Goal: Task Accomplishment & Management: Manage account settings

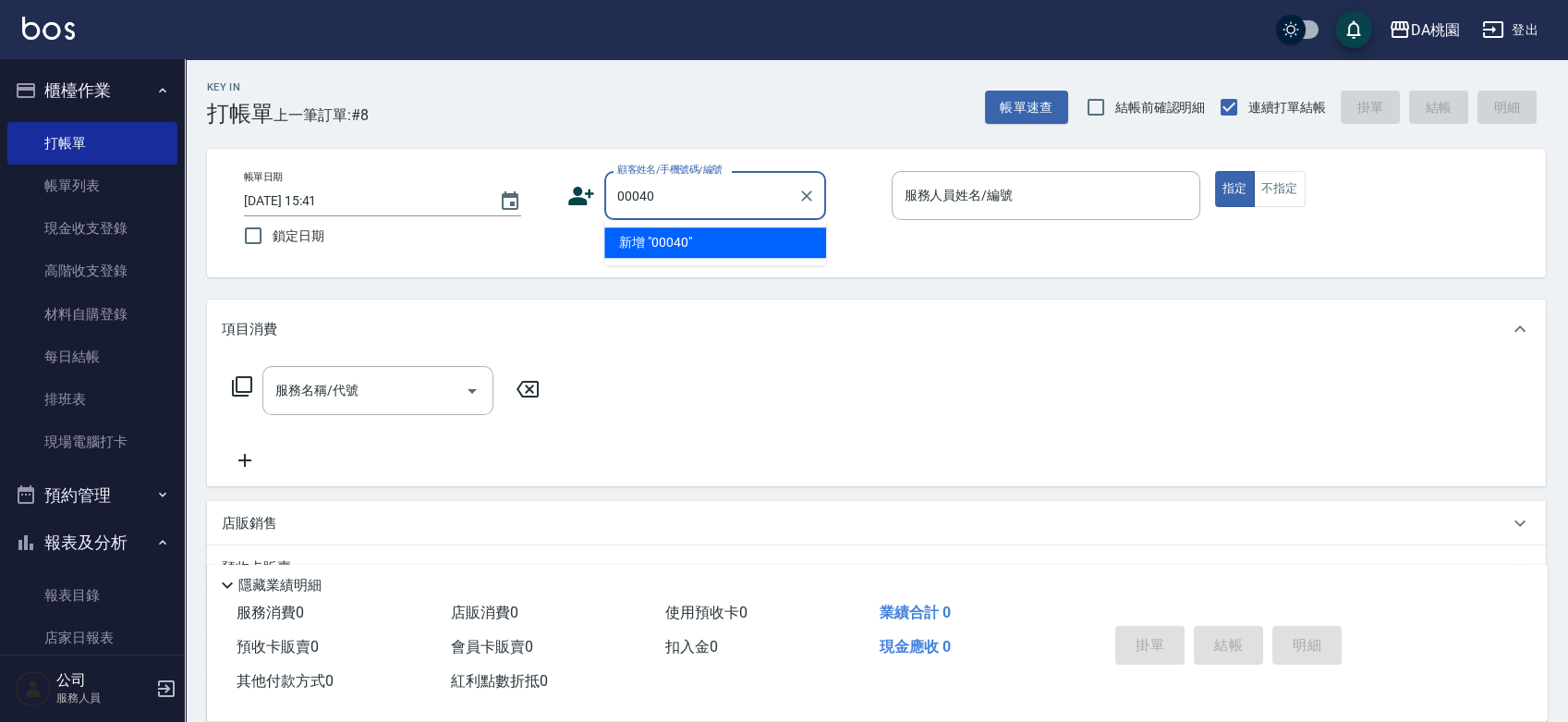
type input "00040"
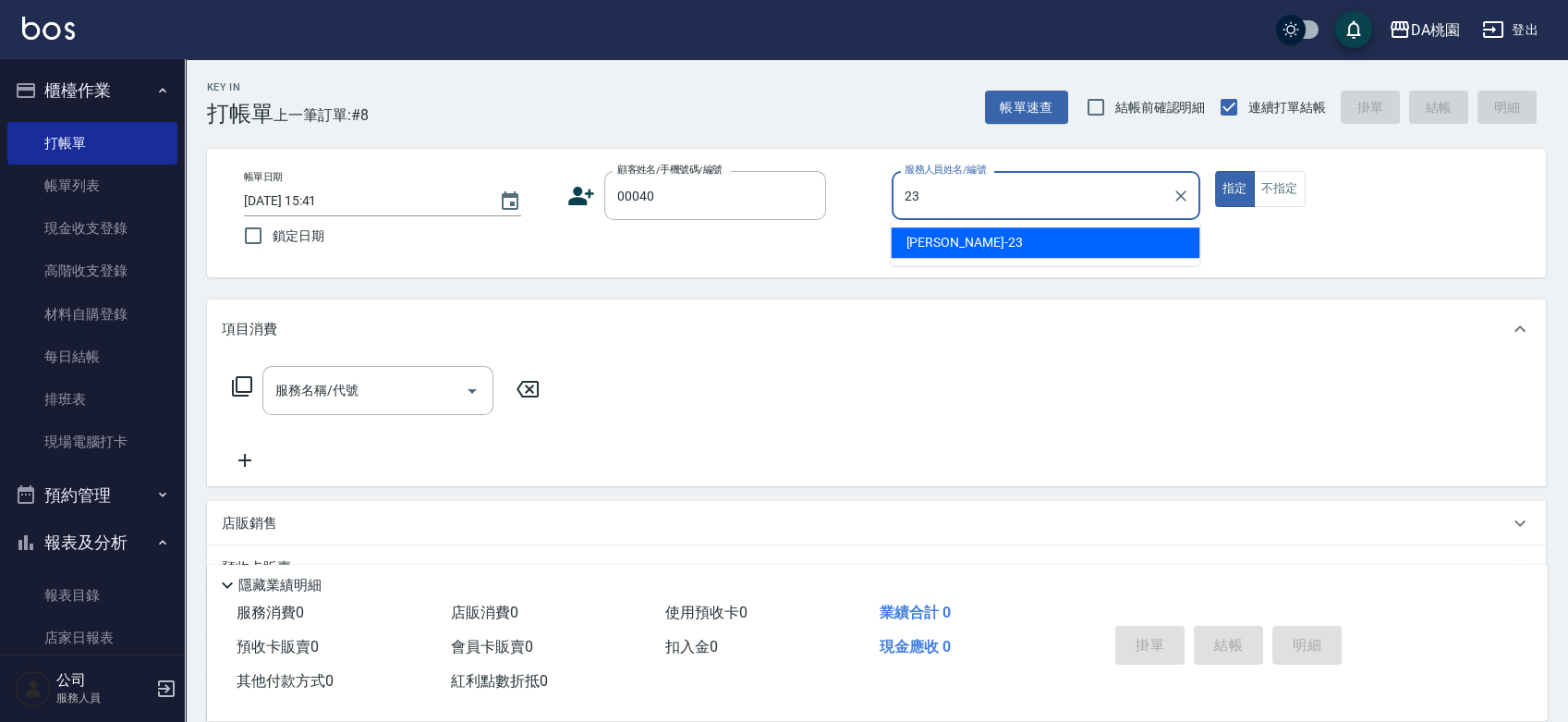
type input "亞瑟 -23"
type button "true"
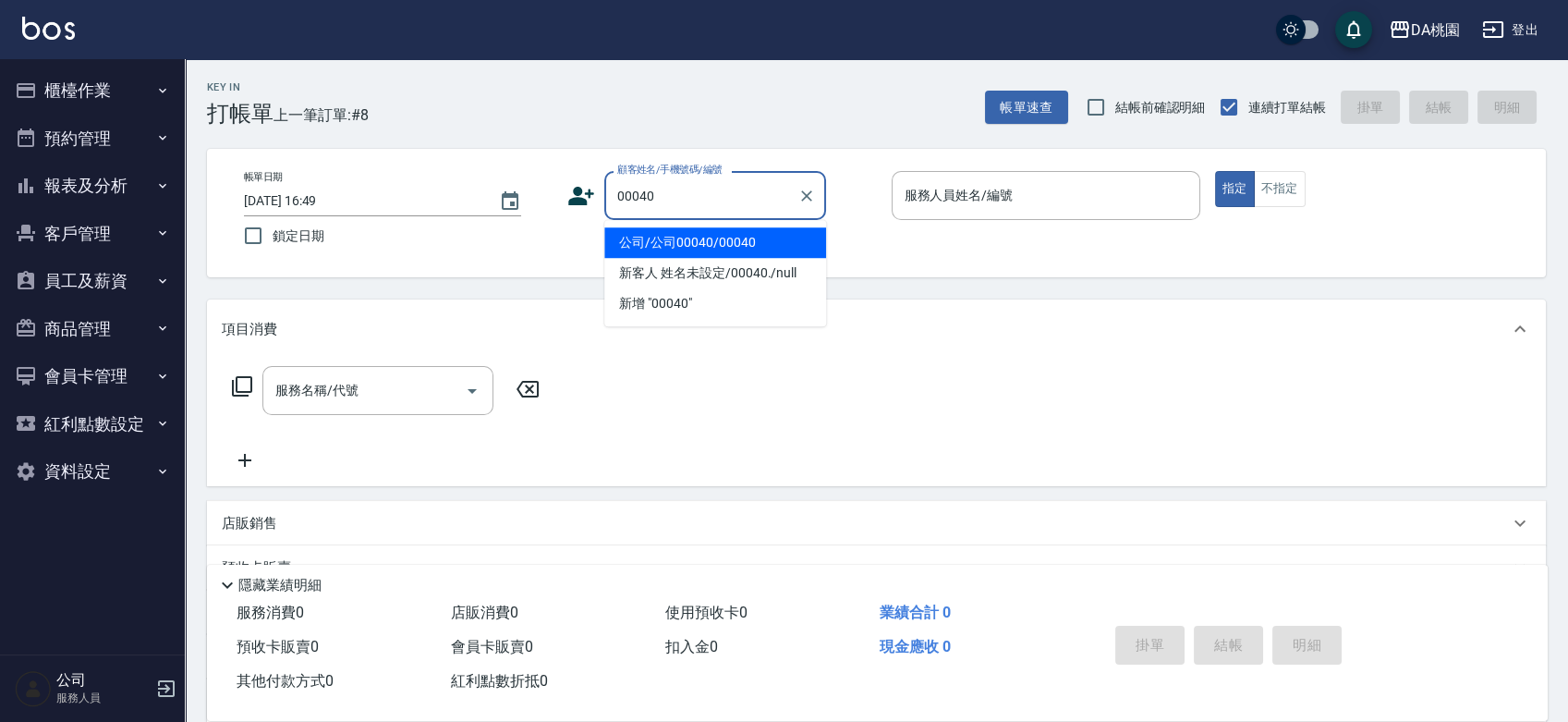
type input "公司/公司00040/00040"
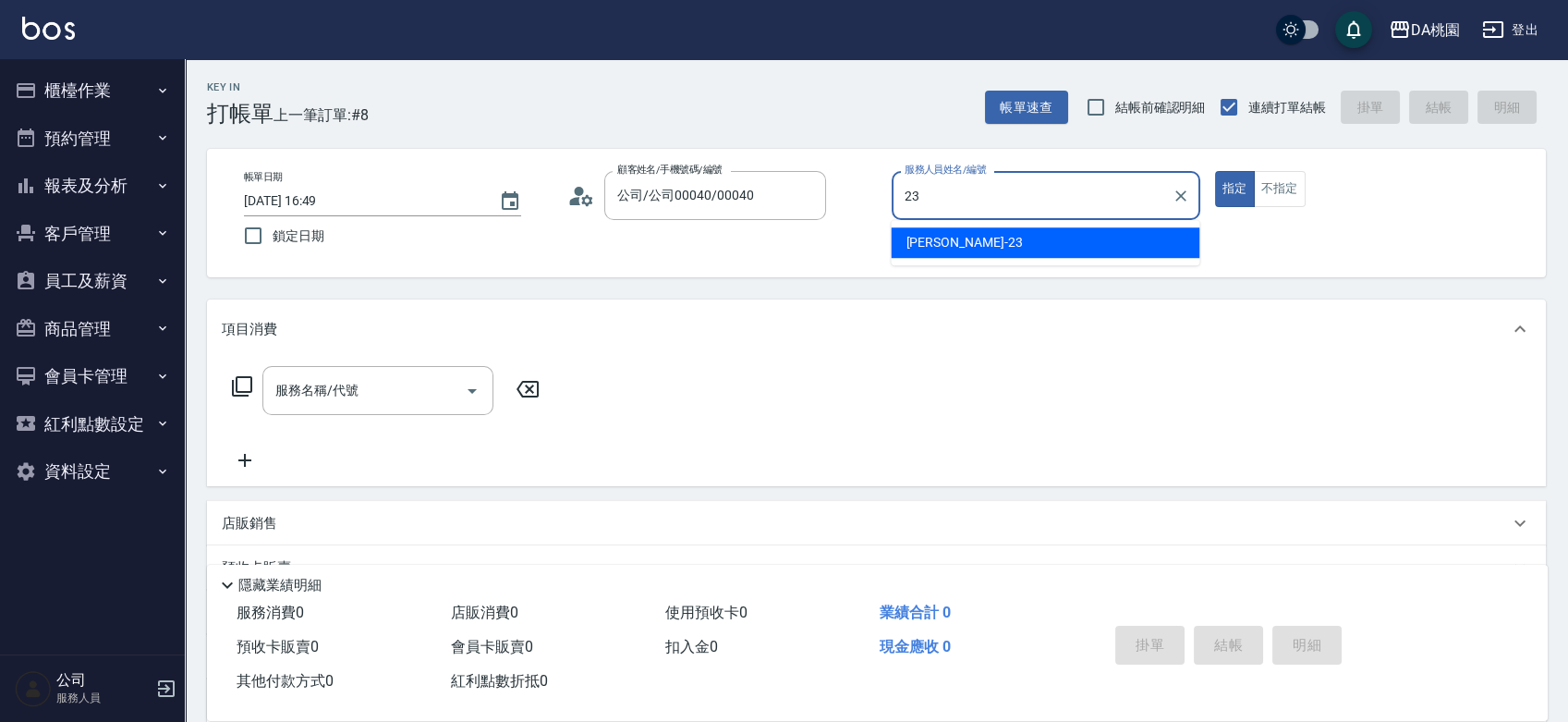
type input "23"
type button "true"
type input "亞瑟 -23"
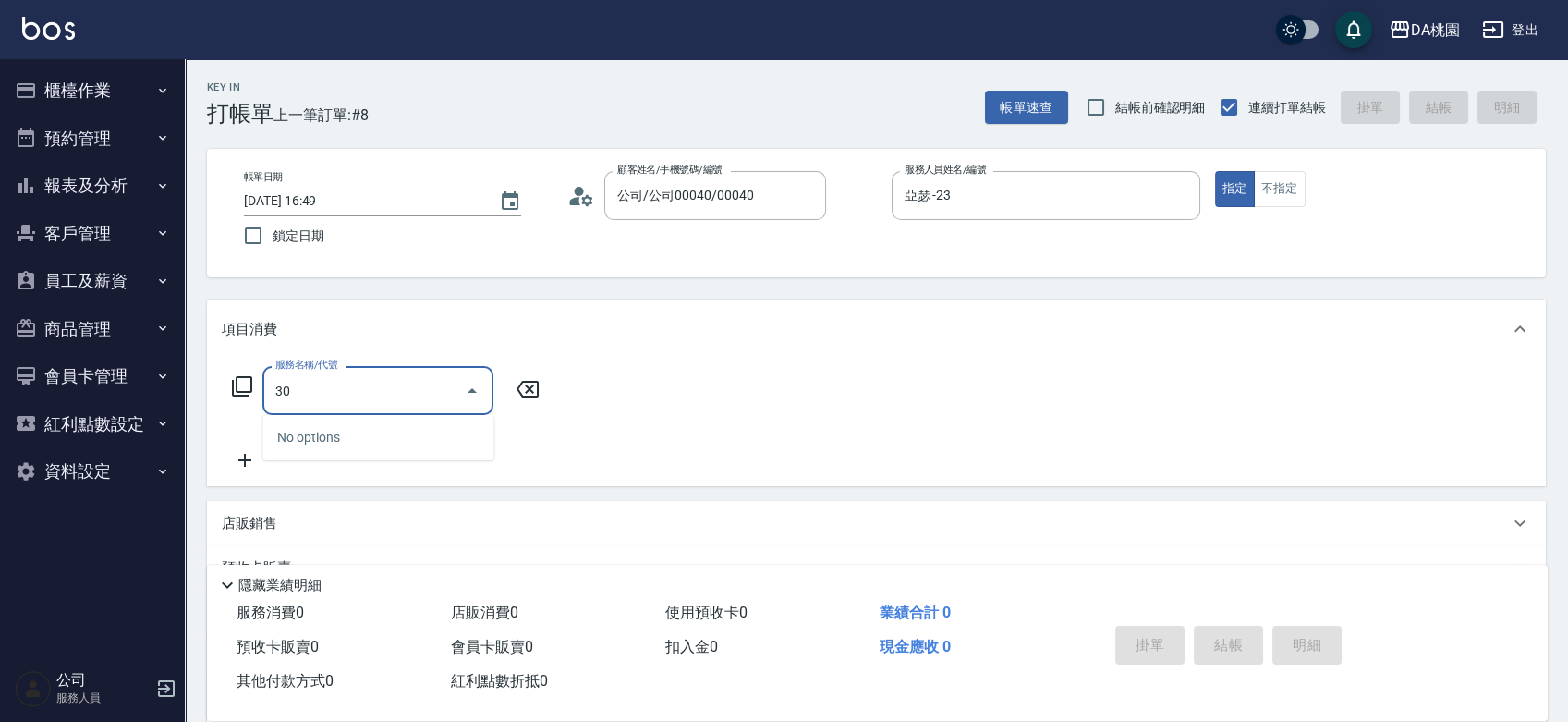
type input "303"
type input "30"
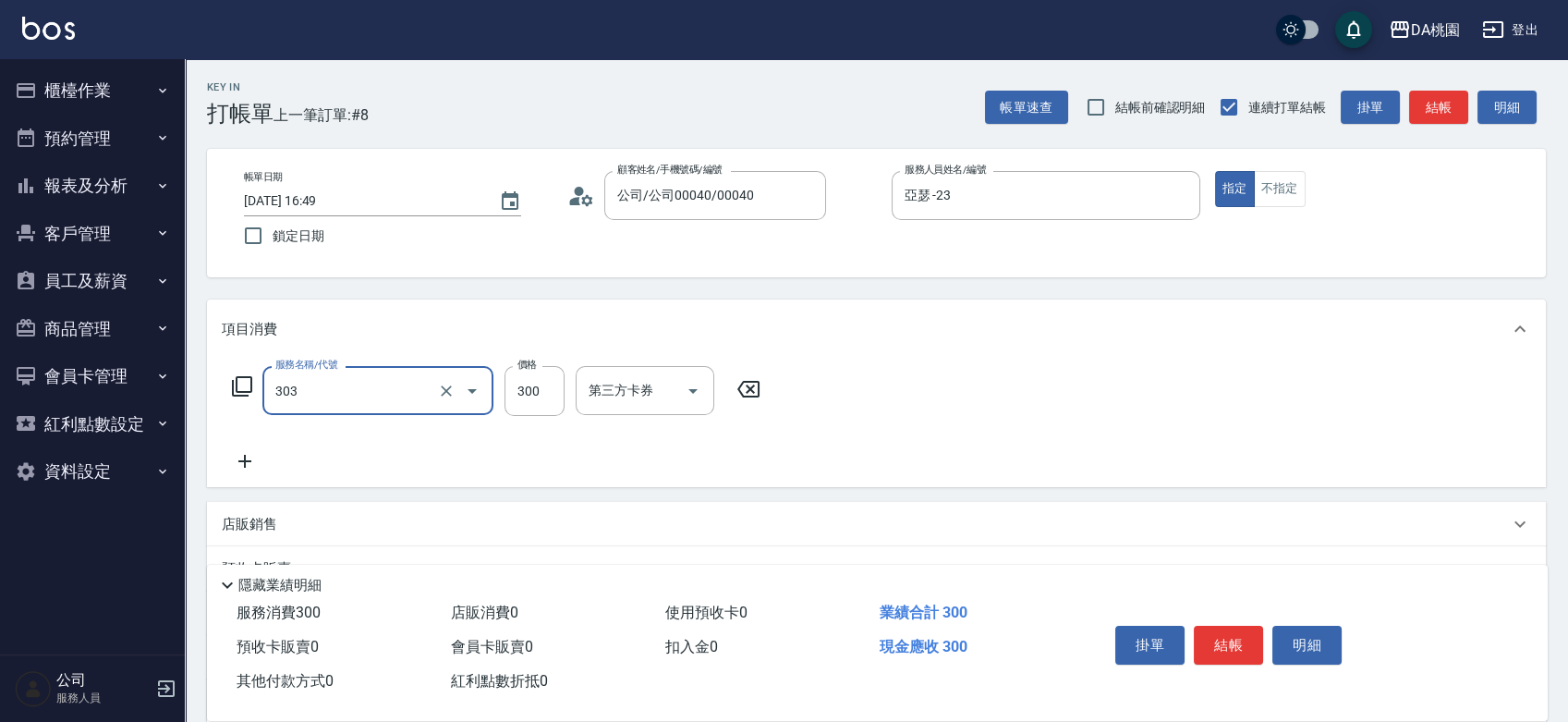
type input "A級剪髮(303)"
type input "5"
type input "0"
type input "500"
type input "50"
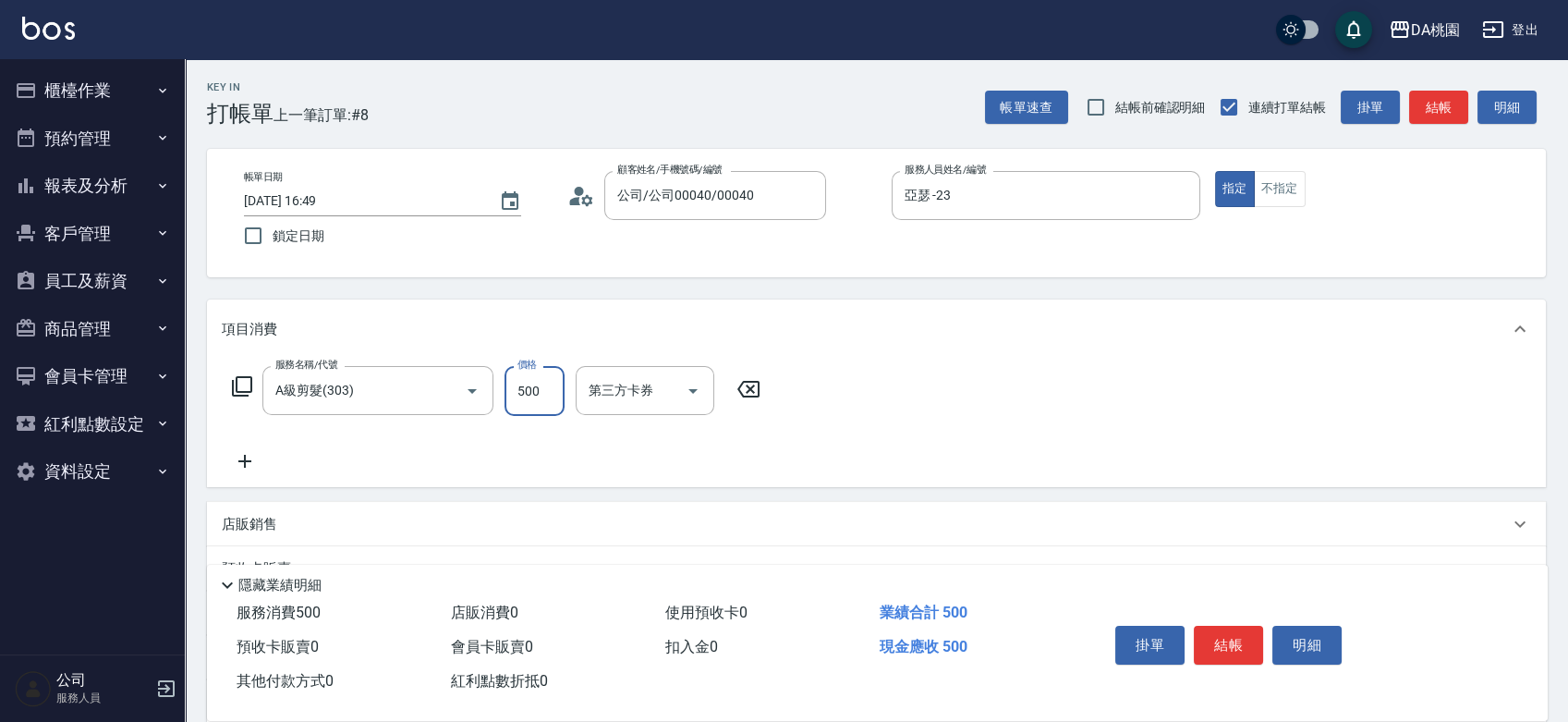
type input "500"
click at [1215, 630] on button "結帳" at bounding box center [1227, 645] width 69 height 39
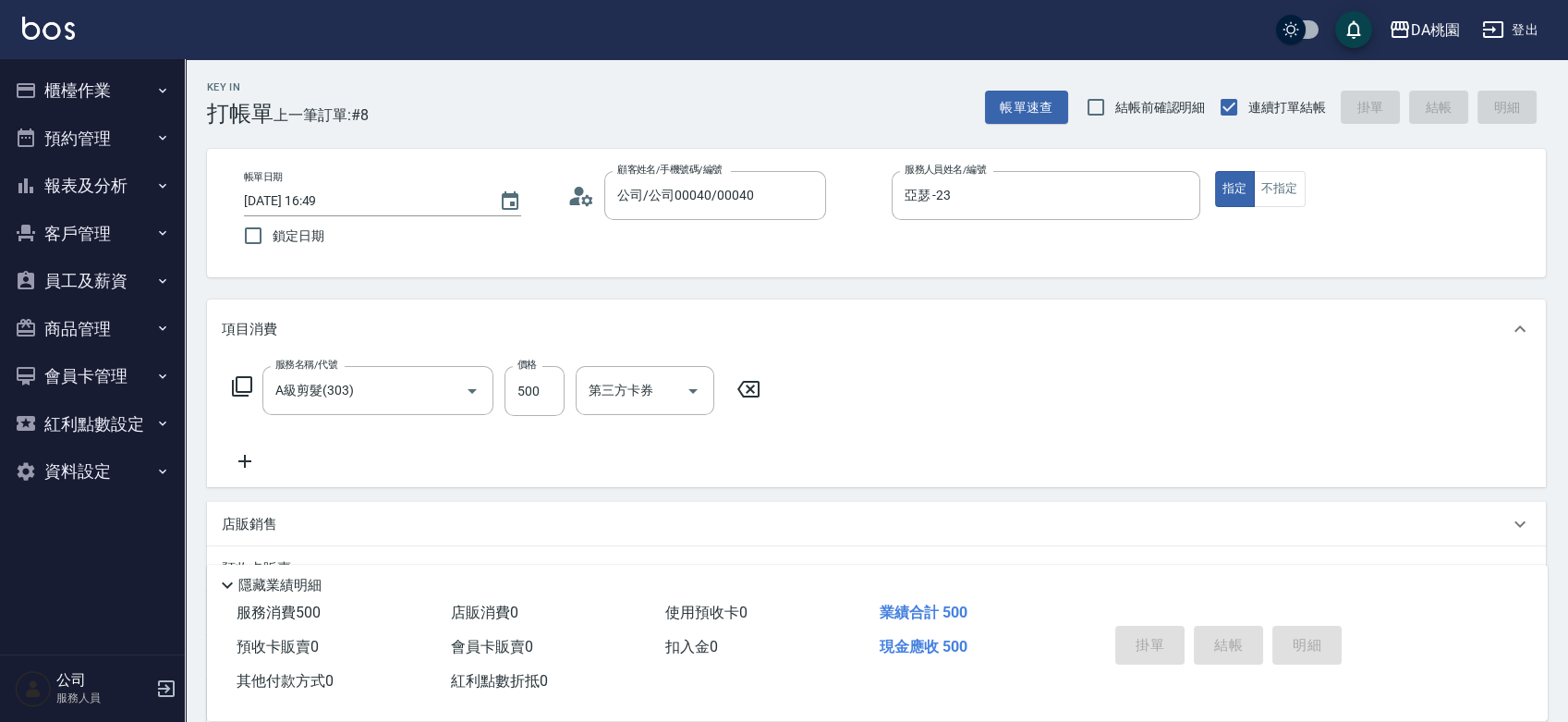
type input "0"
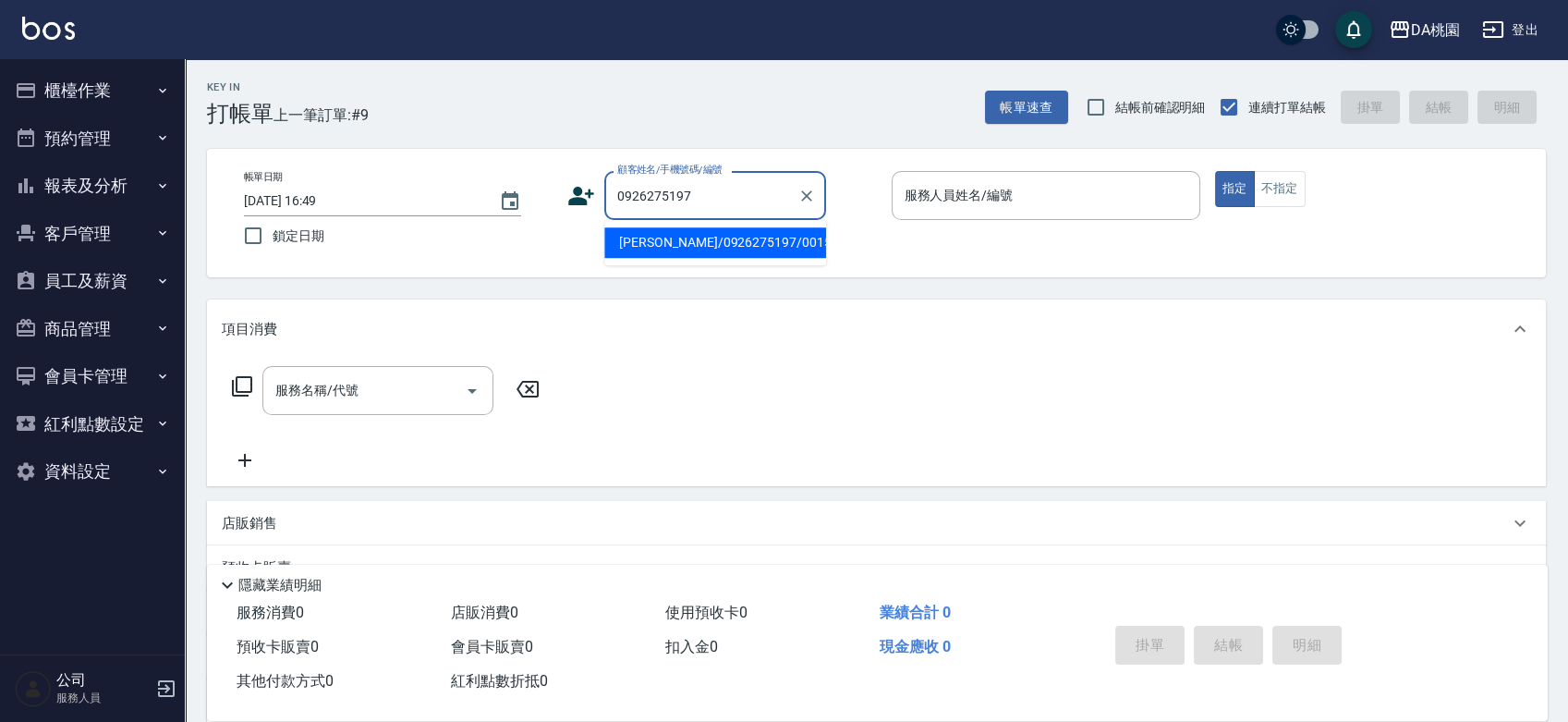
type input "[PERSON_NAME]/0926275197/00156"
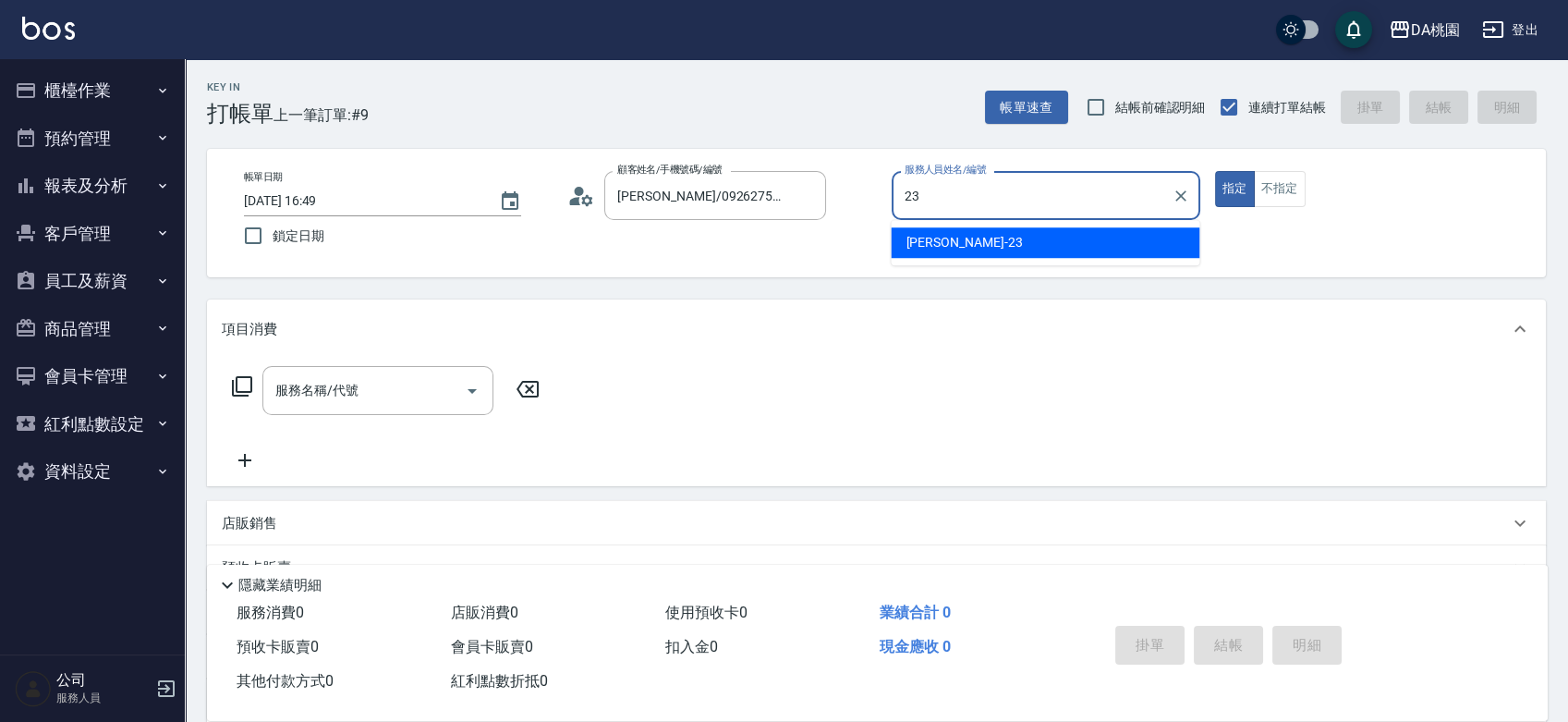
type input "亞瑟 -23"
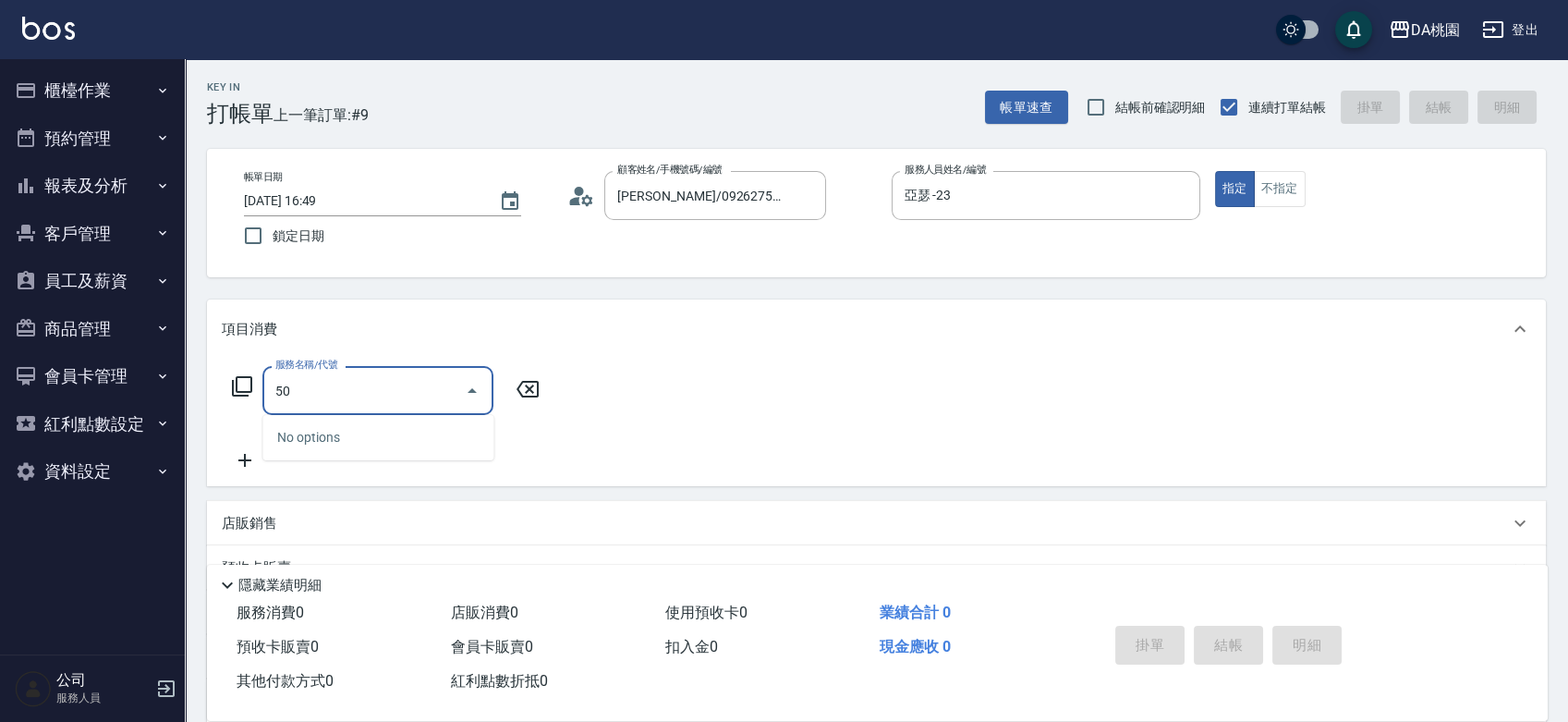
type input "500"
type input "20"
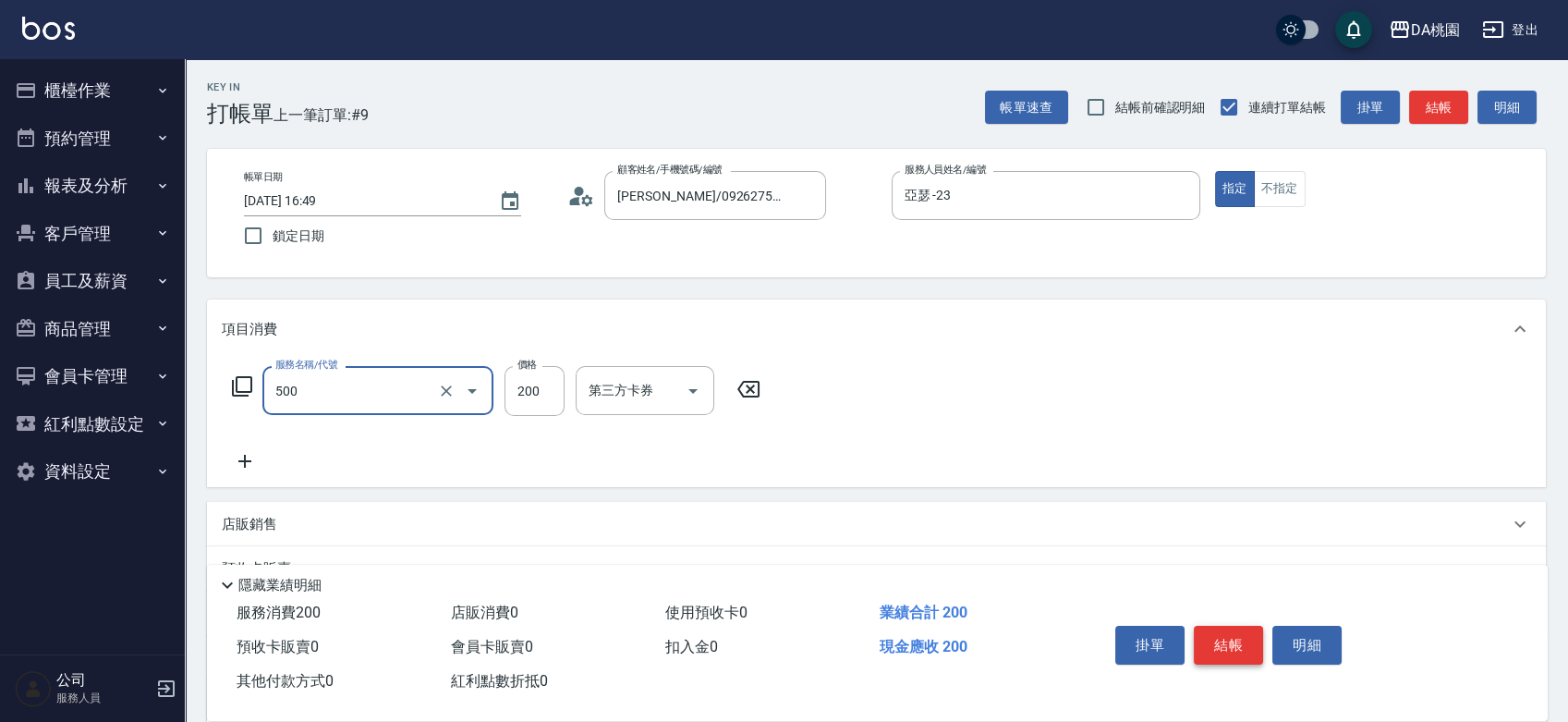
type input "洗髮(500)"
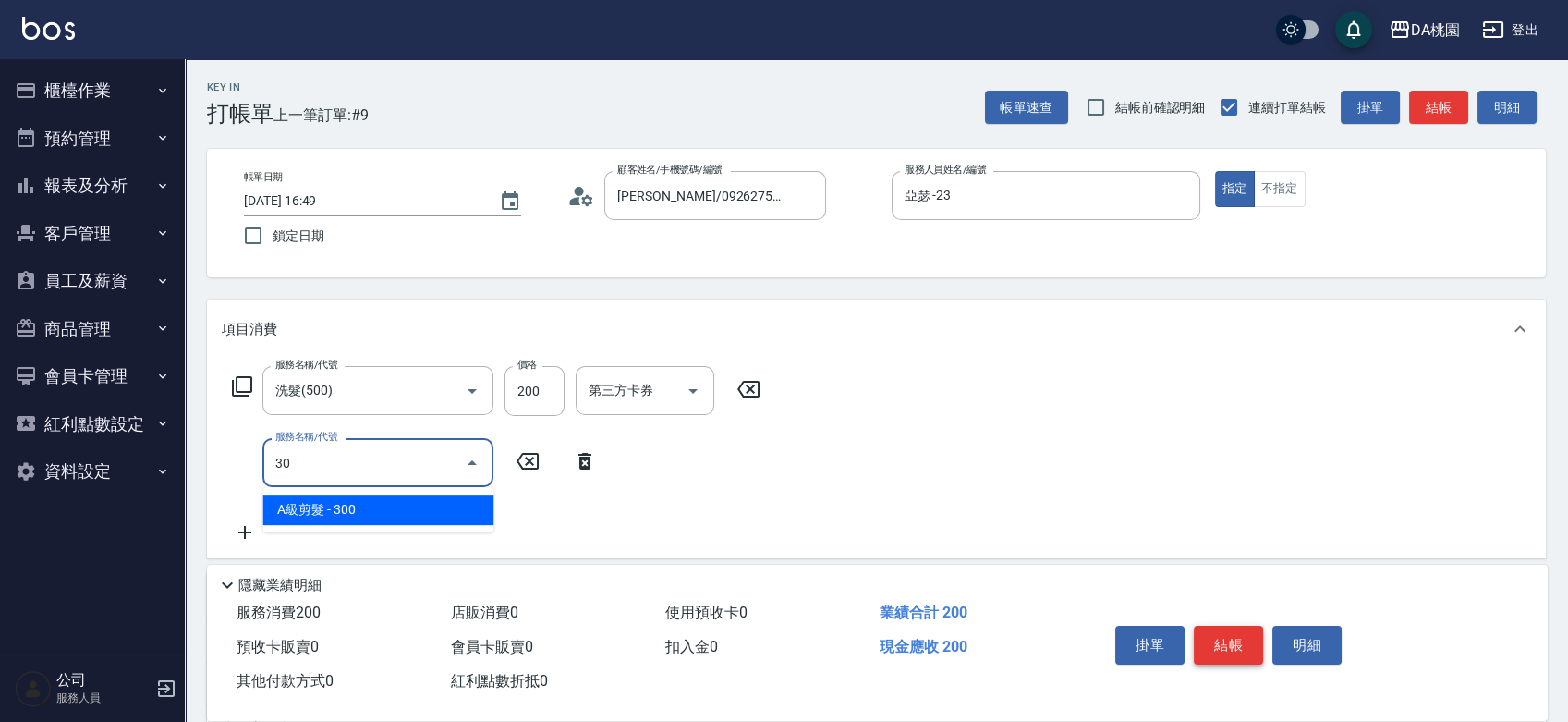
type input "303"
type input "50"
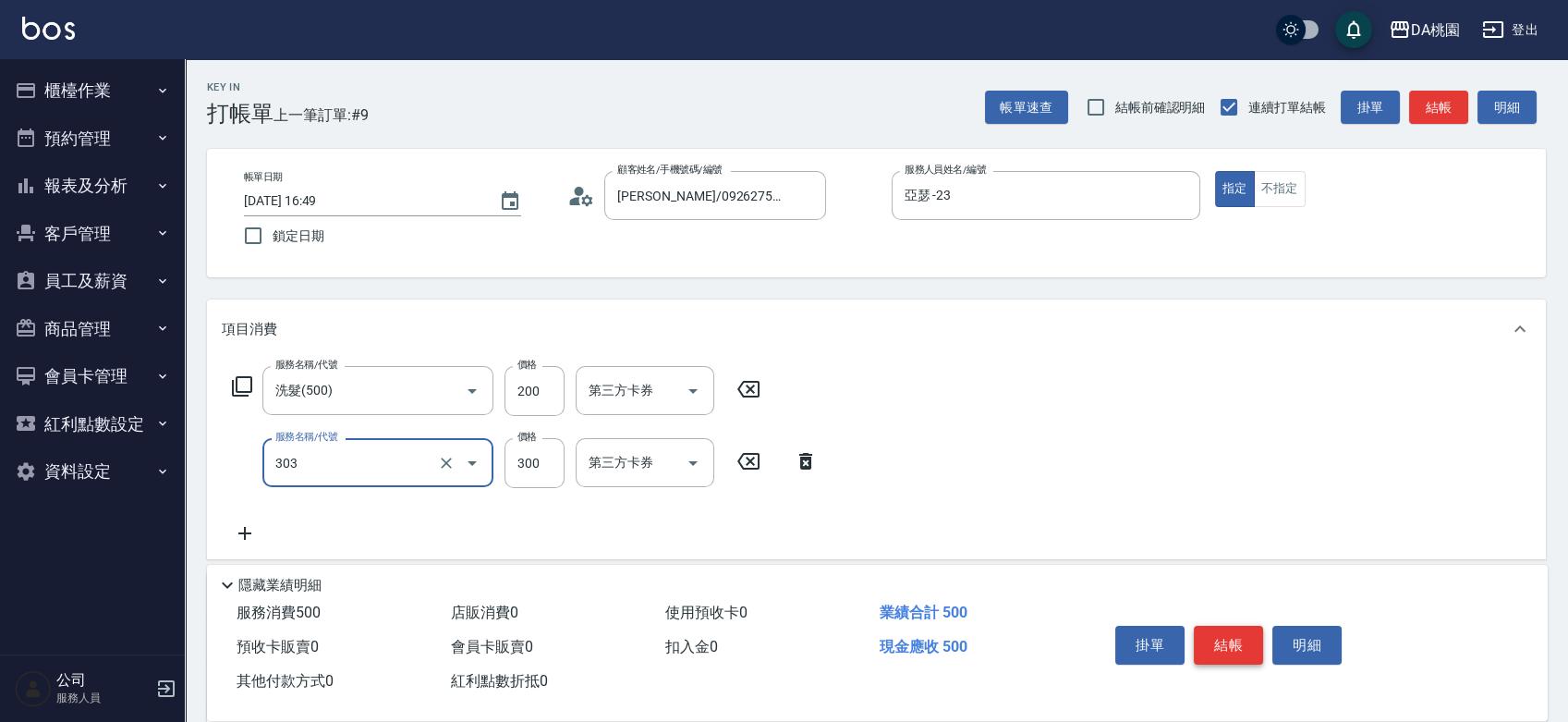
type input "A級剪髮(303)"
type input "5"
type input "20"
type input "50"
type input "70"
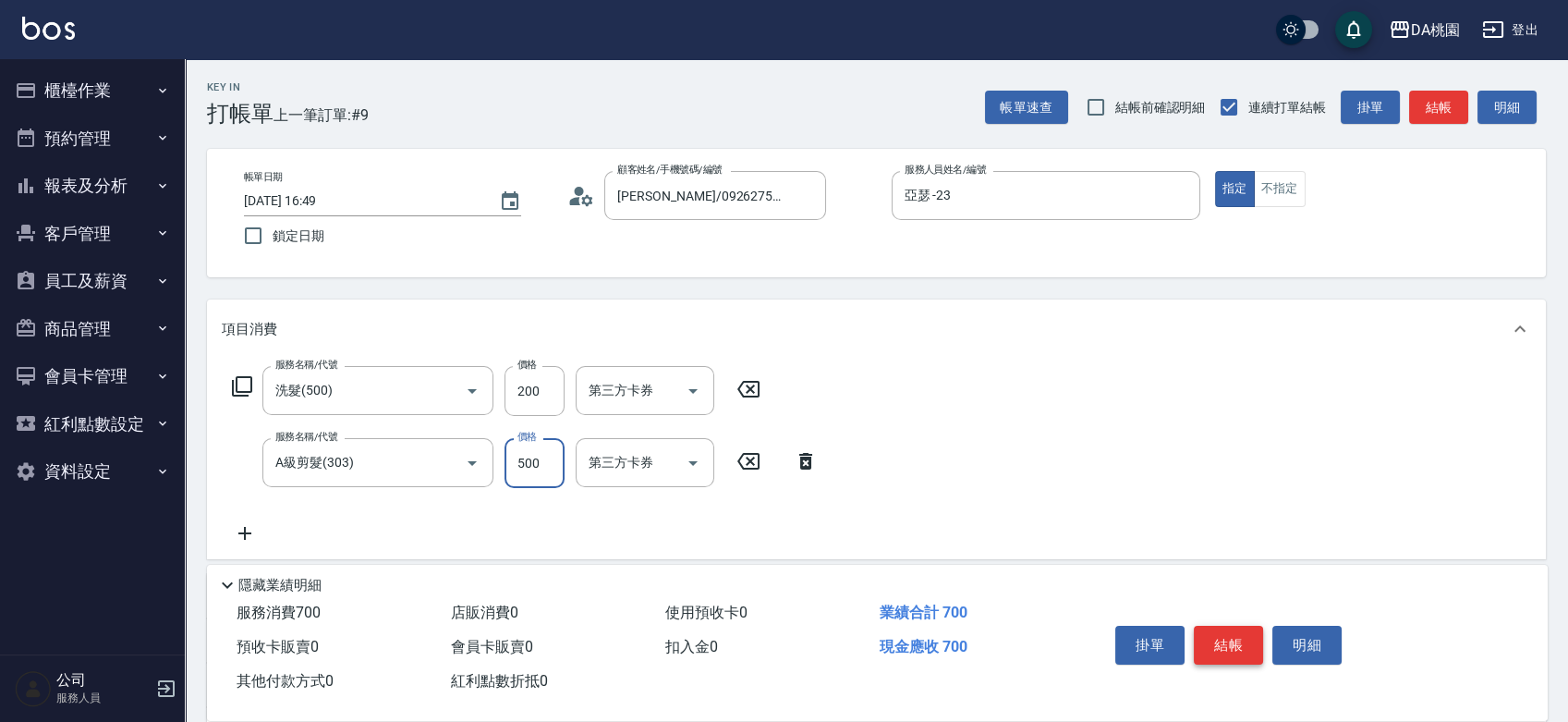
type input "500"
click at [1214, 626] on button "結帳" at bounding box center [1227, 645] width 69 height 39
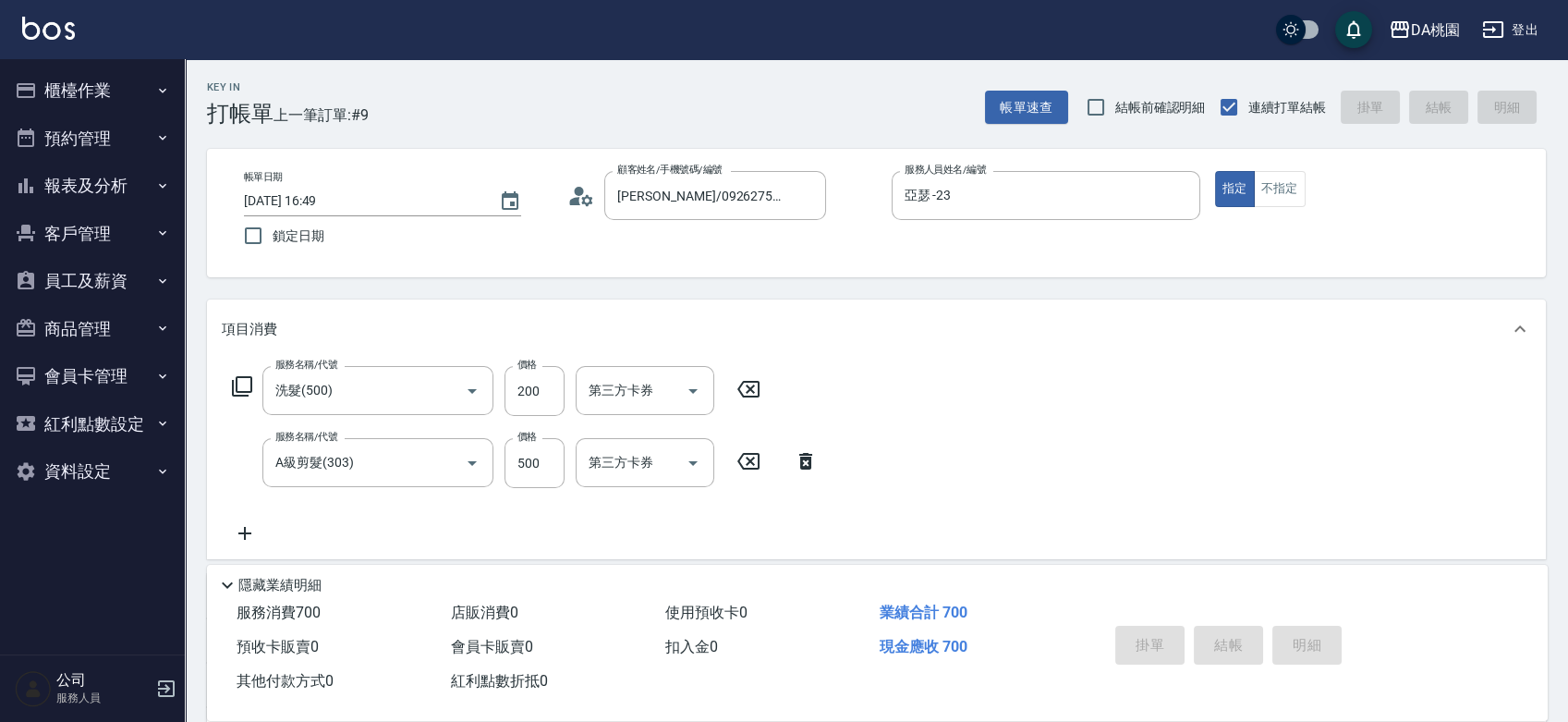
type input "0"
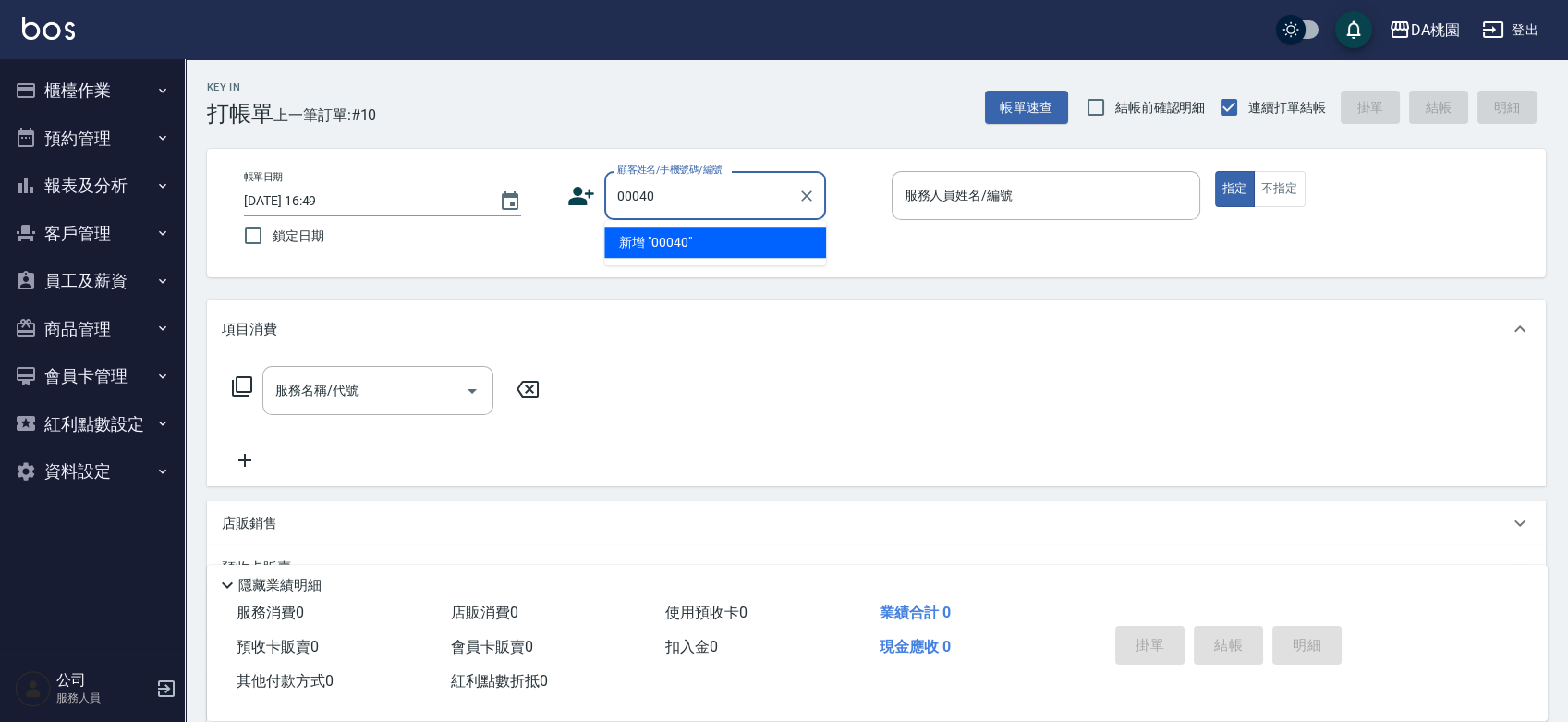
type input "00040"
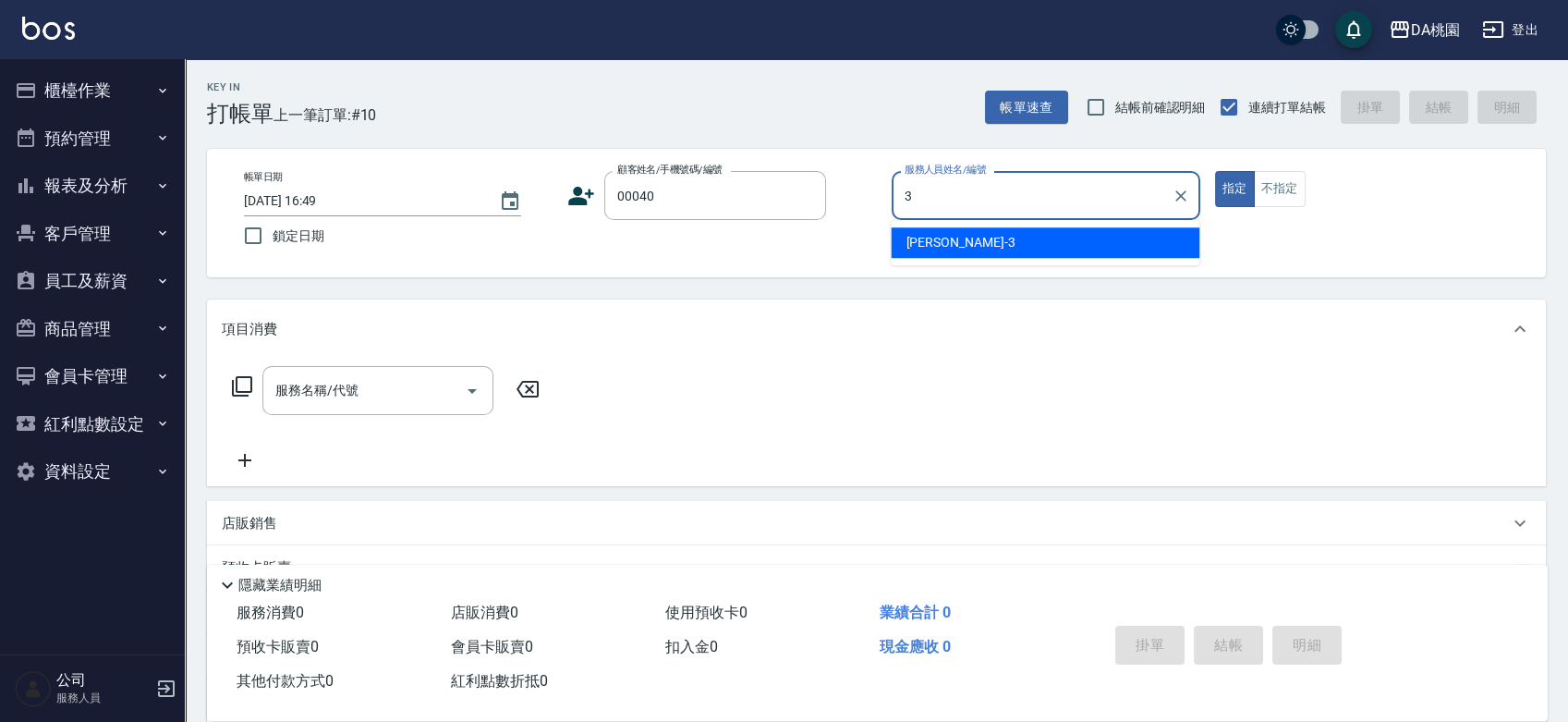
type input "[PERSON_NAME]-3"
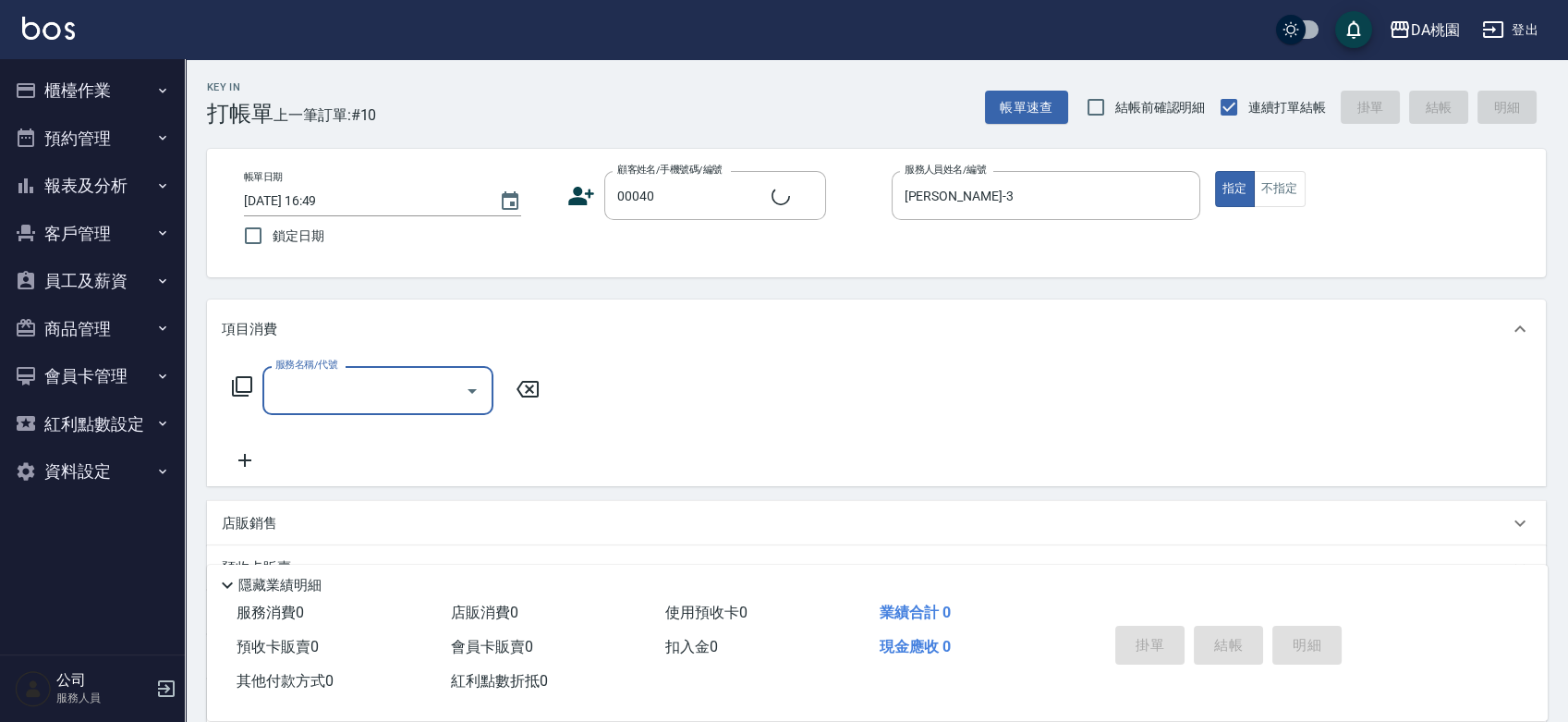
type input "公司/公司00040/00040"
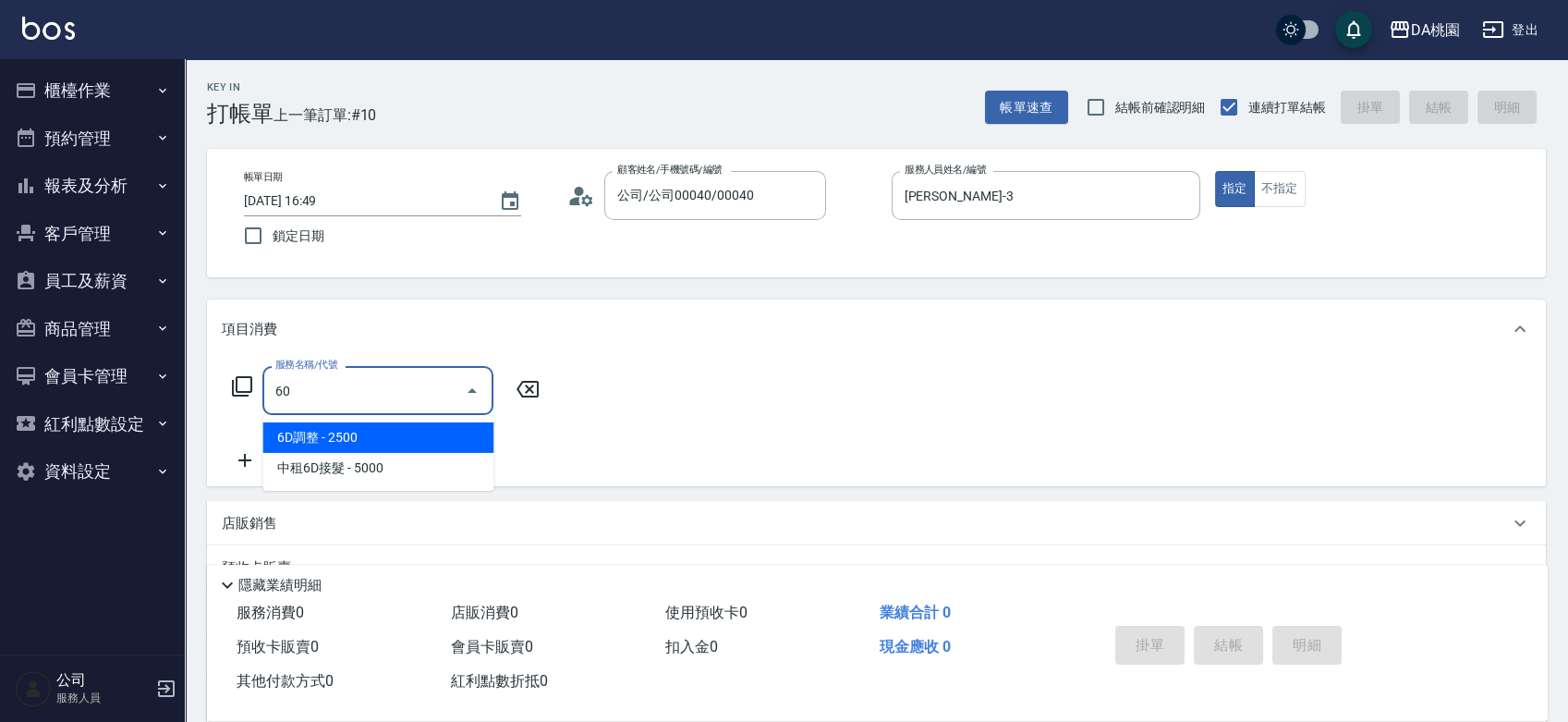
type input "609"
type input "120"
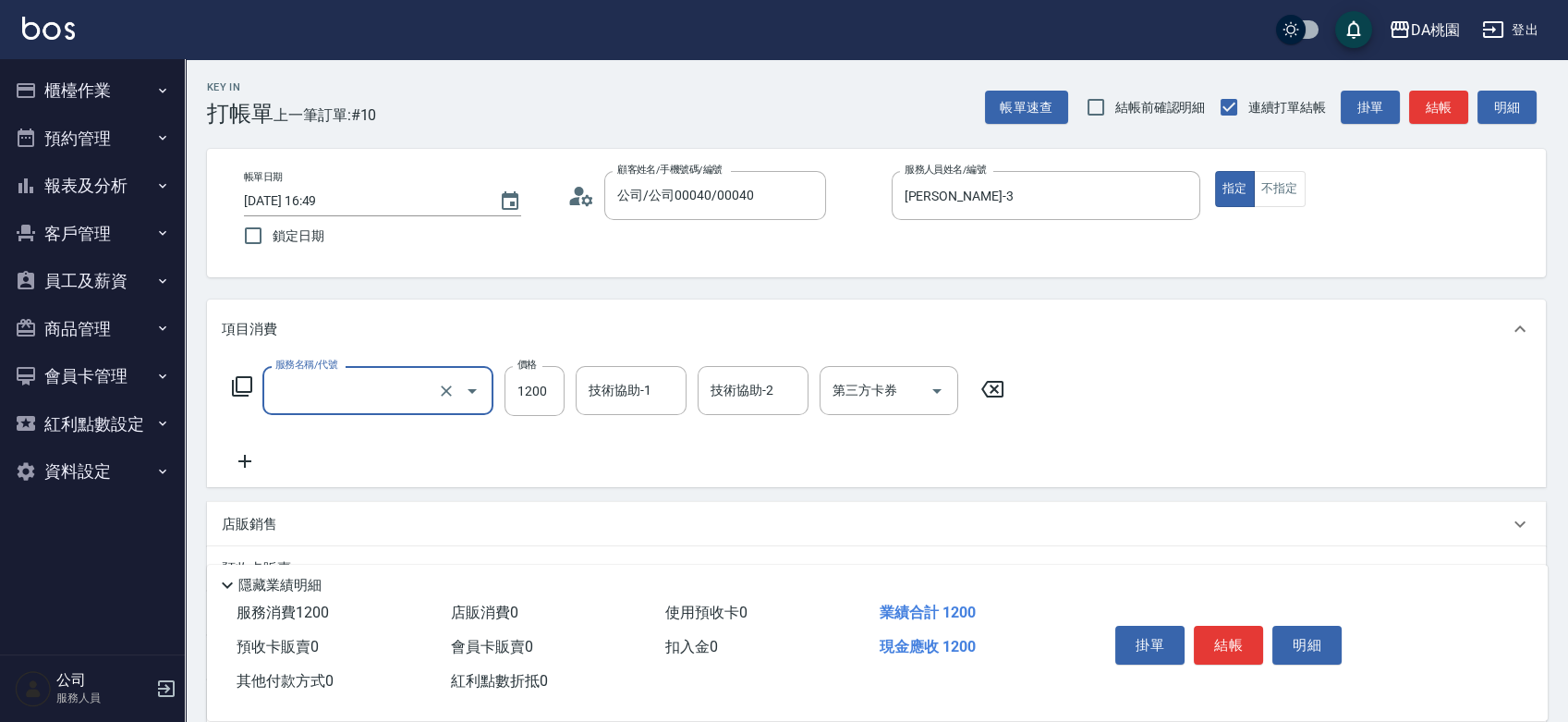
type input "0"
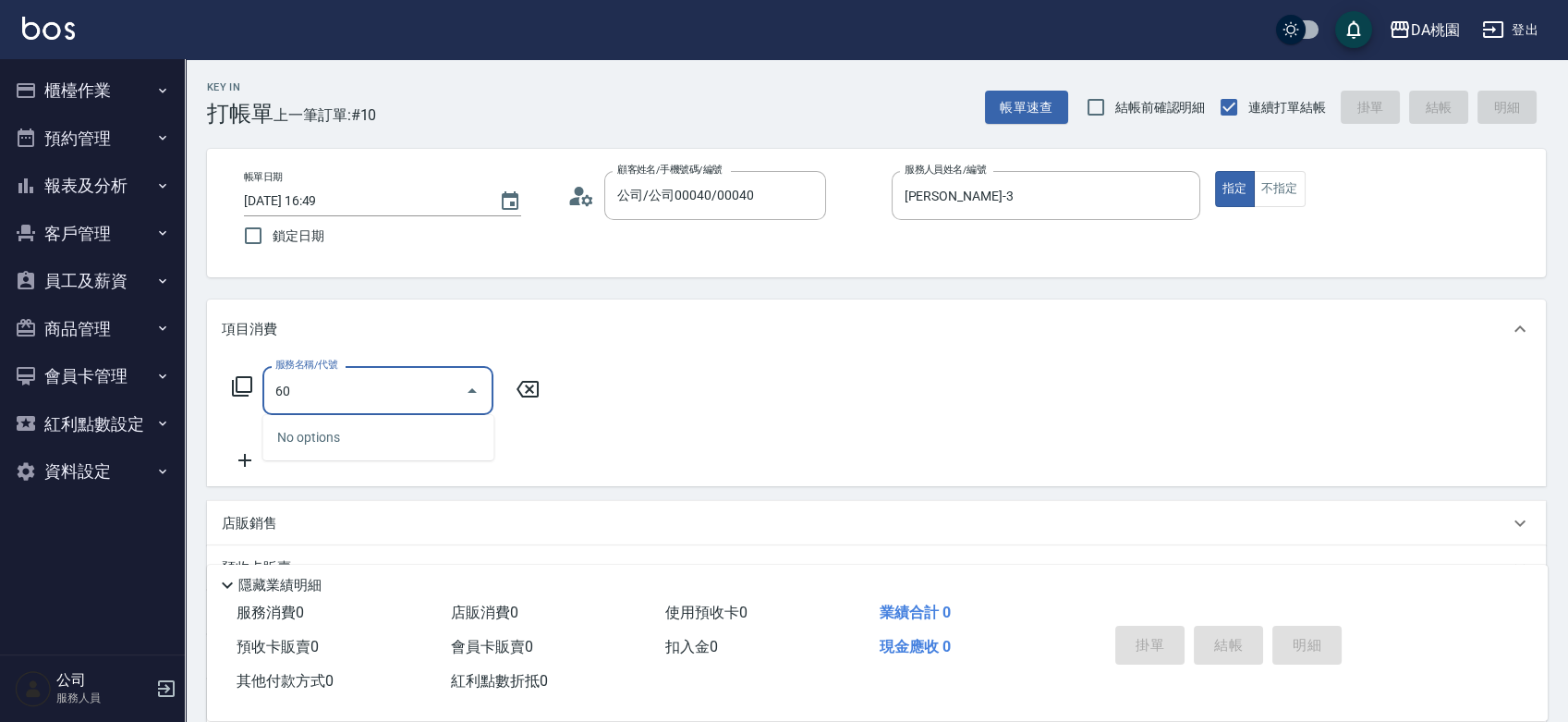
type input "608"
type input "120"
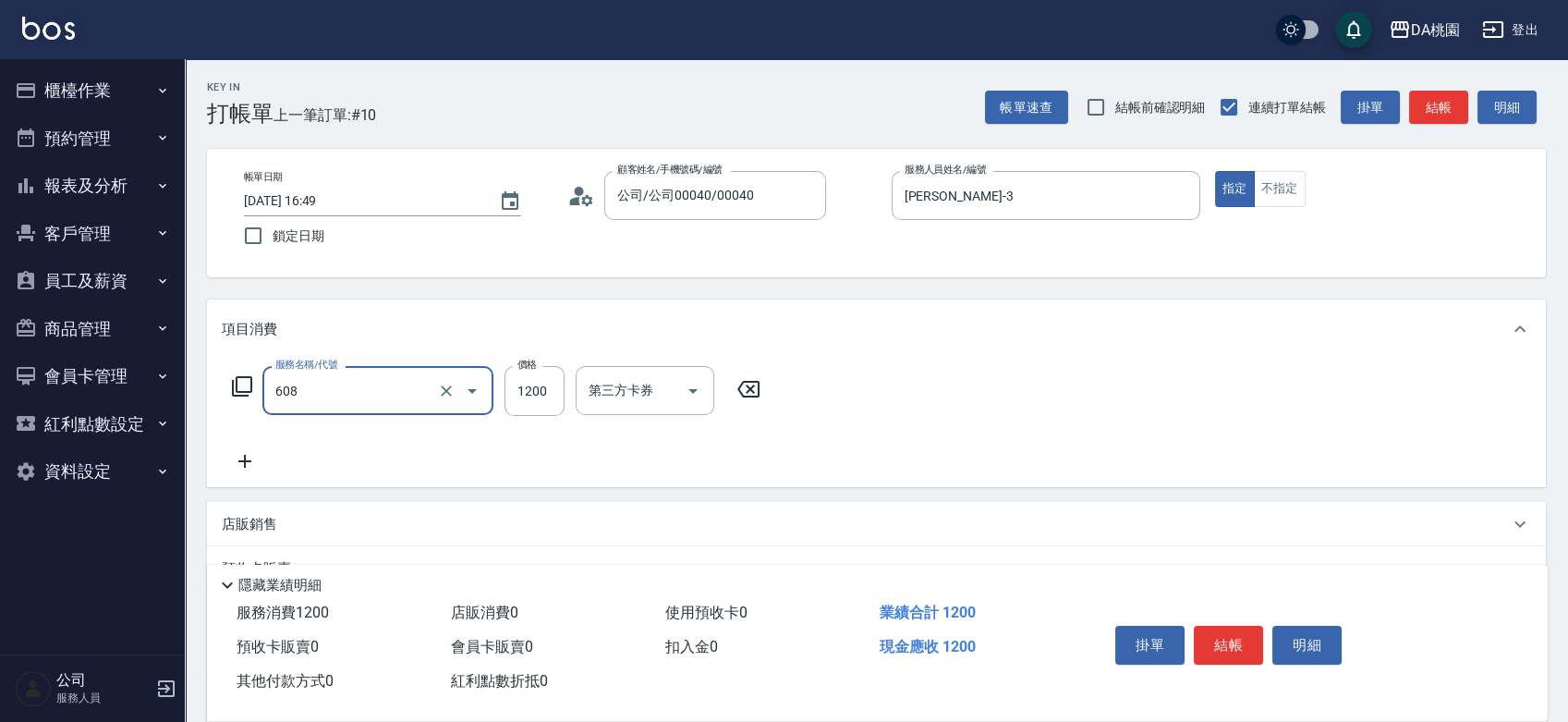
type input "鱗脂質護髮(608)"
type input "2"
type input "0"
type input "250"
type input "20"
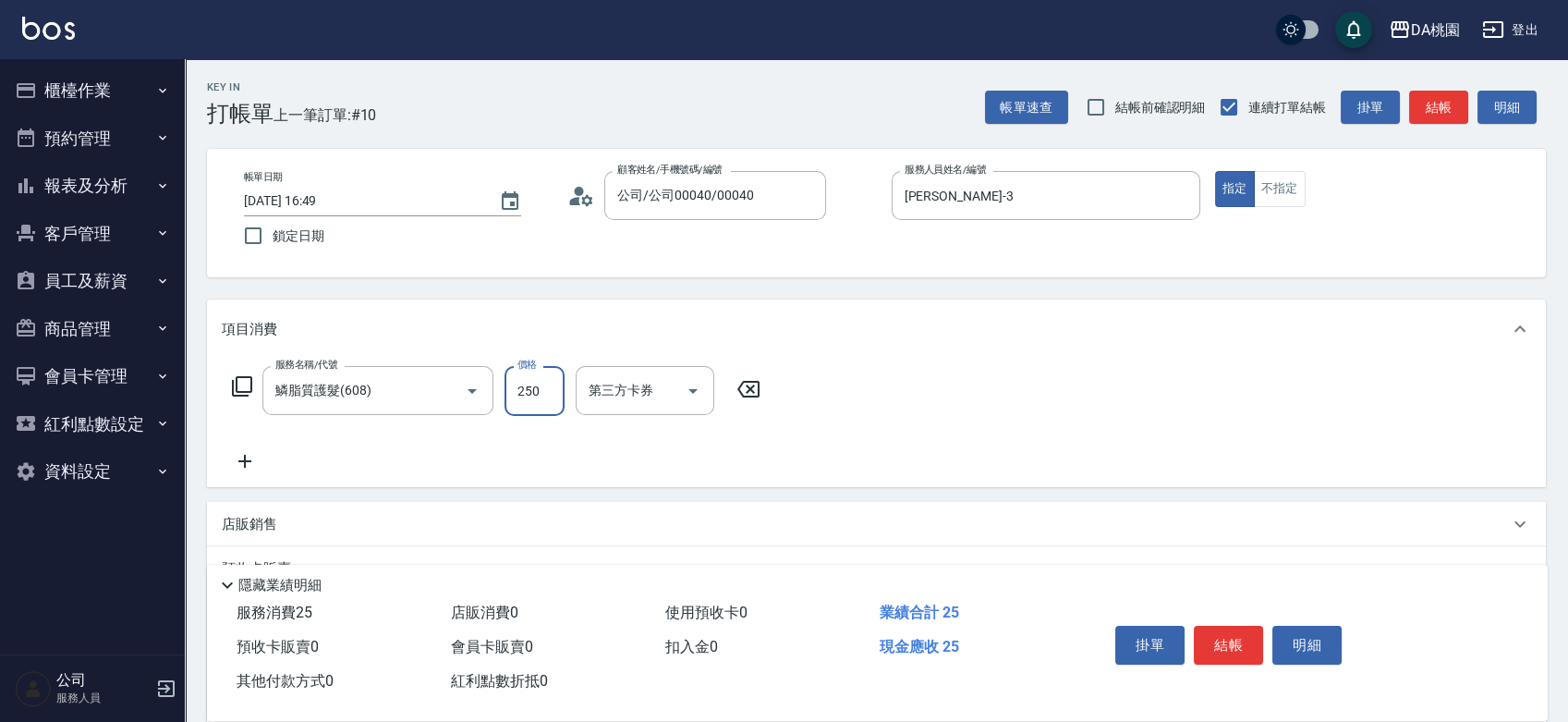
type input "2500"
type input "250"
type input "2500"
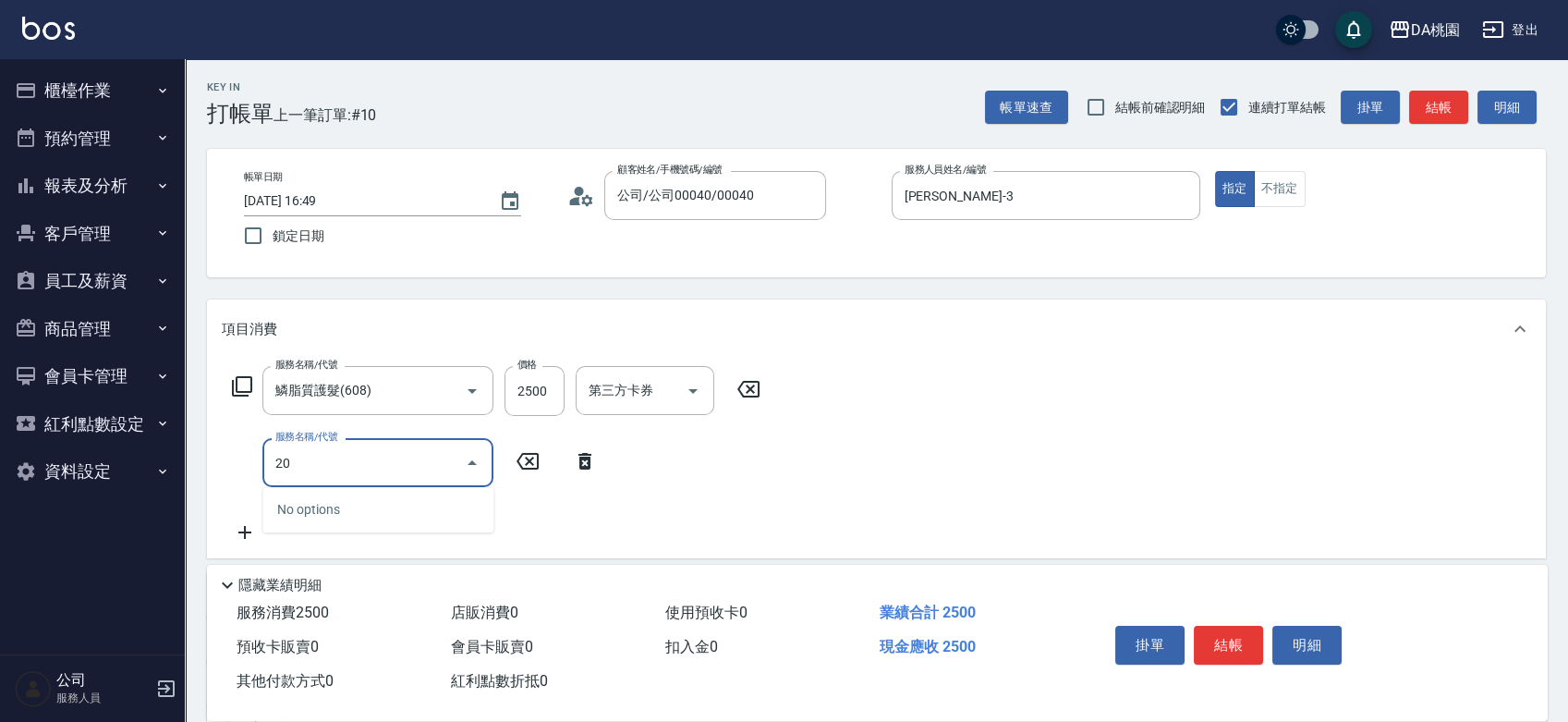
type input "200"
type input "400"
type input "離子燙(200)"
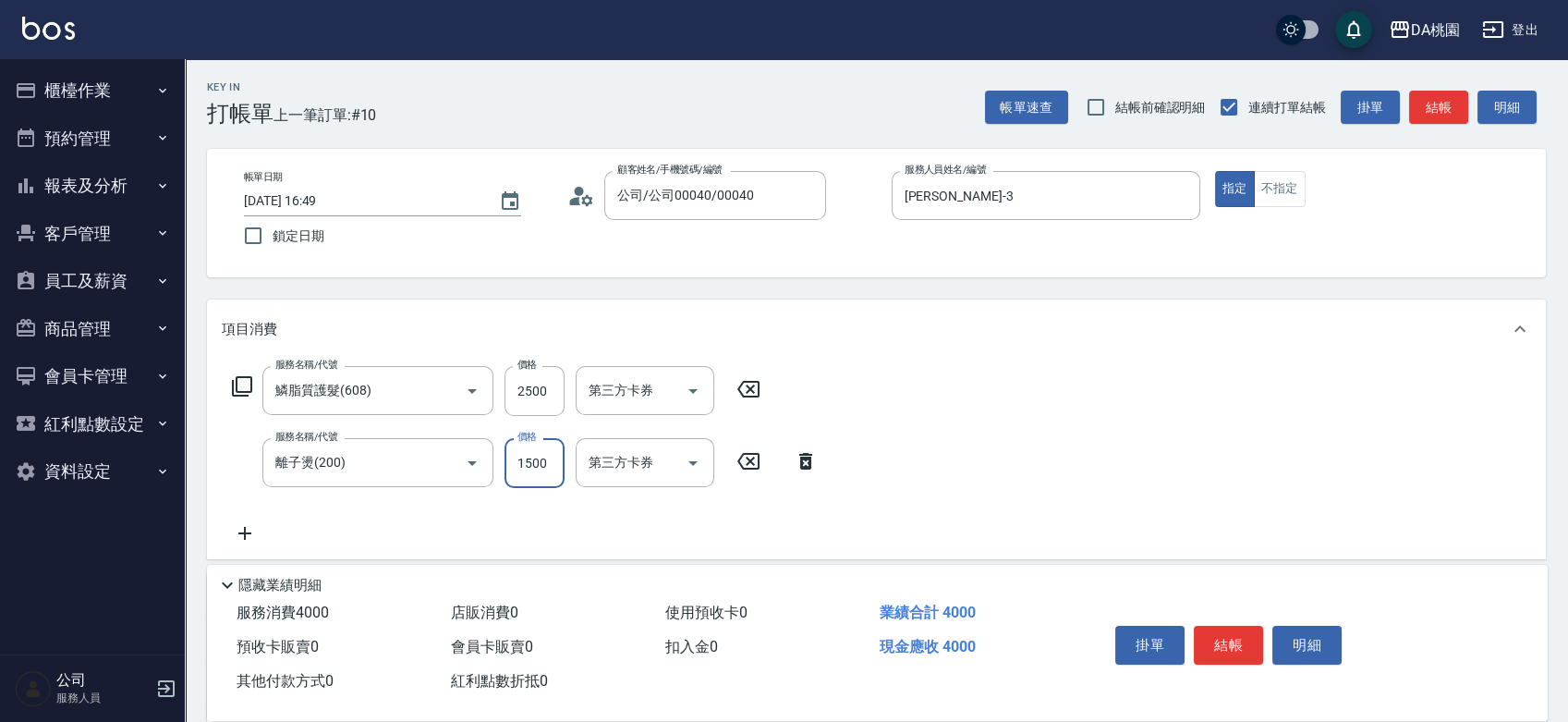
type input "250"
type input "300"
type input "280"
type input "3000"
type input "550"
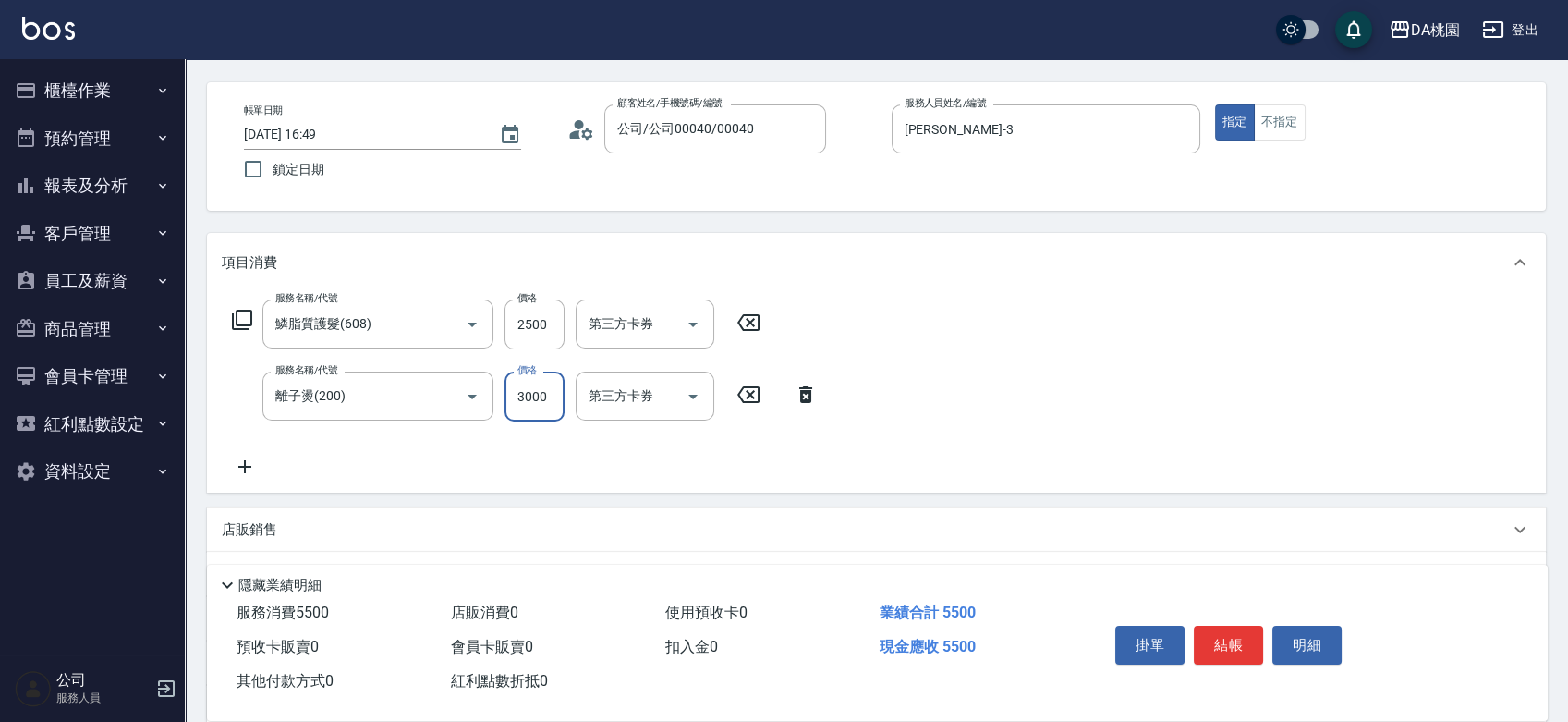
scroll to position [103, 0]
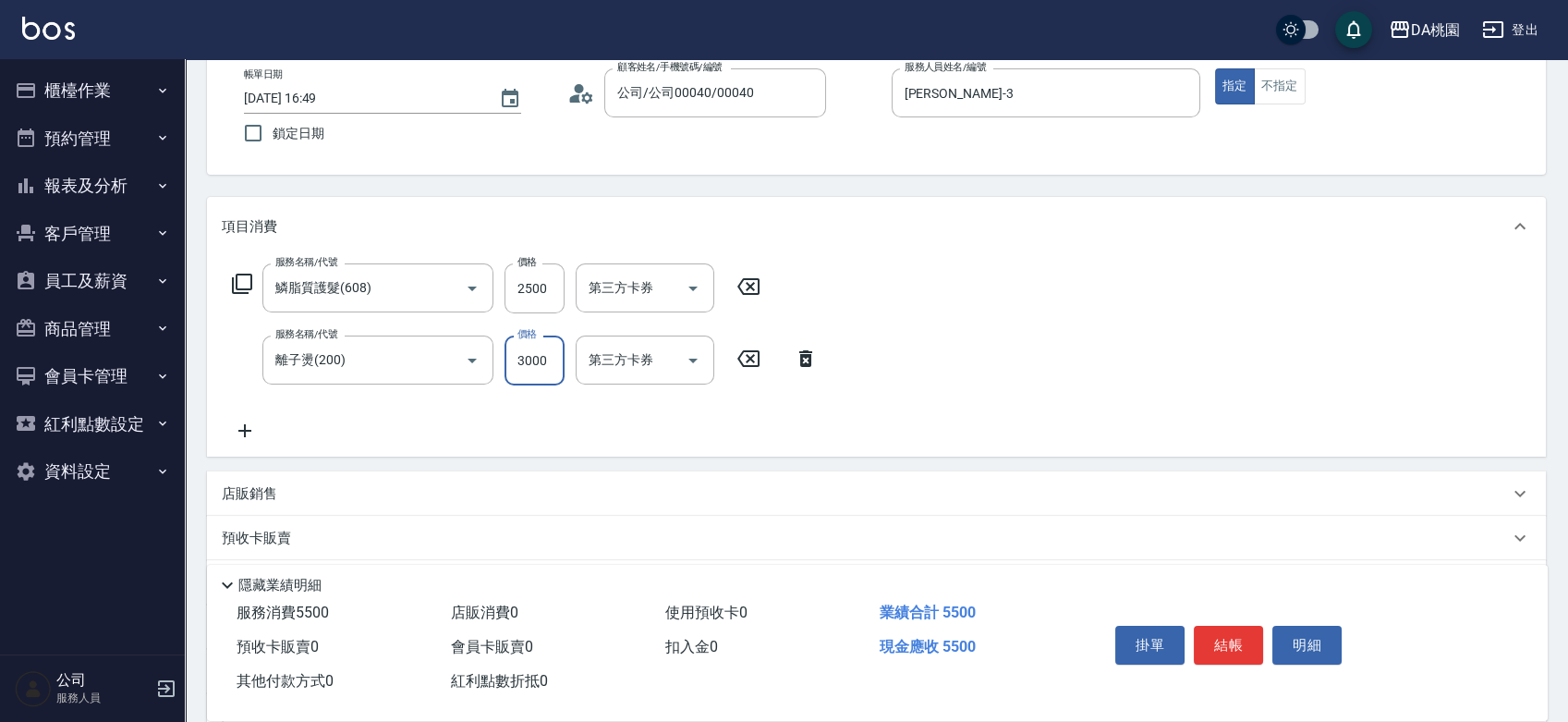
type input "3000"
click at [1051, 496] on div "店販銷售" at bounding box center [865, 494] width 1287 height 20
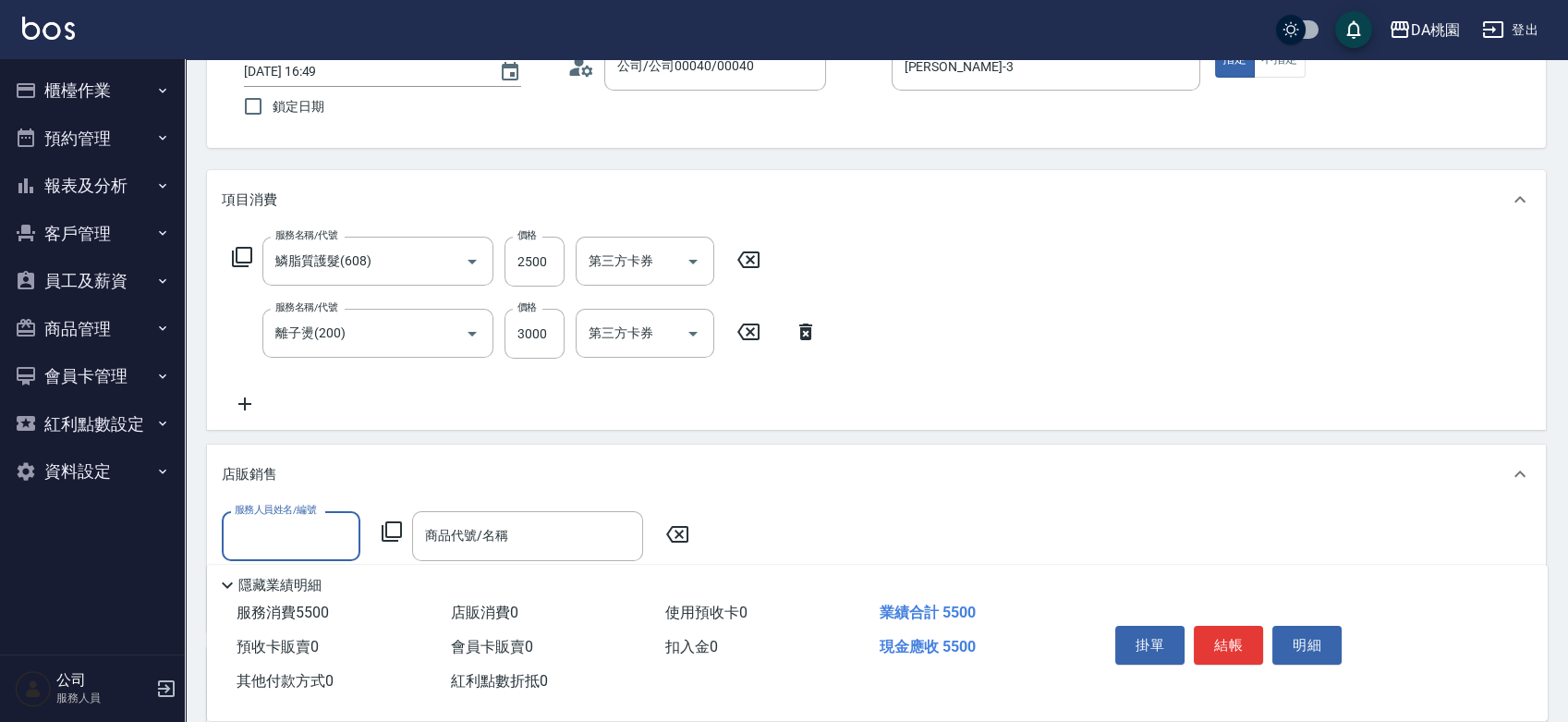
scroll to position [205, 0]
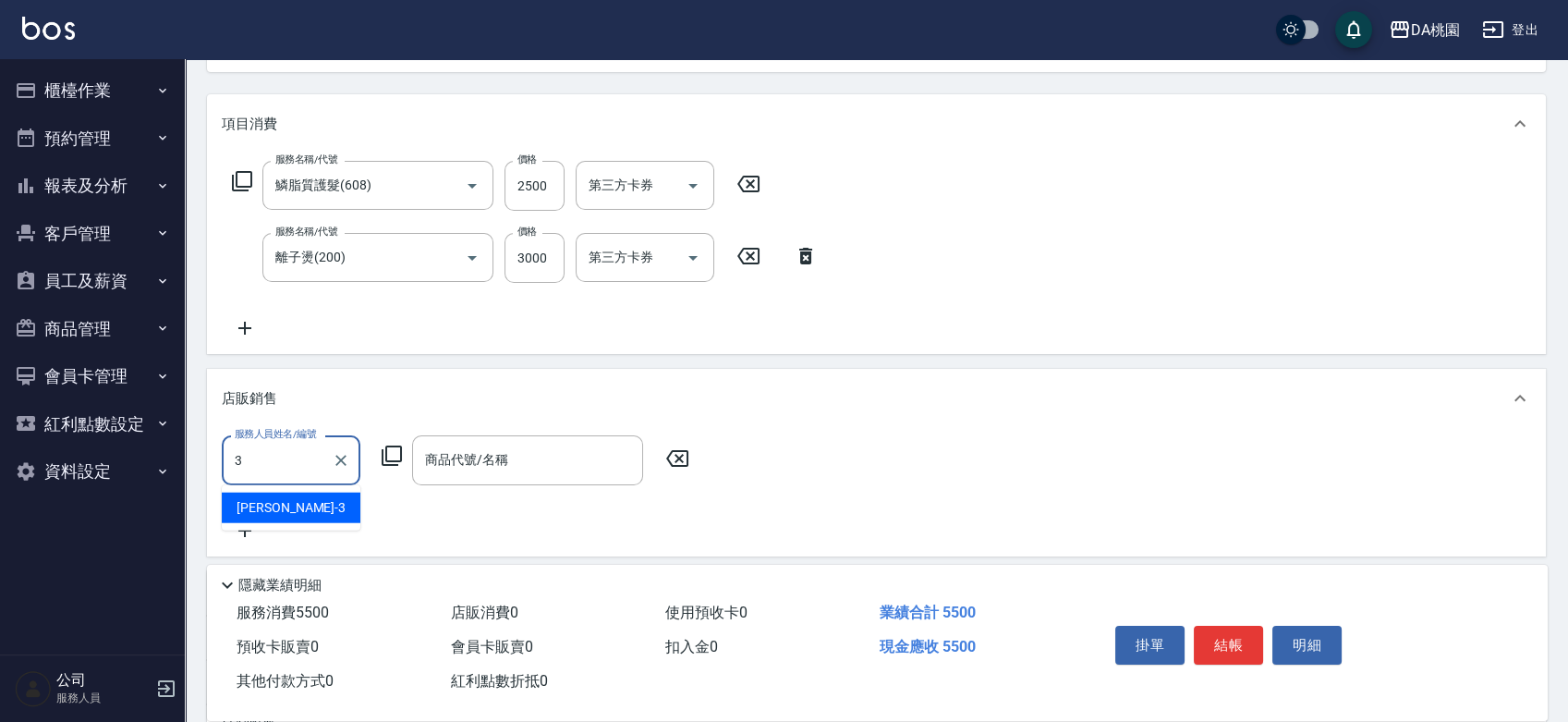
type input "[PERSON_NAME]-3"
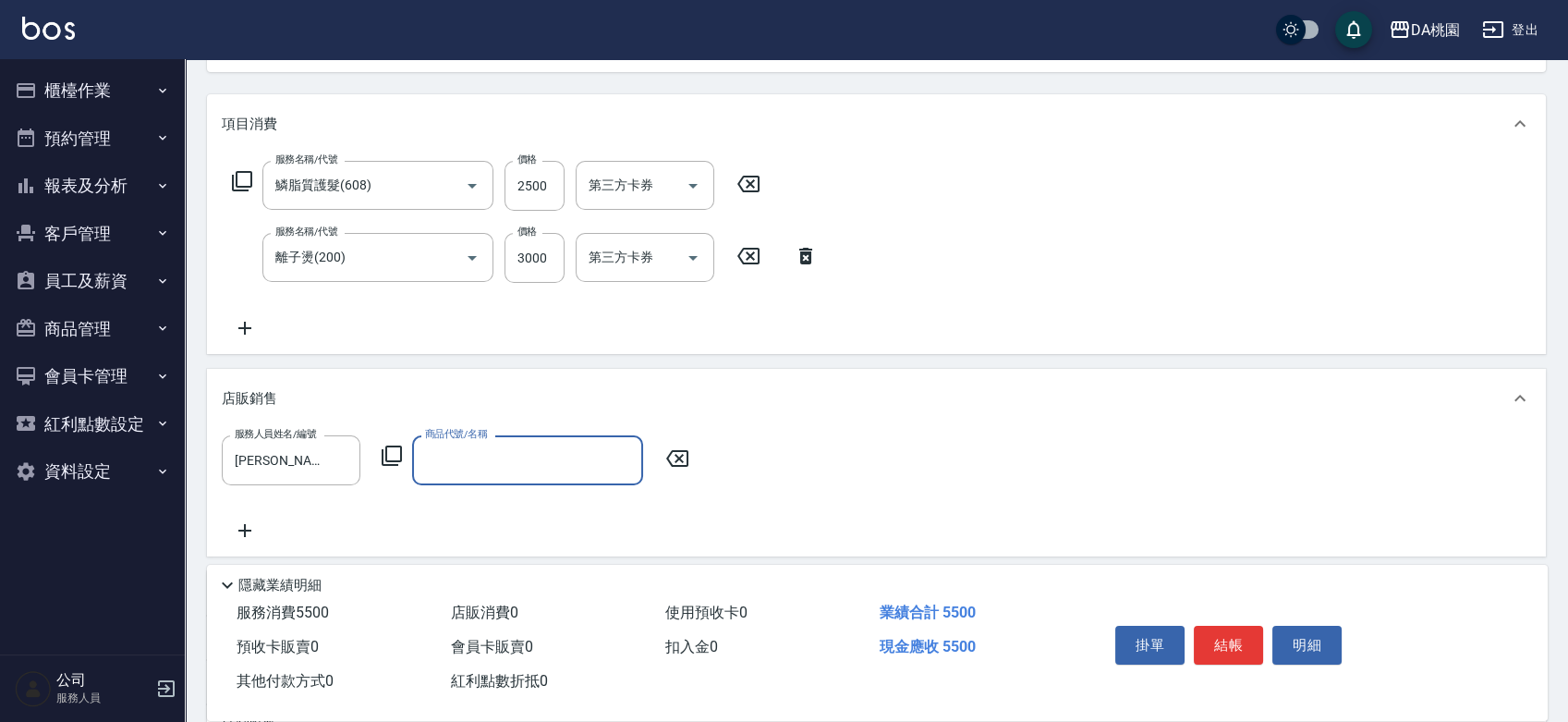
type input "1"
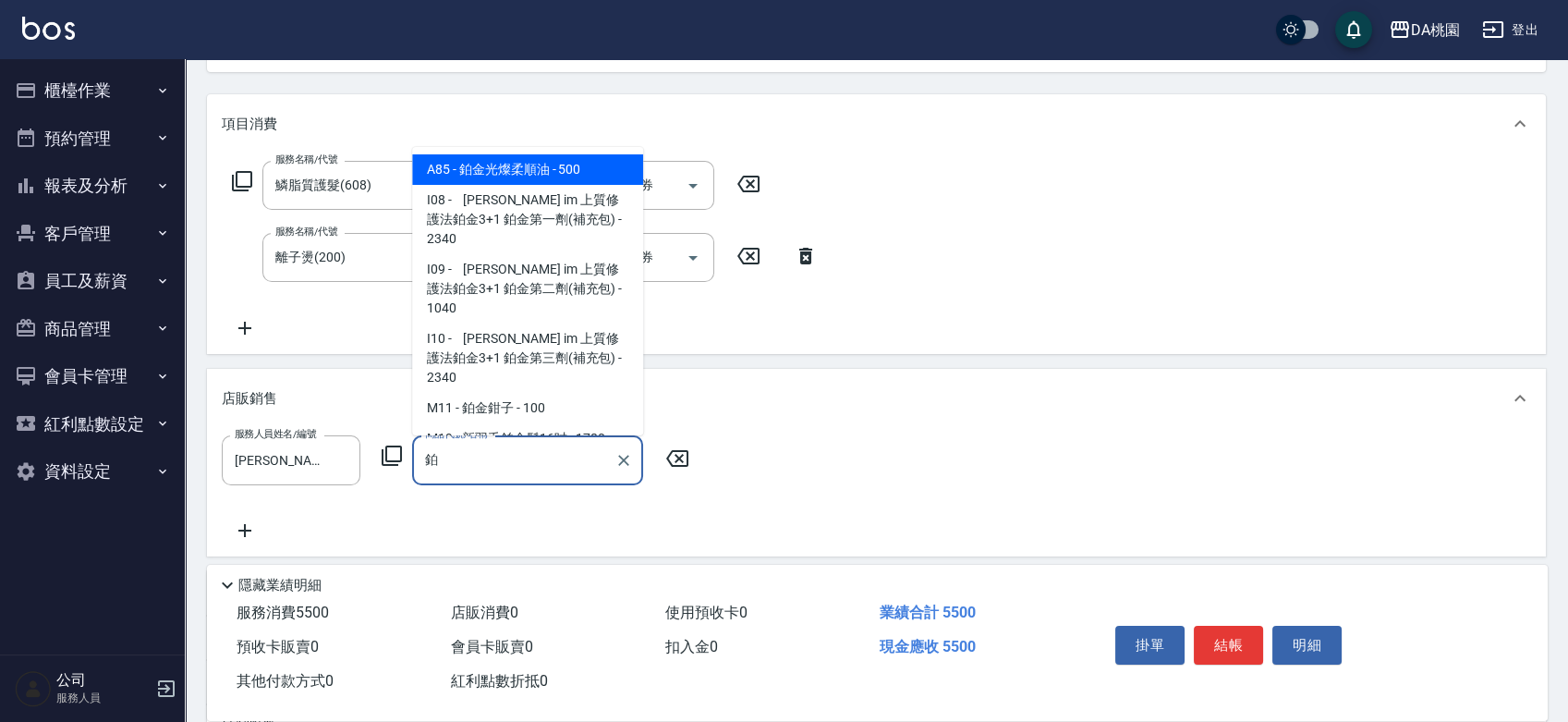
type input "鉑金光燦柔順油"
type input "600"
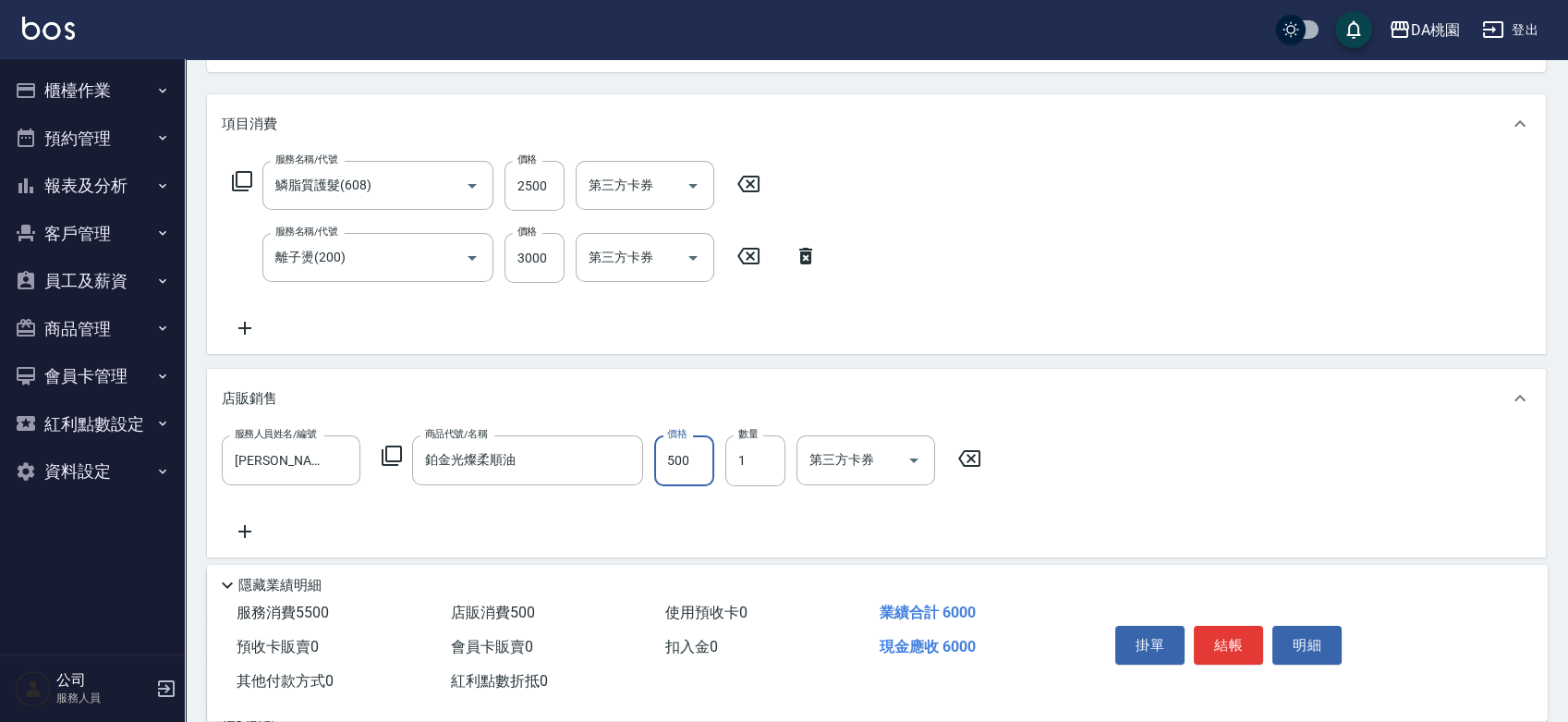
type input "3"
type input "550"
type input "300"
type input "580"
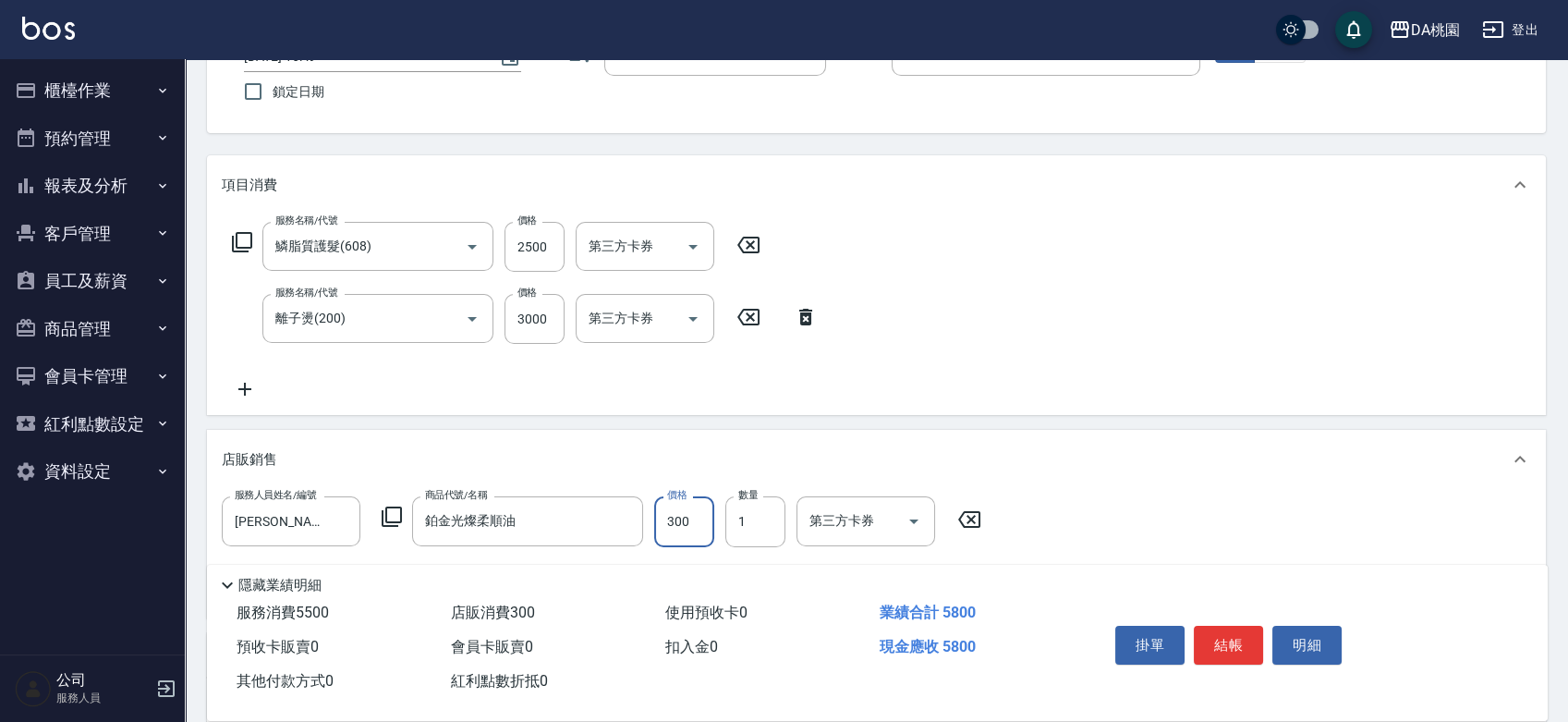
scroll to position [0, 0]
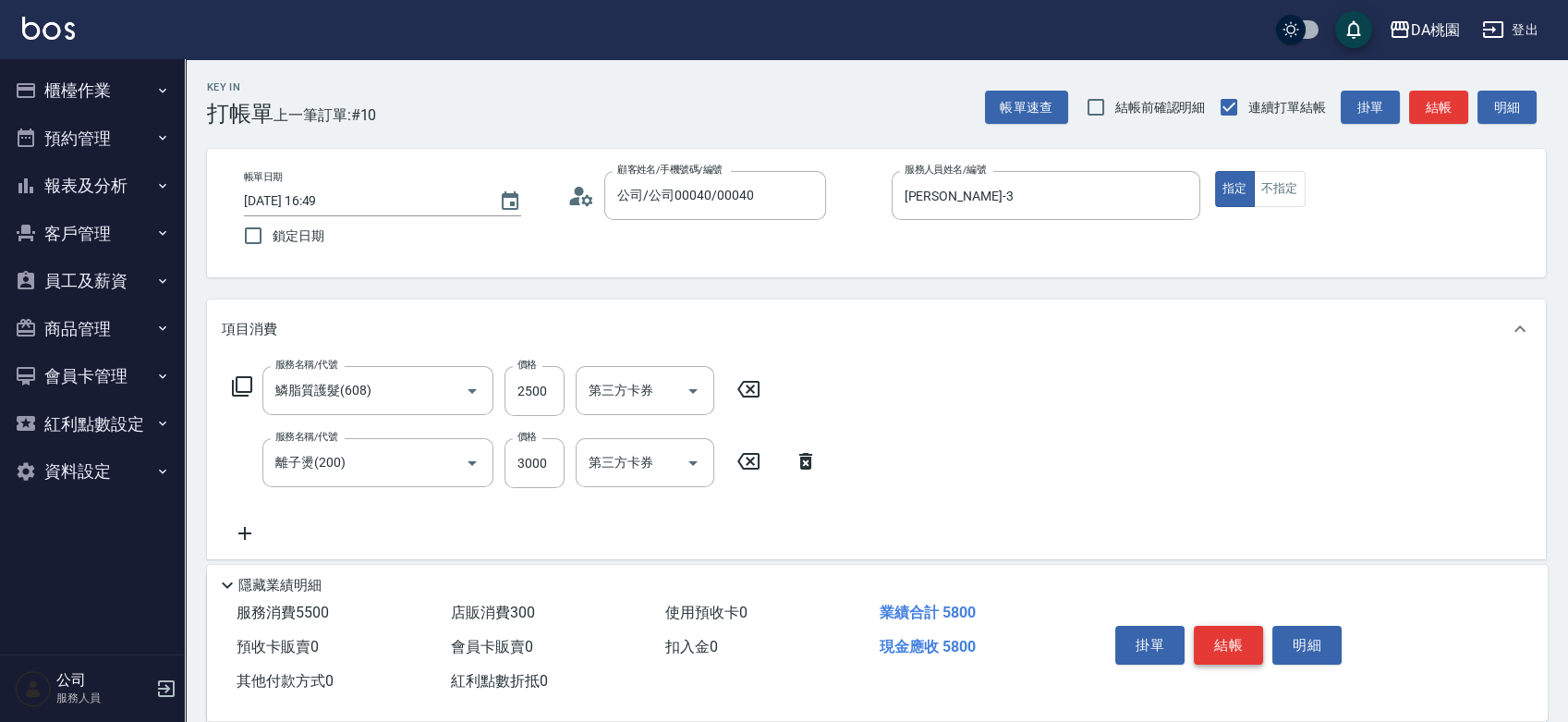
type input "300"
click at [1199, 634] on button "結帳" at bounding box center [1227, 645] width 69 height 39
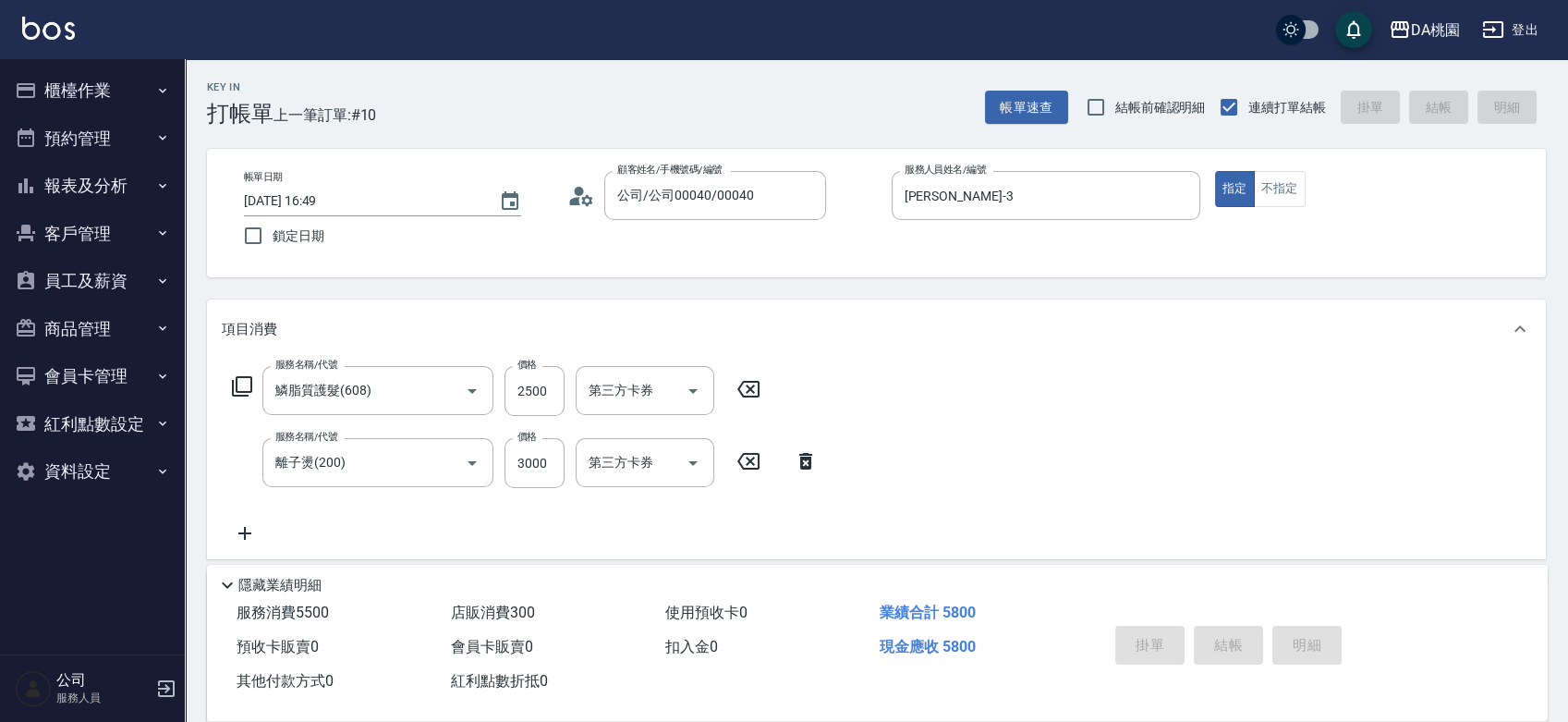
type input "[DATE] 16:50"
type input "0"
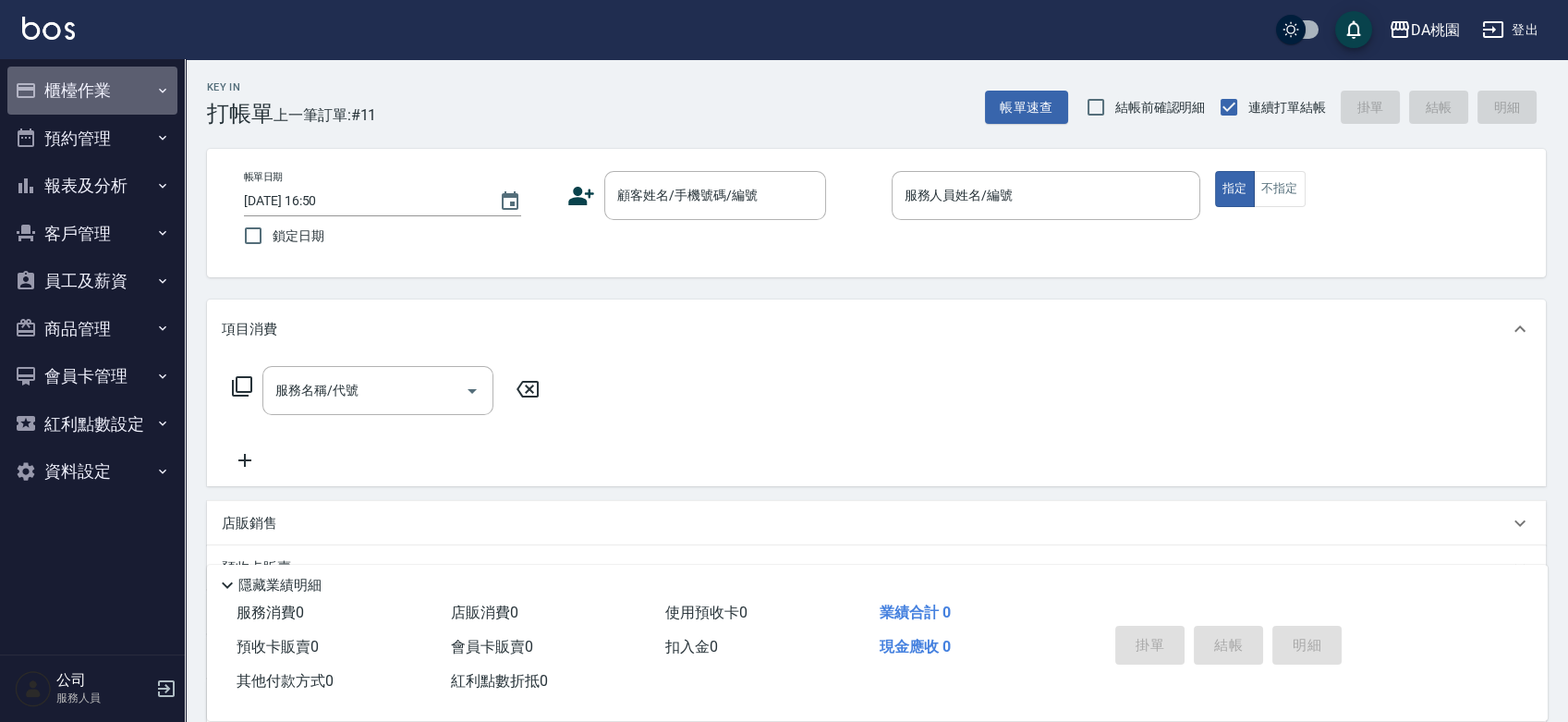
click at [75, 94] on button "櫃檯作業" at bounding box center [92, 91] width 170 height 48
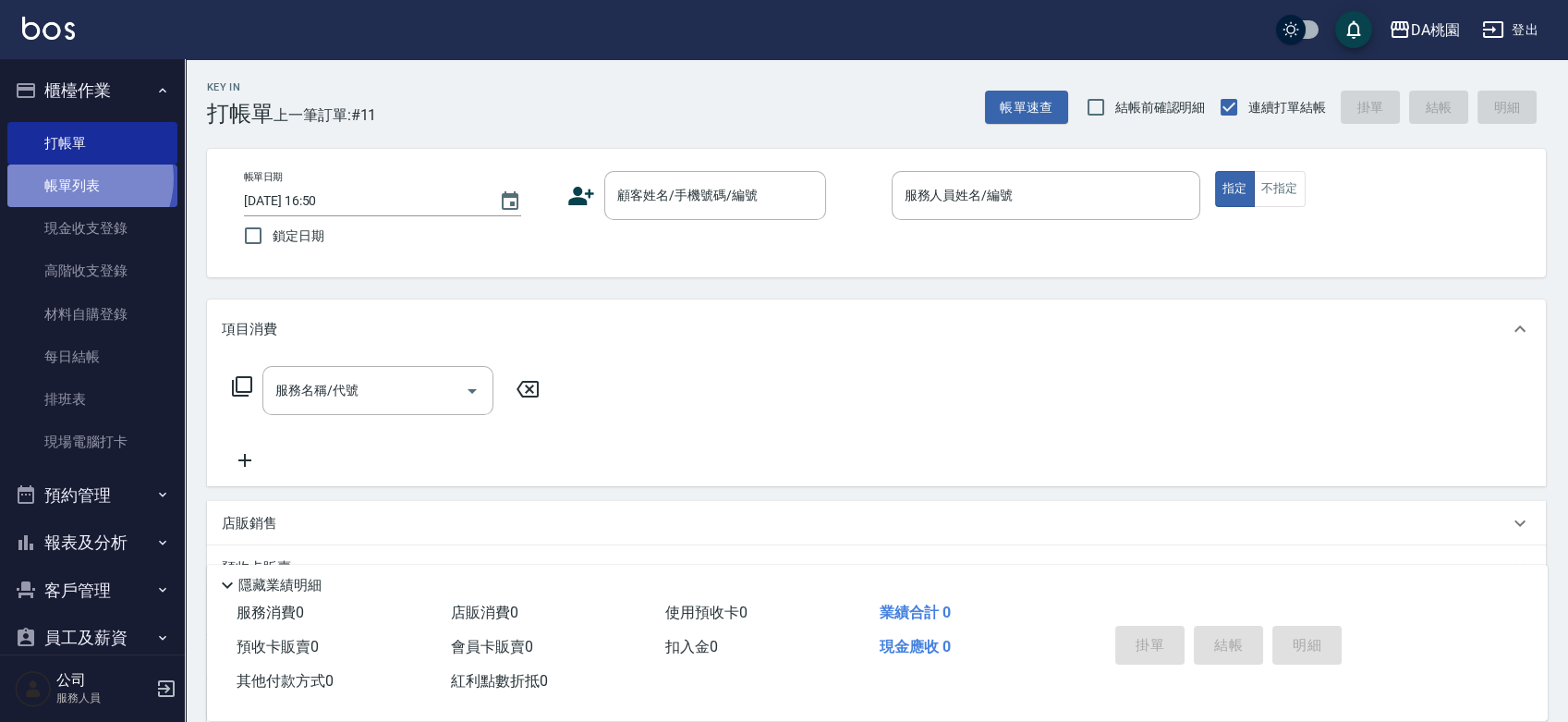
click at [78, 178] on link "帳單列表" at bounding box center [92, 185] width 170 height 42
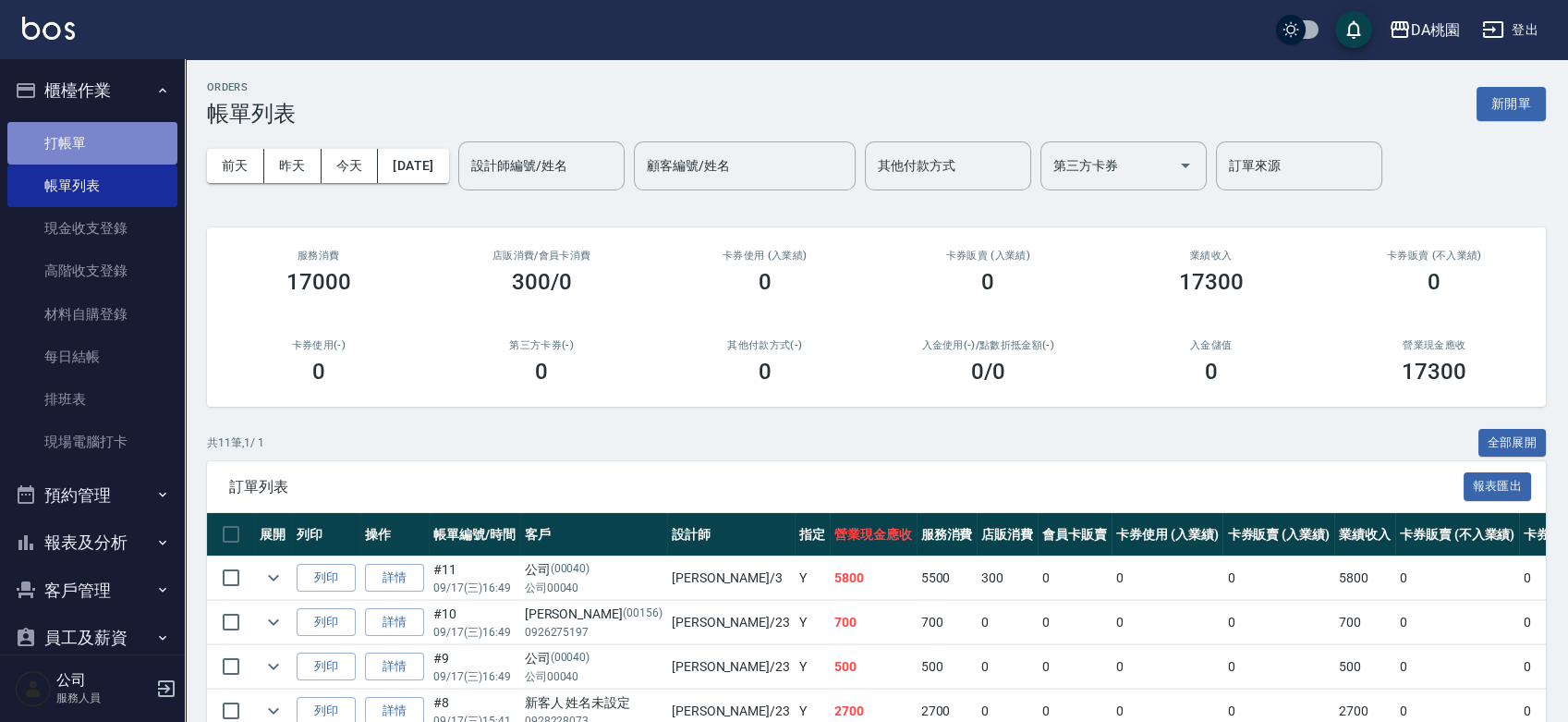
click at [96, 146] on link "打帳單" at bounding box center [92, 143] width 170 height 42
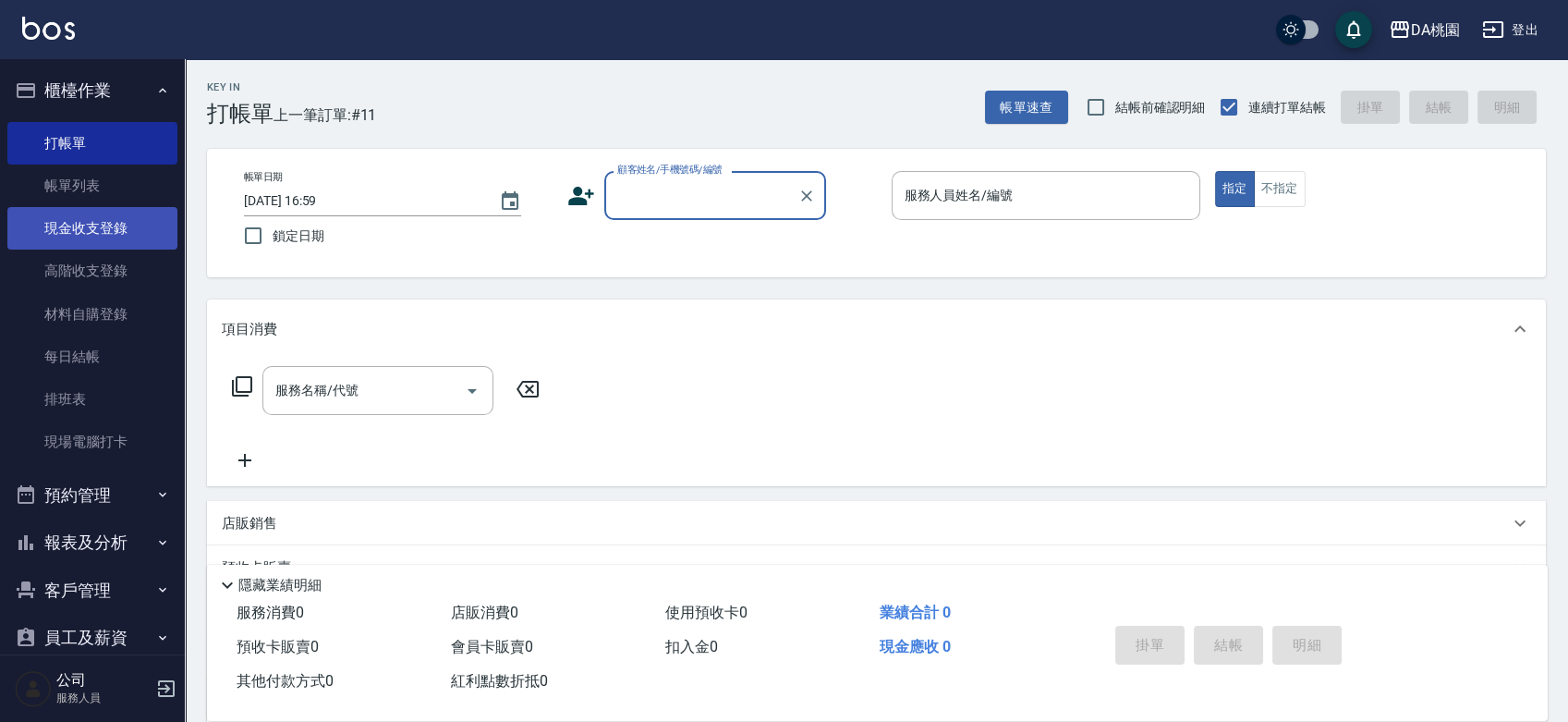
scroll to position [219, 0]
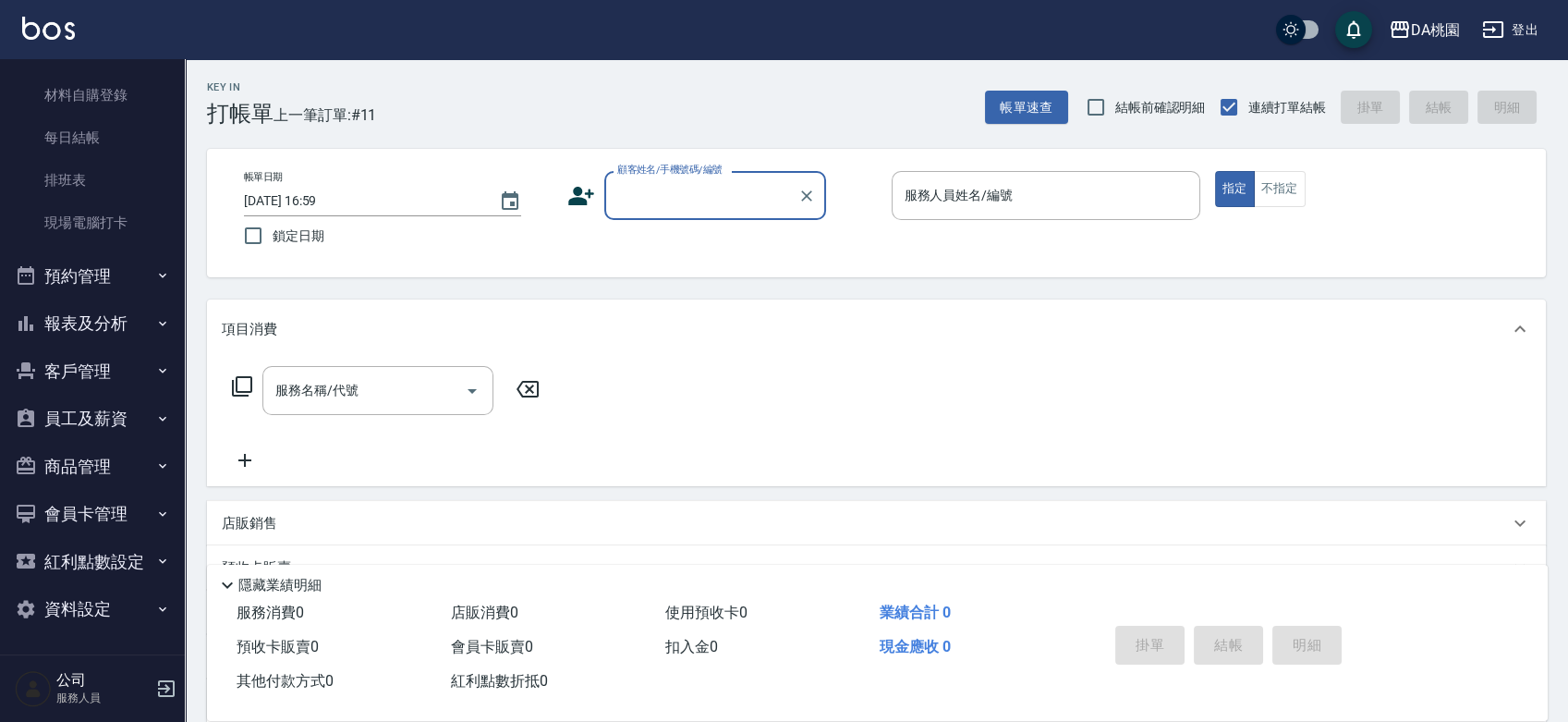
click at [99, 326] on button "報表及分析" at bounding box center [92, 323] width 170 height 48
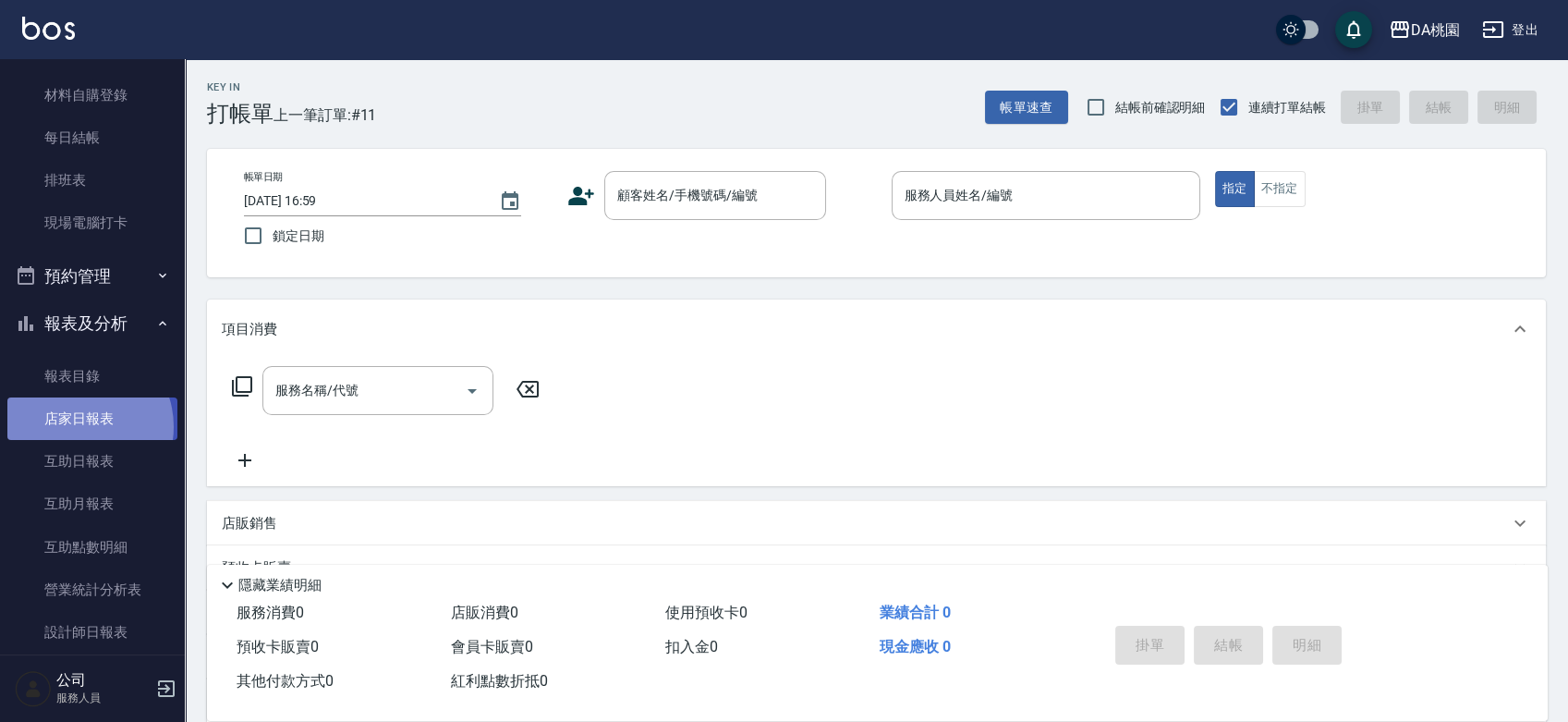
click at [79, 426] on link "店家日報表" at bounding box center [92, 418] width 170 height 42
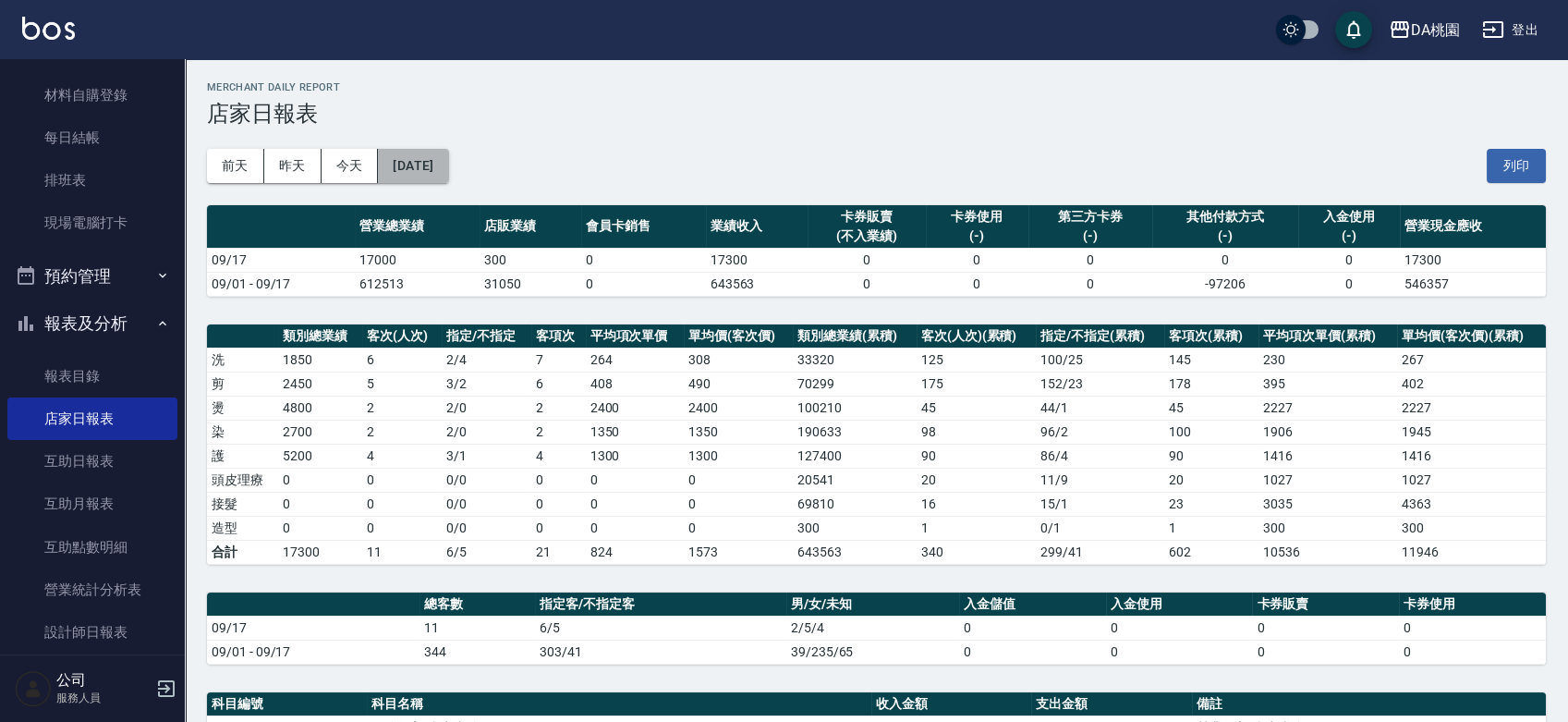
click at [431, 157] on button "[DATE]" at bounding box center [413, 166] width 70 height 34
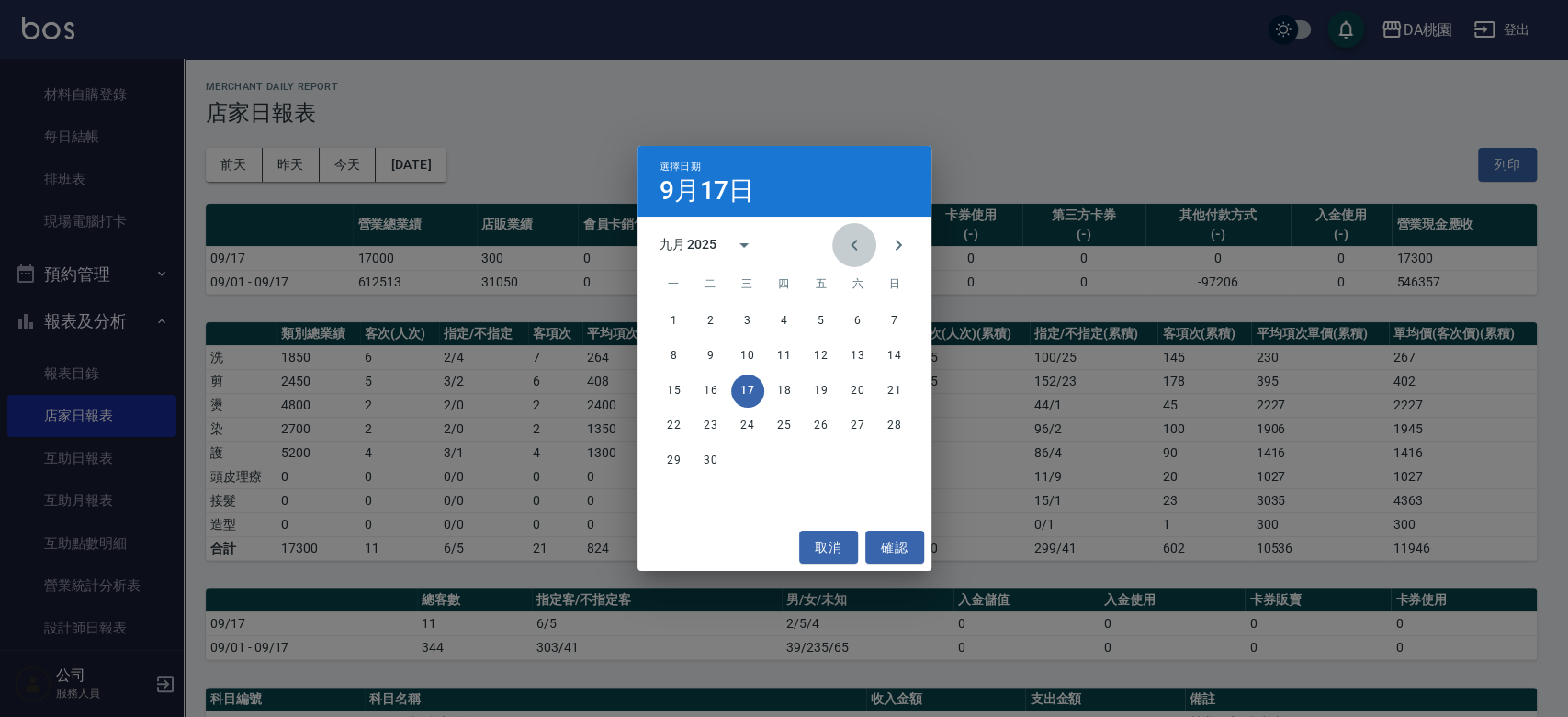
click at [852, 242] on icon "Previous month" at bounding box center [854, 246] width 23 height 22
click at [897, 460] on button "31" at bounding box center [894, 460] width 33 height 33
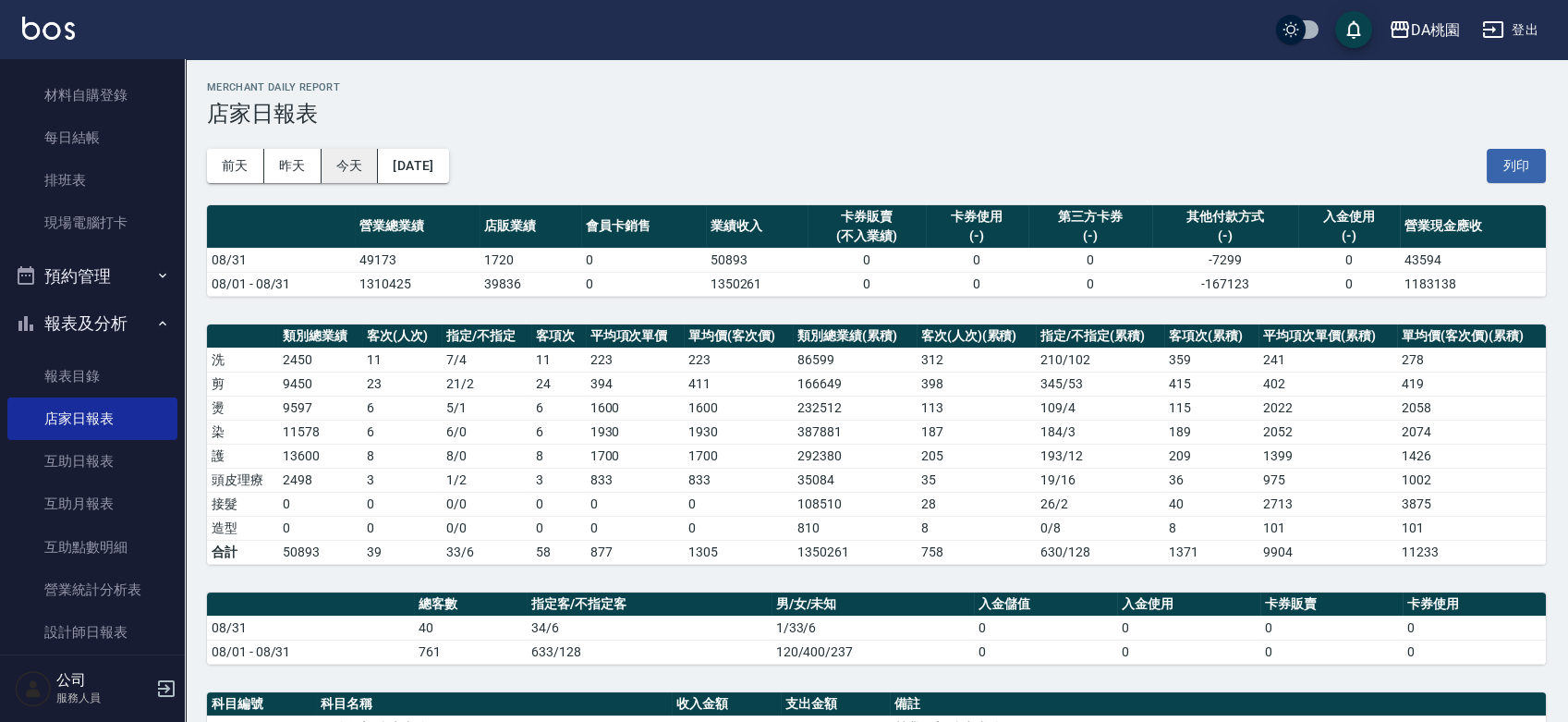
click at [364, 160] on button "今天" at bounding box center [350, 166] width 58 height 34
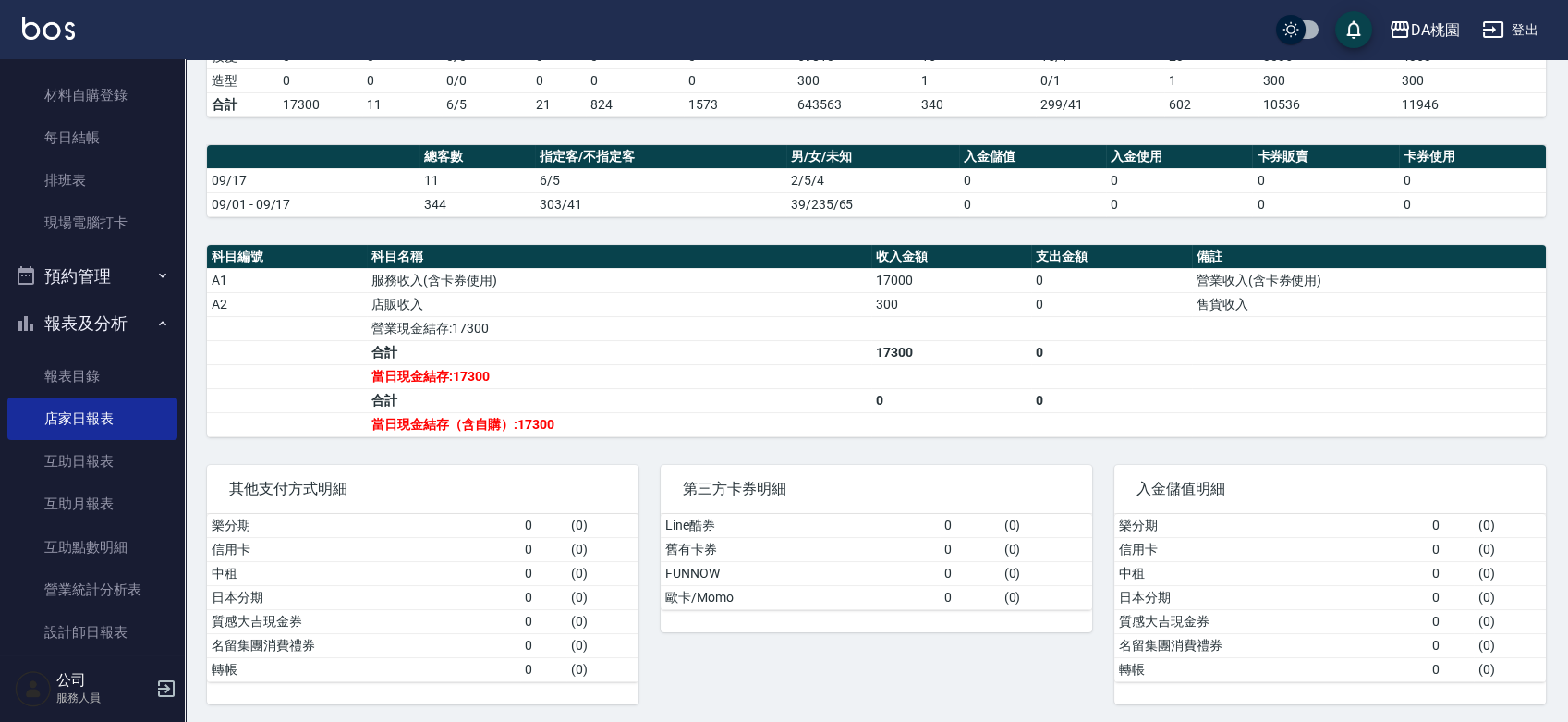
scroll to position [732, 0]
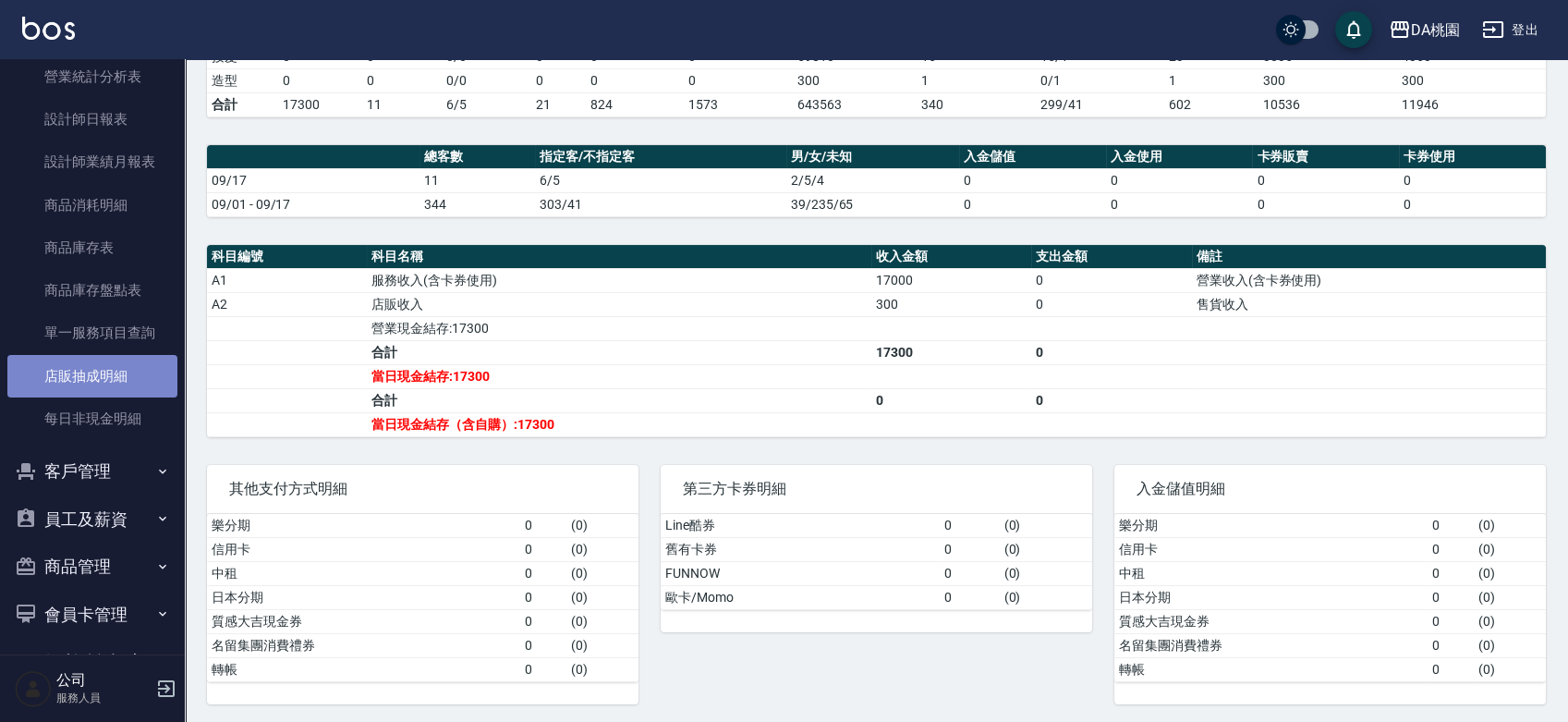
click at [106, 386] on link "店販抽成明細" at bounding box center [92, 376] width 170 height 42
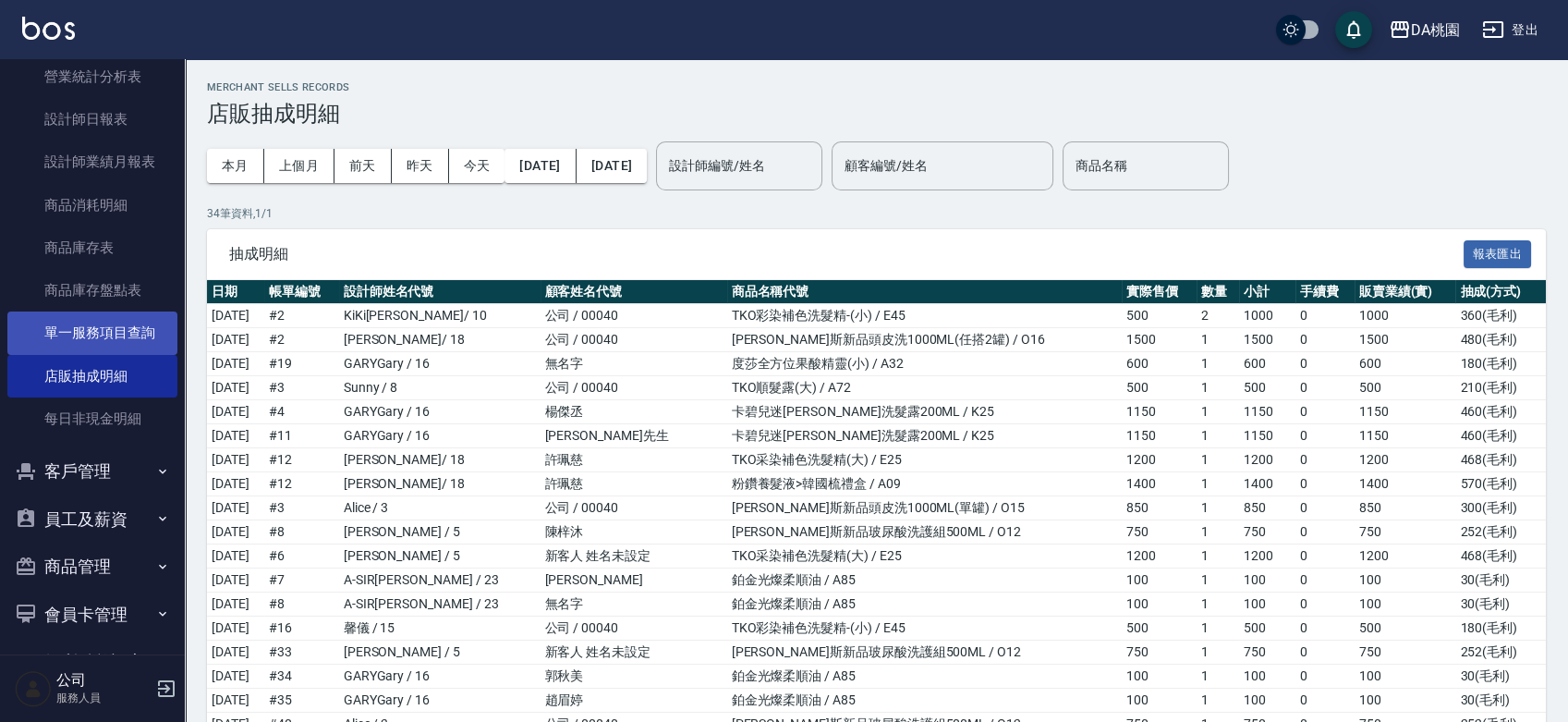
click at [108, 338] on link "單一服務項目查詢" at bounding box center [92, 332] width 170 height 42
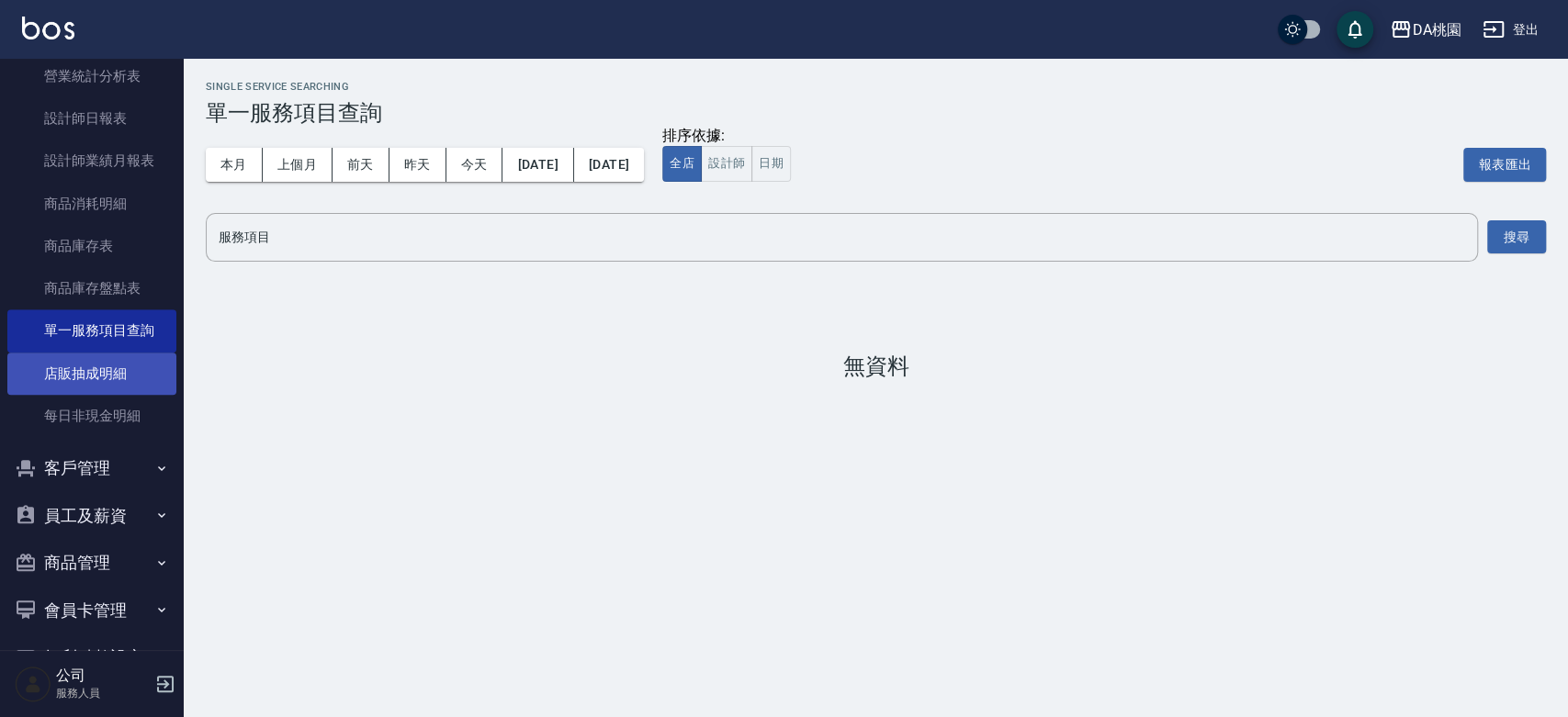
click at [109, 375] on link "店販抽成明細" at bounding box center [92, 373] width 169 height 42
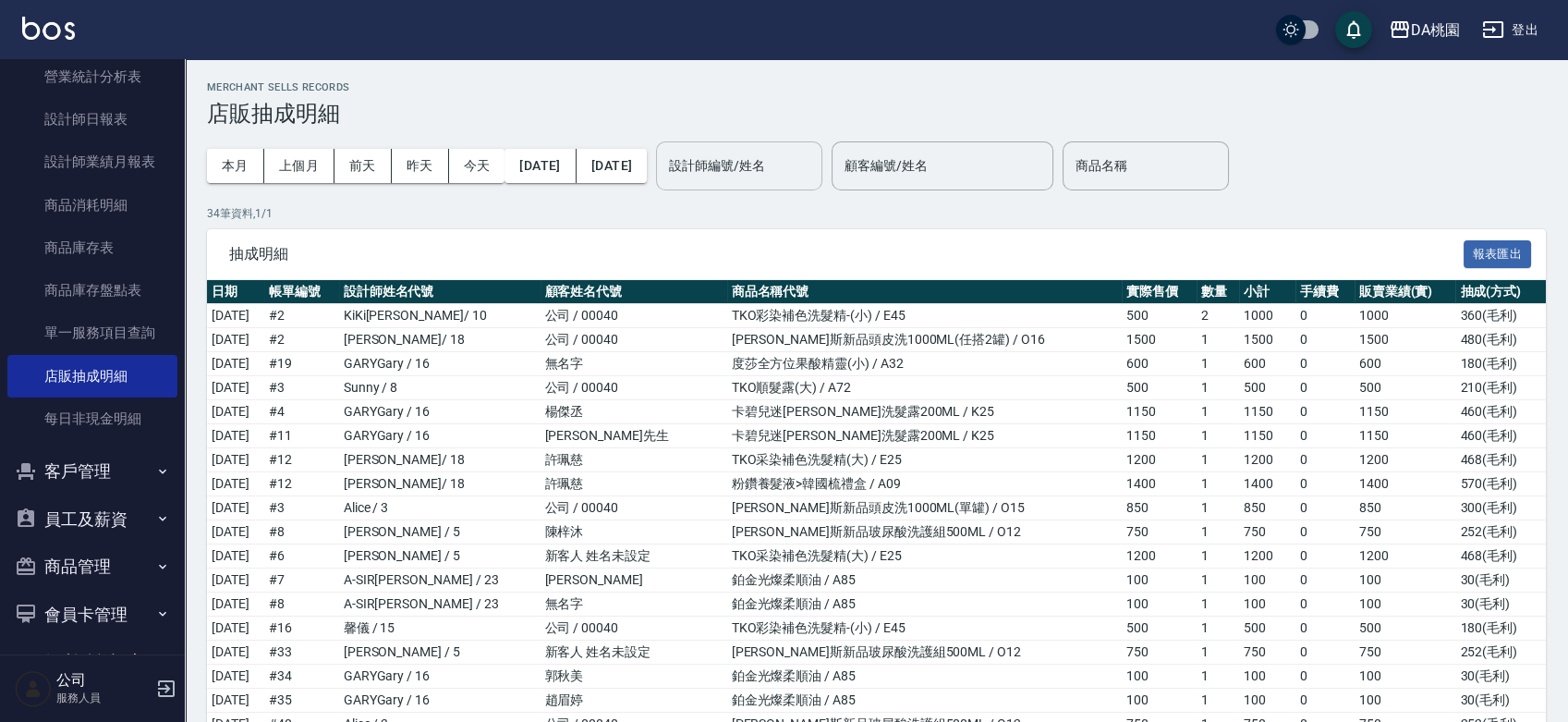
click at [814, 164] on input "設計師編號/姓名" at bounding box center [739, 166] width 150 height 32
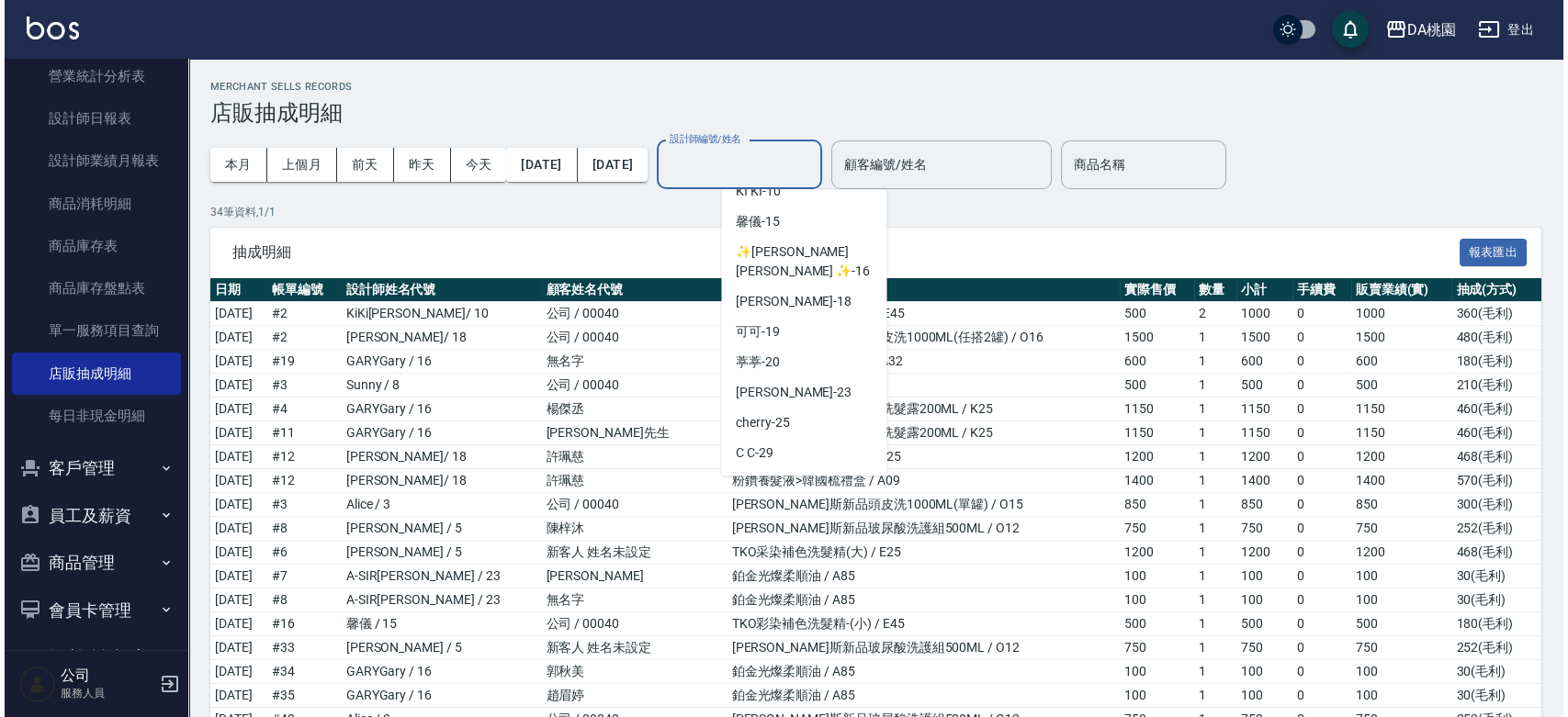
scroll to position [203, 0]
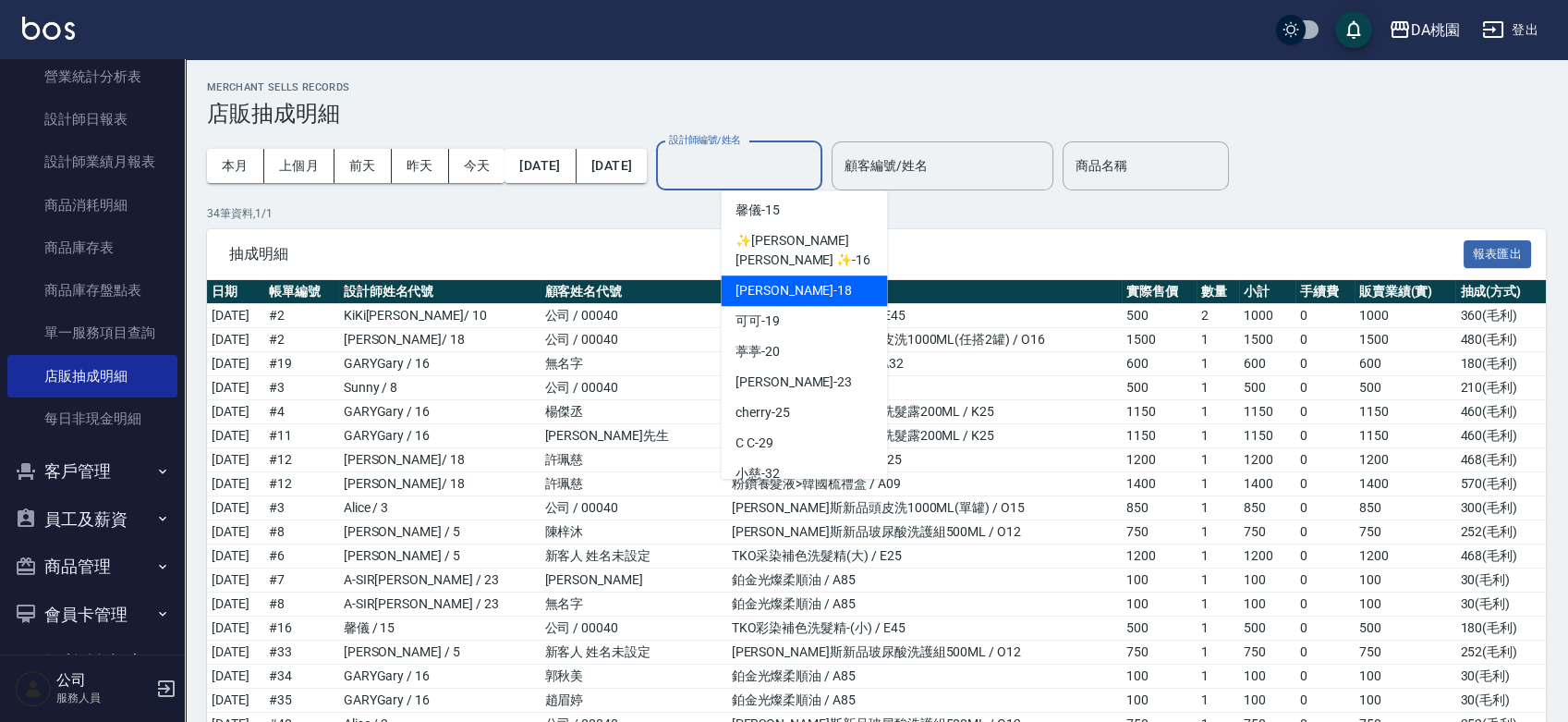
click at [811, 276] on div "[PERSON_NAME] -18" at bounding box center [804, 291] width 166 height 30
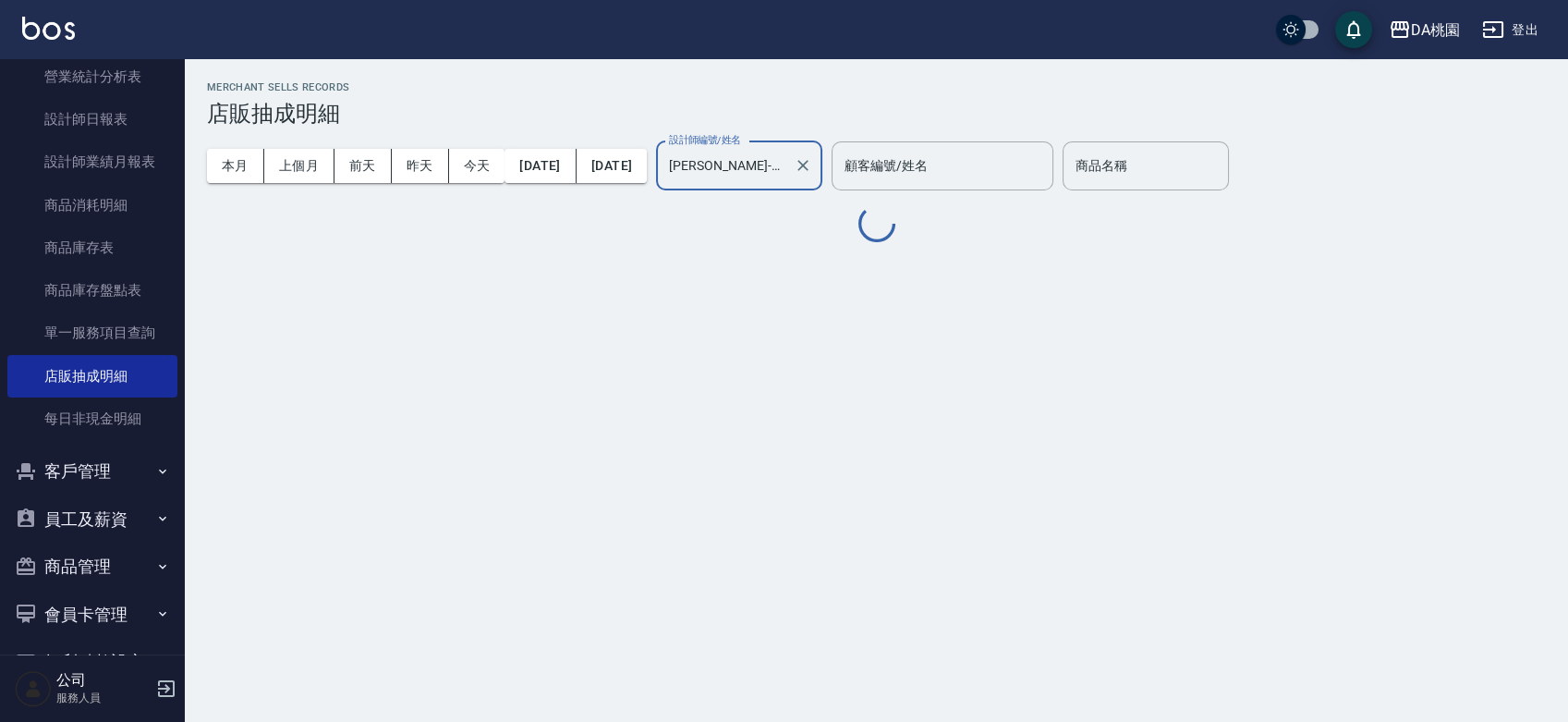
type input "[PERSON_NAME]-18"
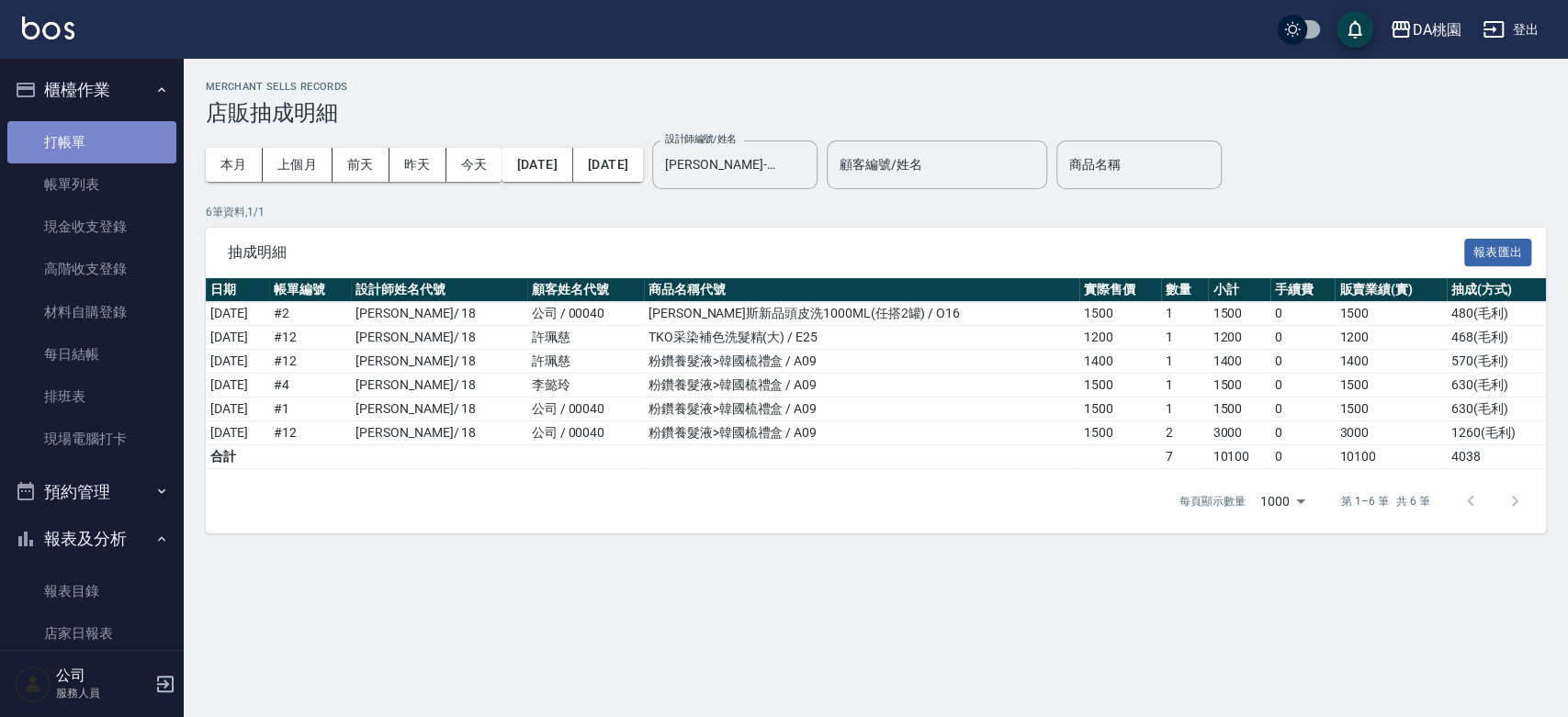
click at [109, 125] on link "打帳單" at bounding box center [92, 142] width 169 height 42
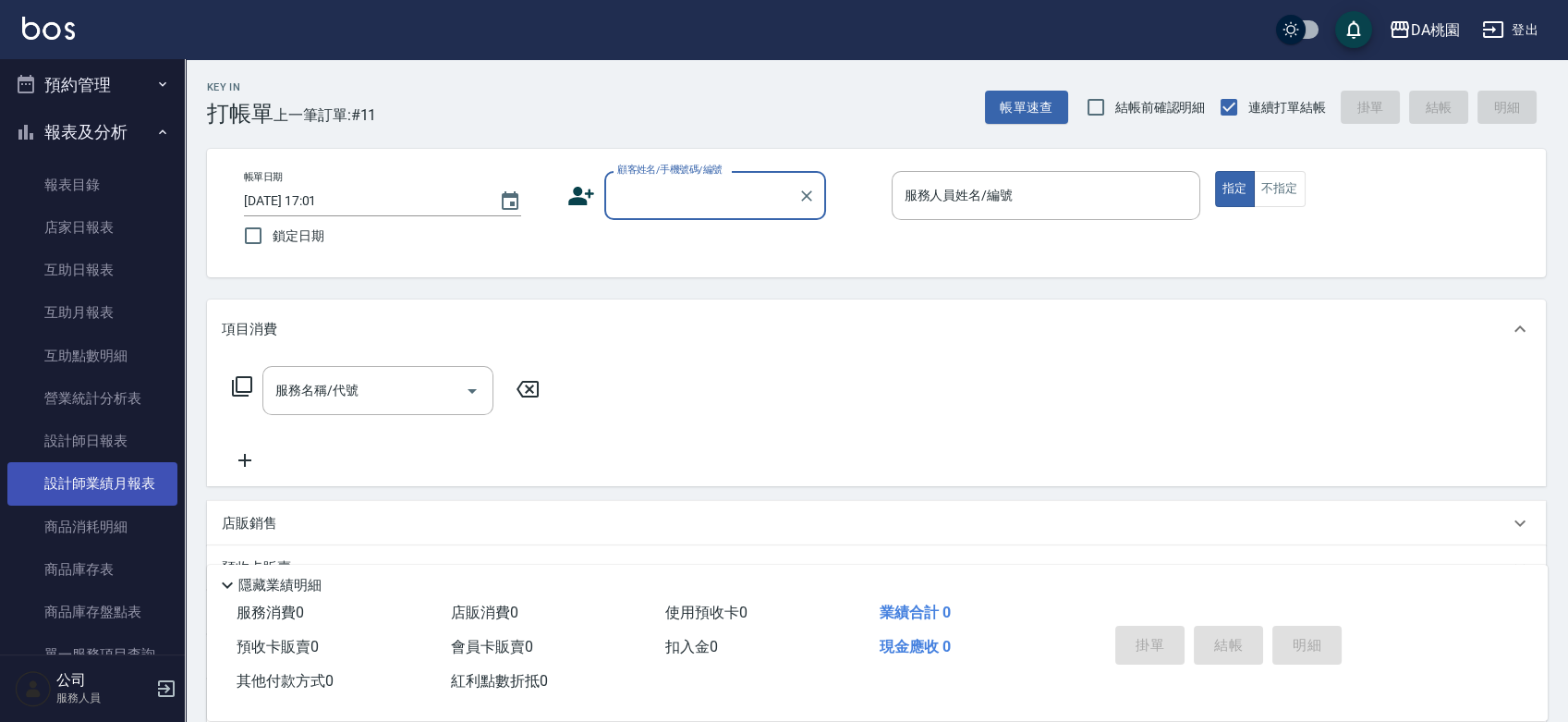
scroll to position [718, 0]
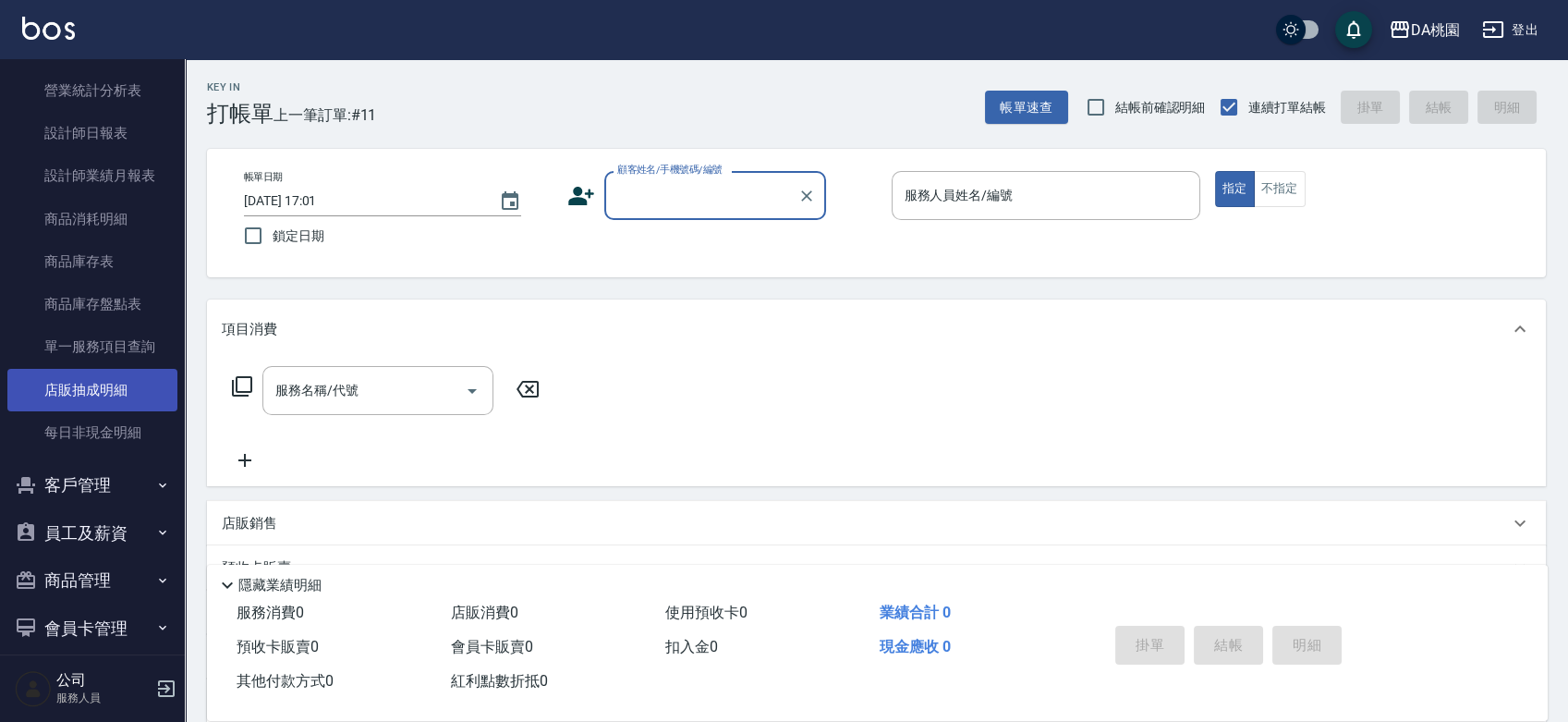
click at [116, 394] on link "店販抽成明細" at bounding box center [92, 390] width 170 height 42
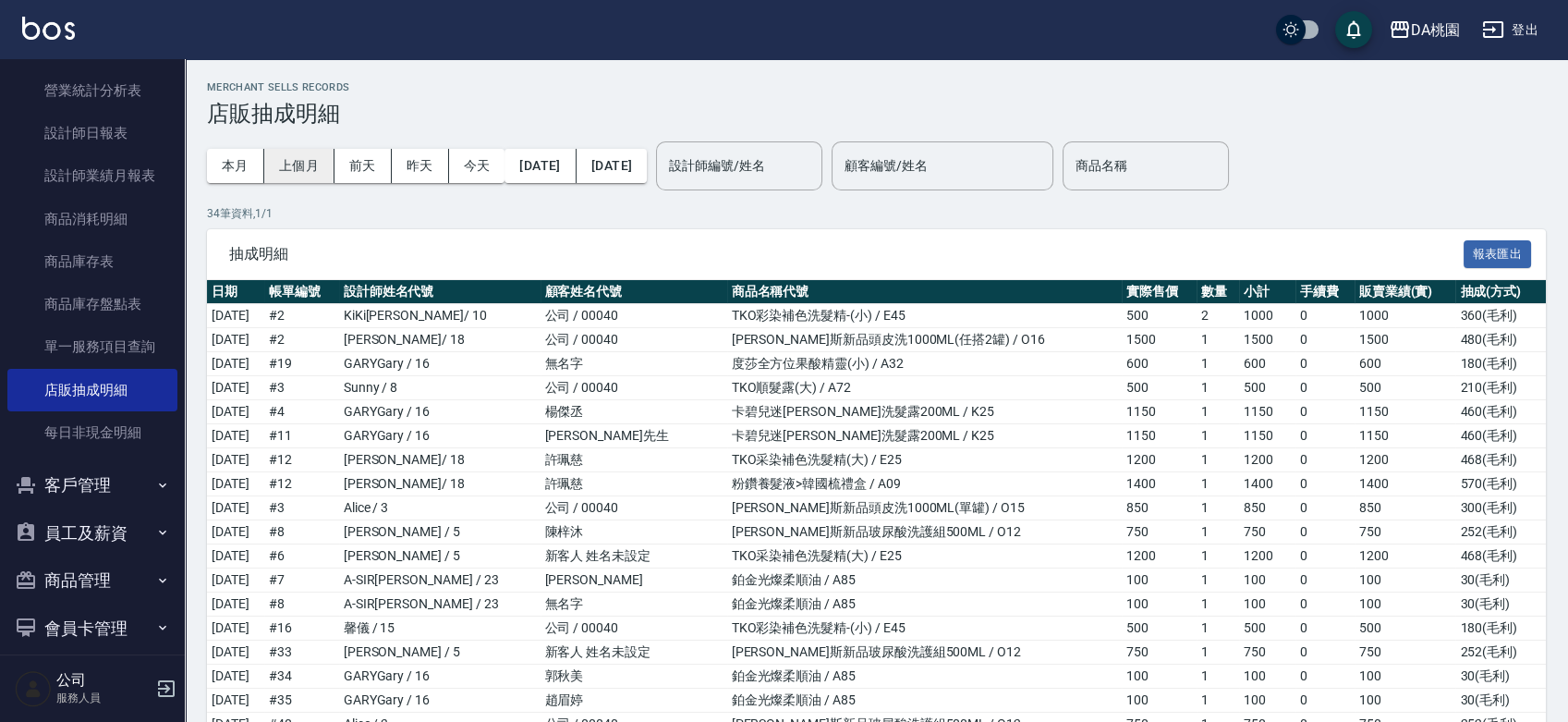
click at [289, 167] on button "上個月" at bounding box center [299, 166] width 70 height 34
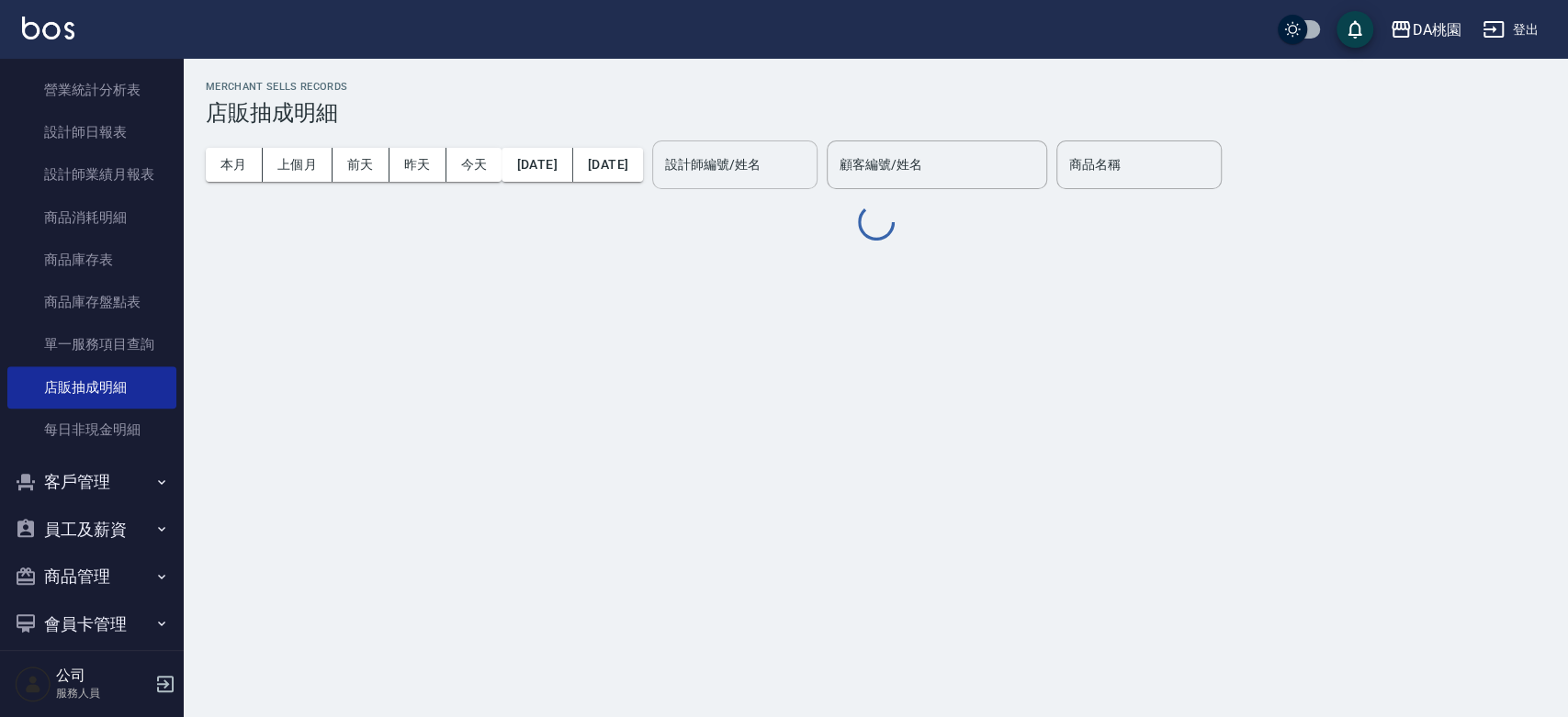
click at [803, 153] on div "設計師編號/姓名 設計師編號/姓名" at bounding box center [734, 165] width 165 height 49
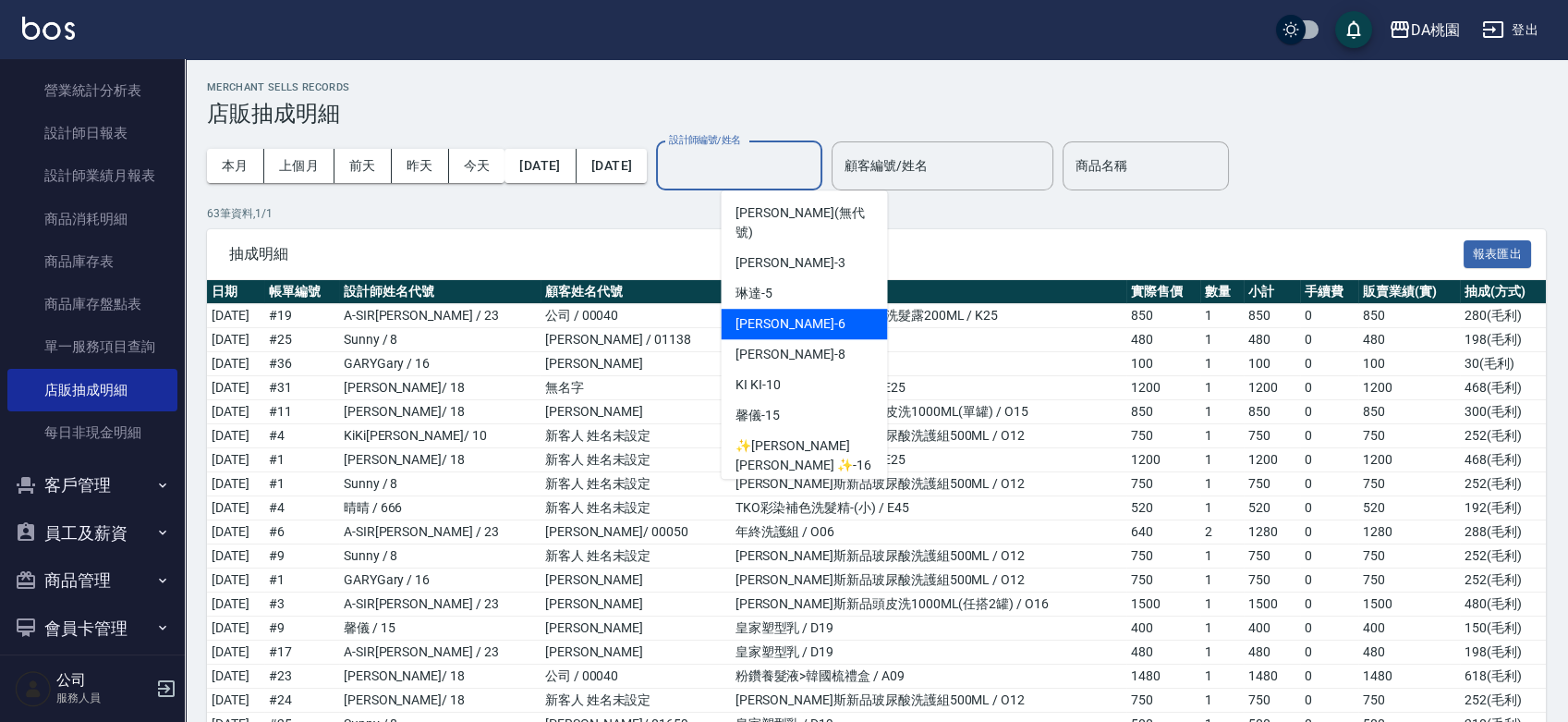
scroll to position [103, 0]
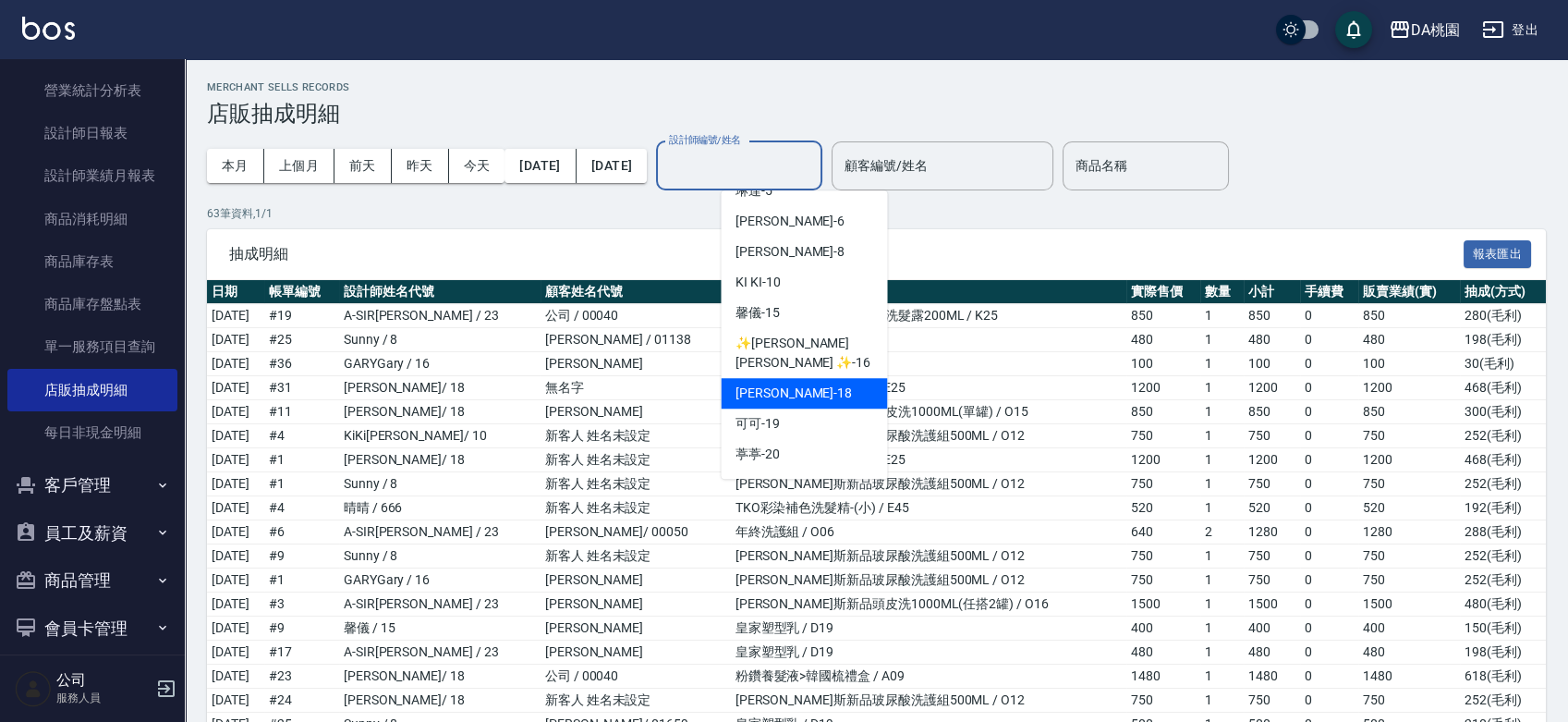
click at [805, 378] on div "[PERSON_NAME] -18" at bounding box center [804, 394] width 166 height 30
type input "[PERSON_NAME]-18"
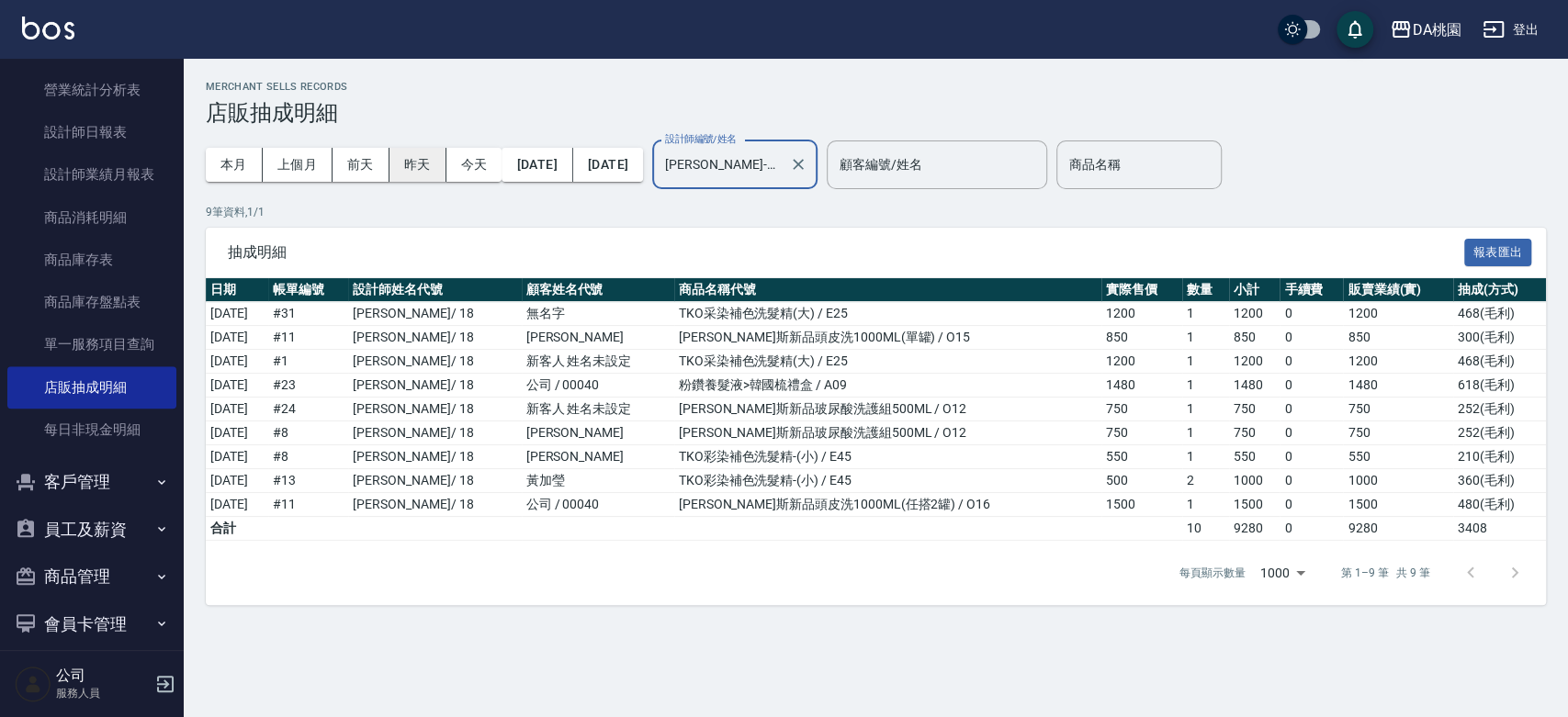
click at [427, 162] on button "昨天" at bounding box center [417, 165] width 57 height 34
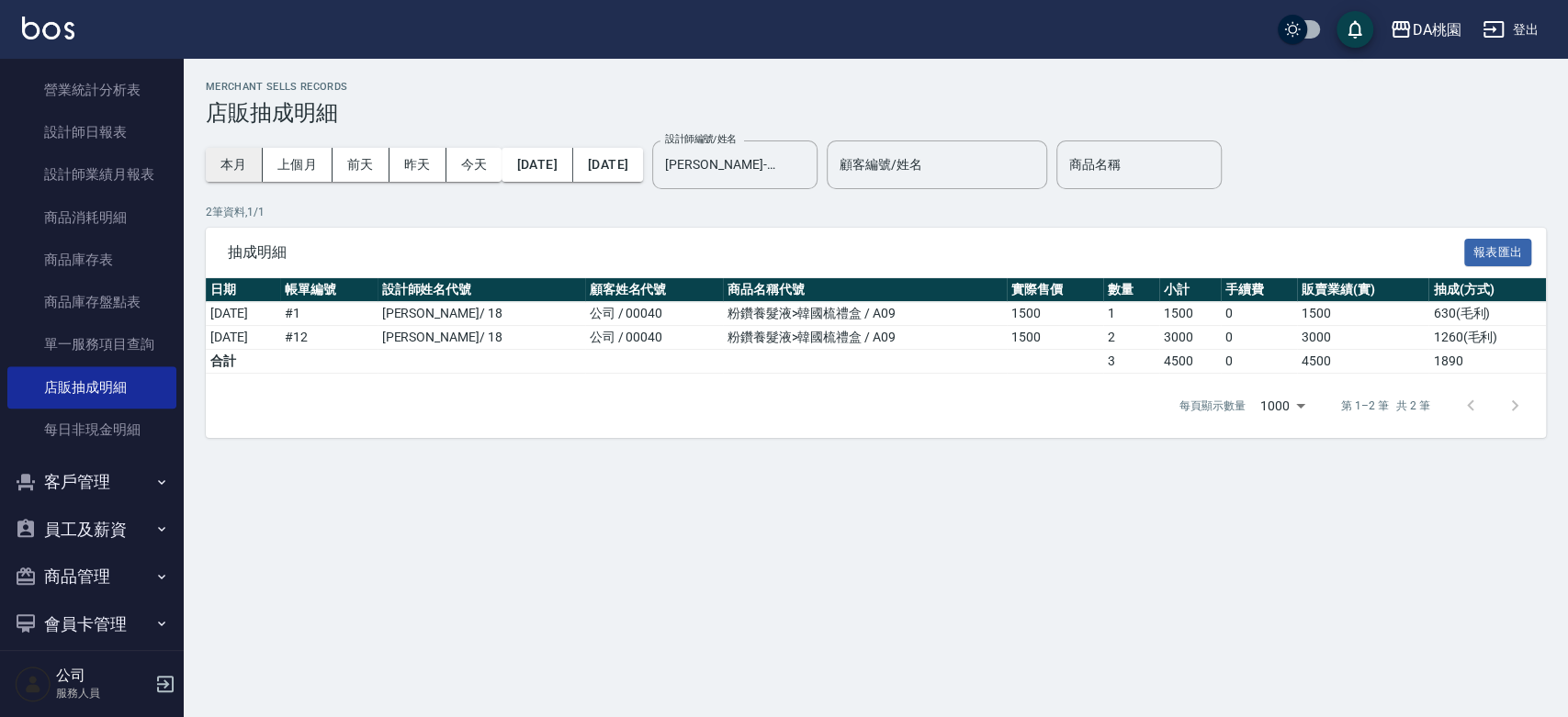
click at [246, 162] on button "本月" at bounding box center [234, 165] width 57 height 34
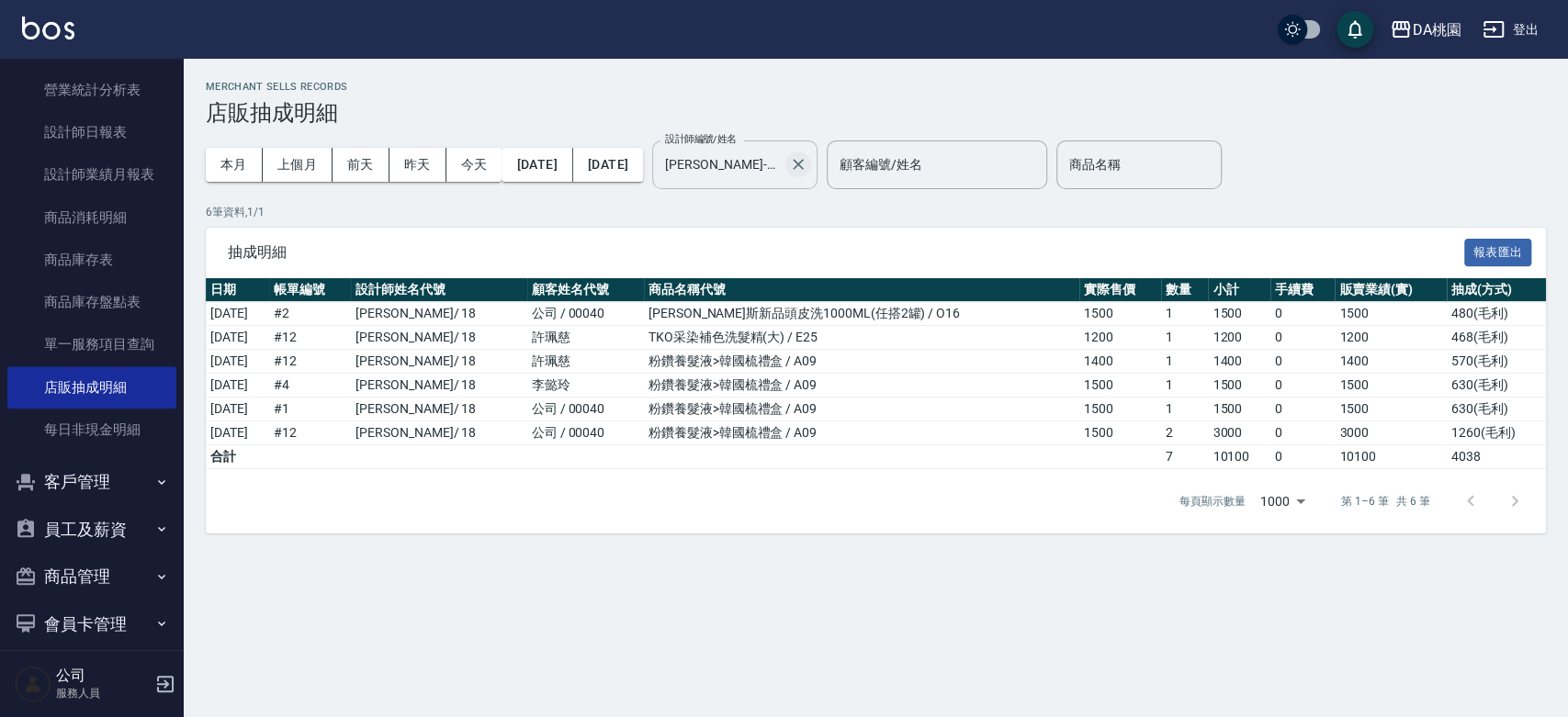
click at [804, 164] on icon "Clear" at bounding box center [798, 164] width 11 height 11
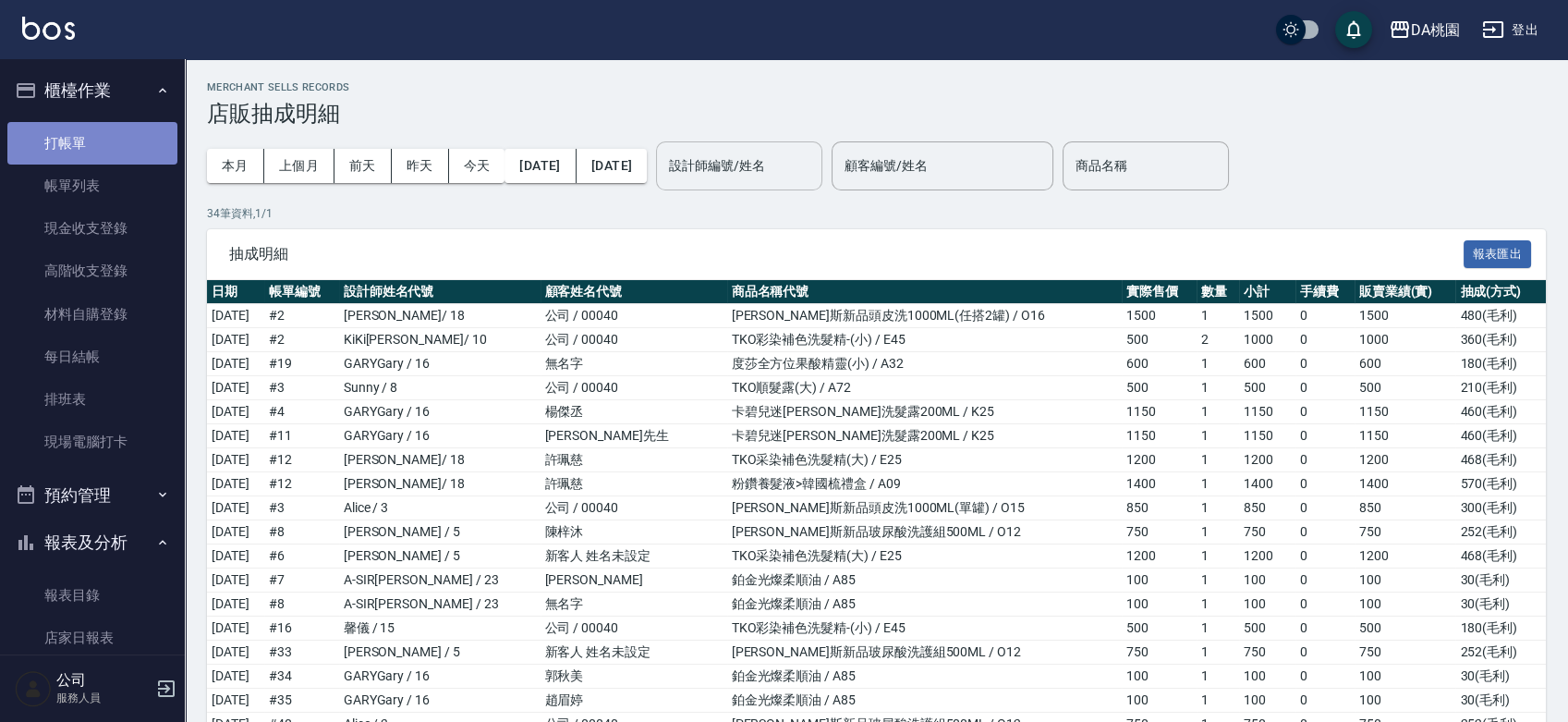
click at [108, 139] on link "打帳單" at bounding box center [92, 143] width 170 height 42
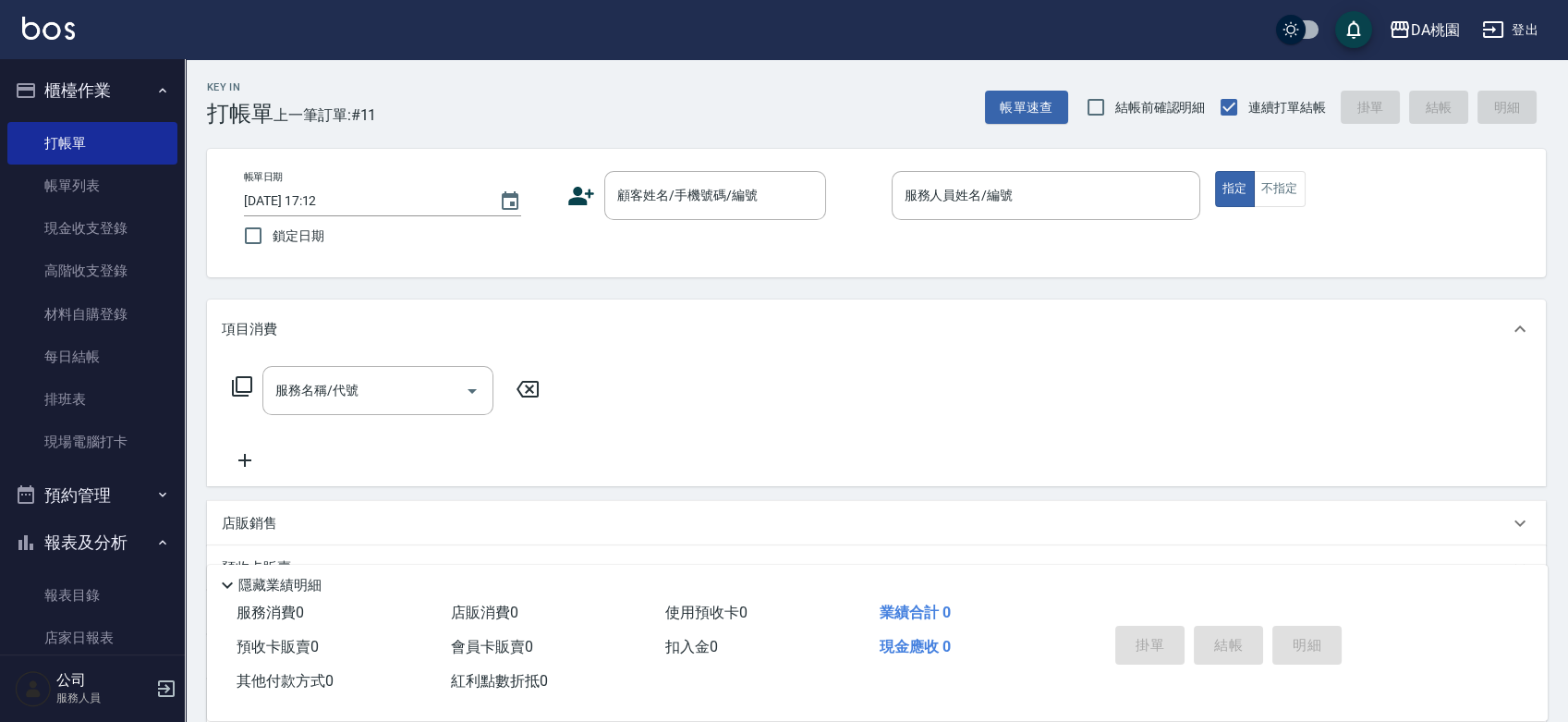
click at [852, 243] on div "帳單日期 [DATE] 17:12 鎖定日期 顧客姓名/手機號碼/編號 顧客姓名/手機號碼/編號 服務人員姓名/編號 服務人員姓名/編號 指定 不指定" at bounding box center [876, 212] width 1294 height 84
click at [872, 230] on div "帳單日期 [DATE] 17:12 鎖定日期 顧客姓名/手機號碼/編號 顧客姓名/手機號碼/編號 服務人員姓名/編號 服務人員姓名/編號 指定 不指定" at bounding box center [876, 212] width 1294 height 84
click at [760, 203] on input "顧客姓名/手機號碼/編號" at bounding box center [701, 195] width 177 height 32
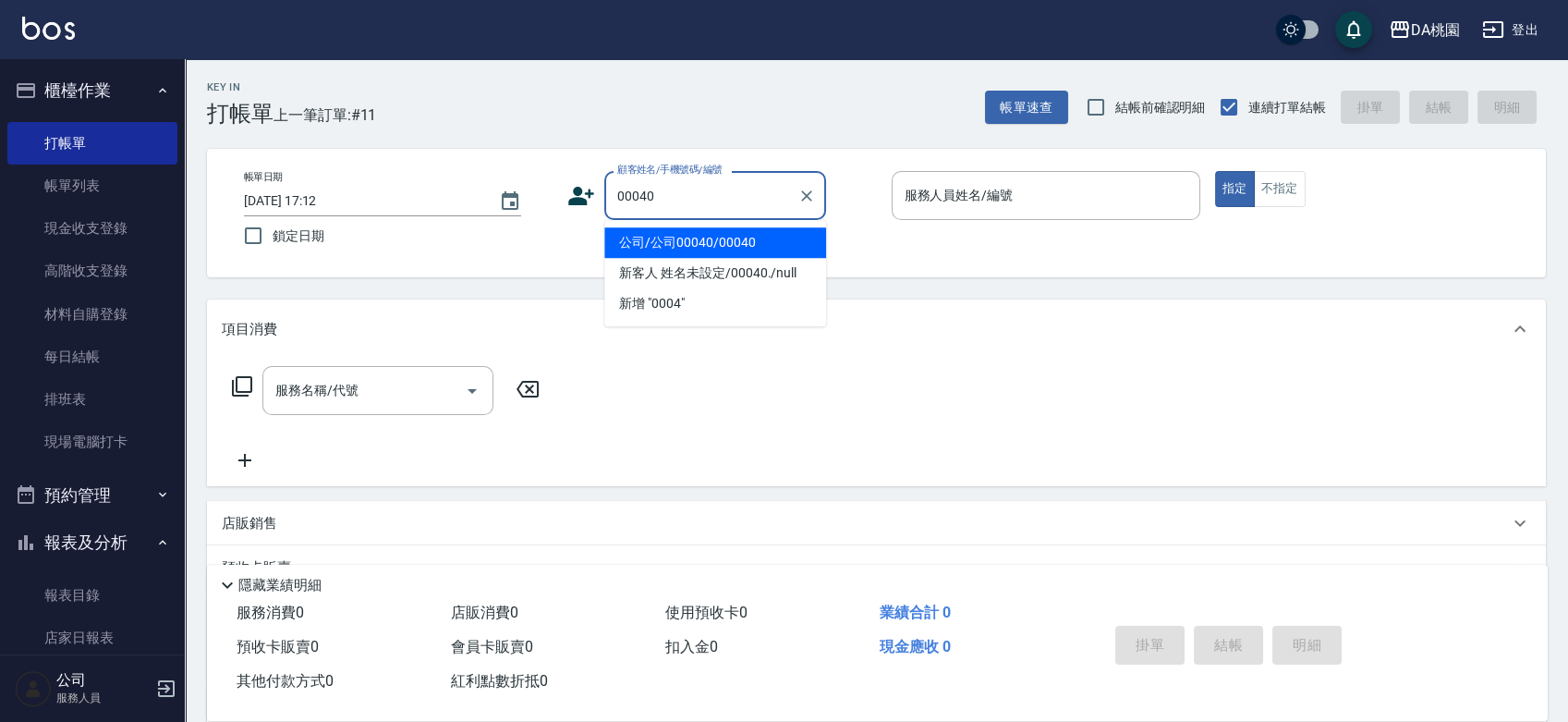
type input "公司/公司00040/00040"
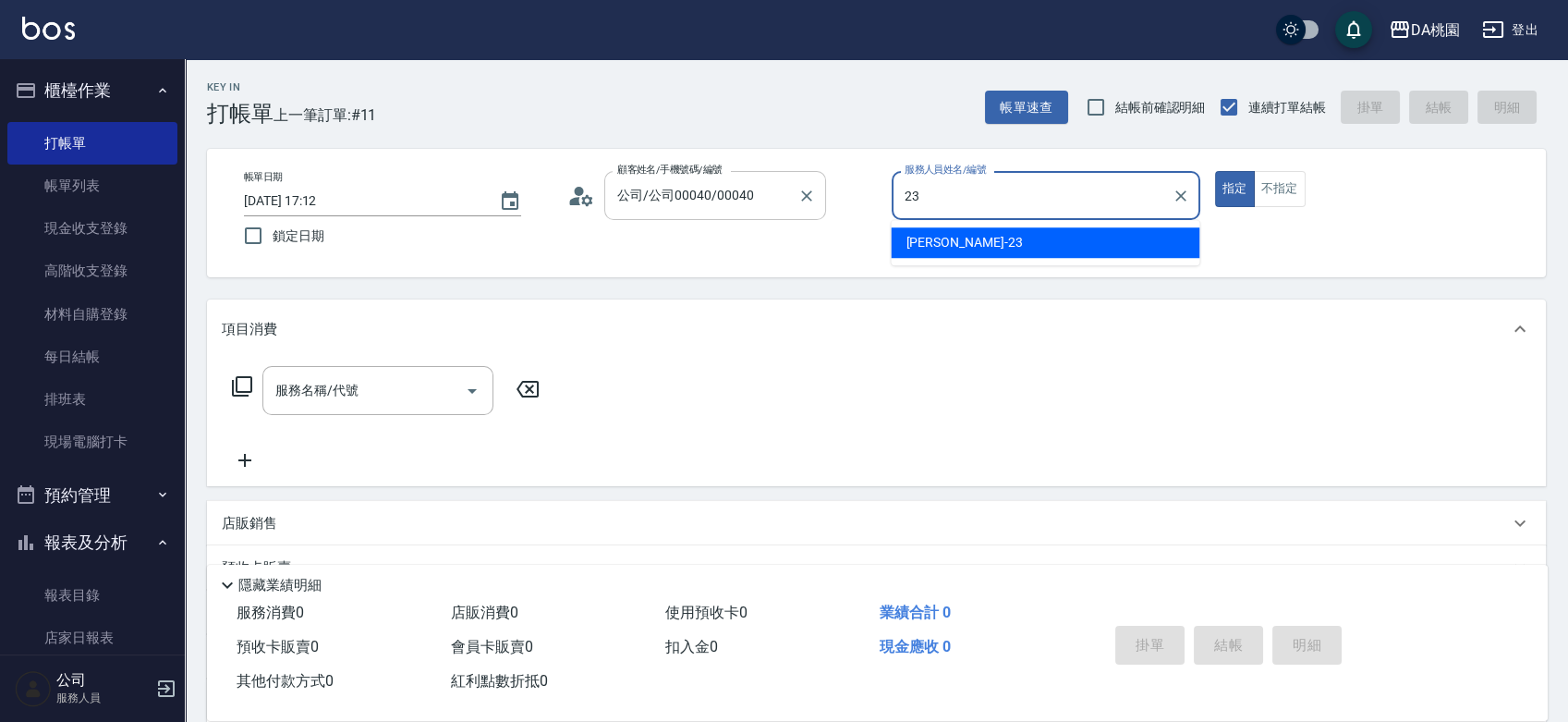
type input "亞瑟 -23"
type button "true"
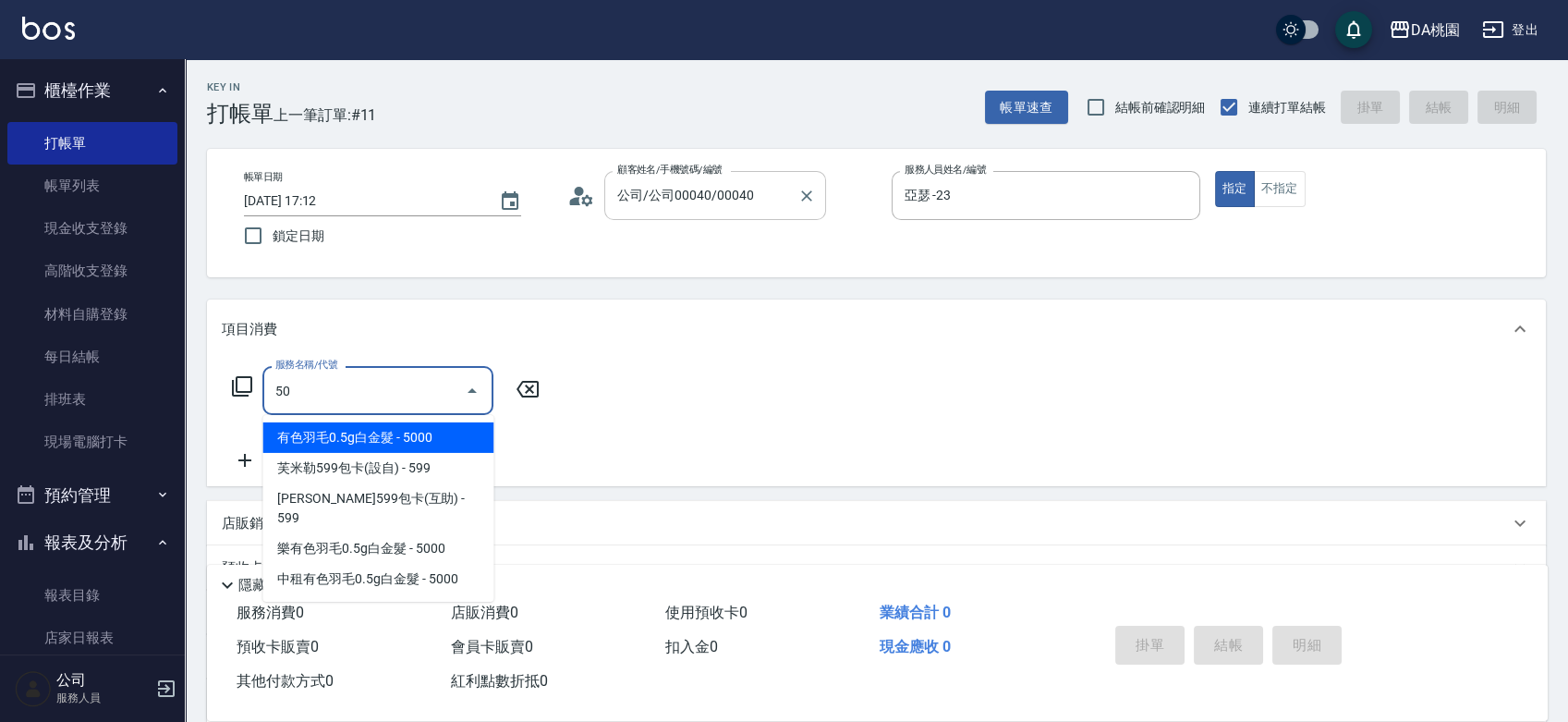
type input "501"
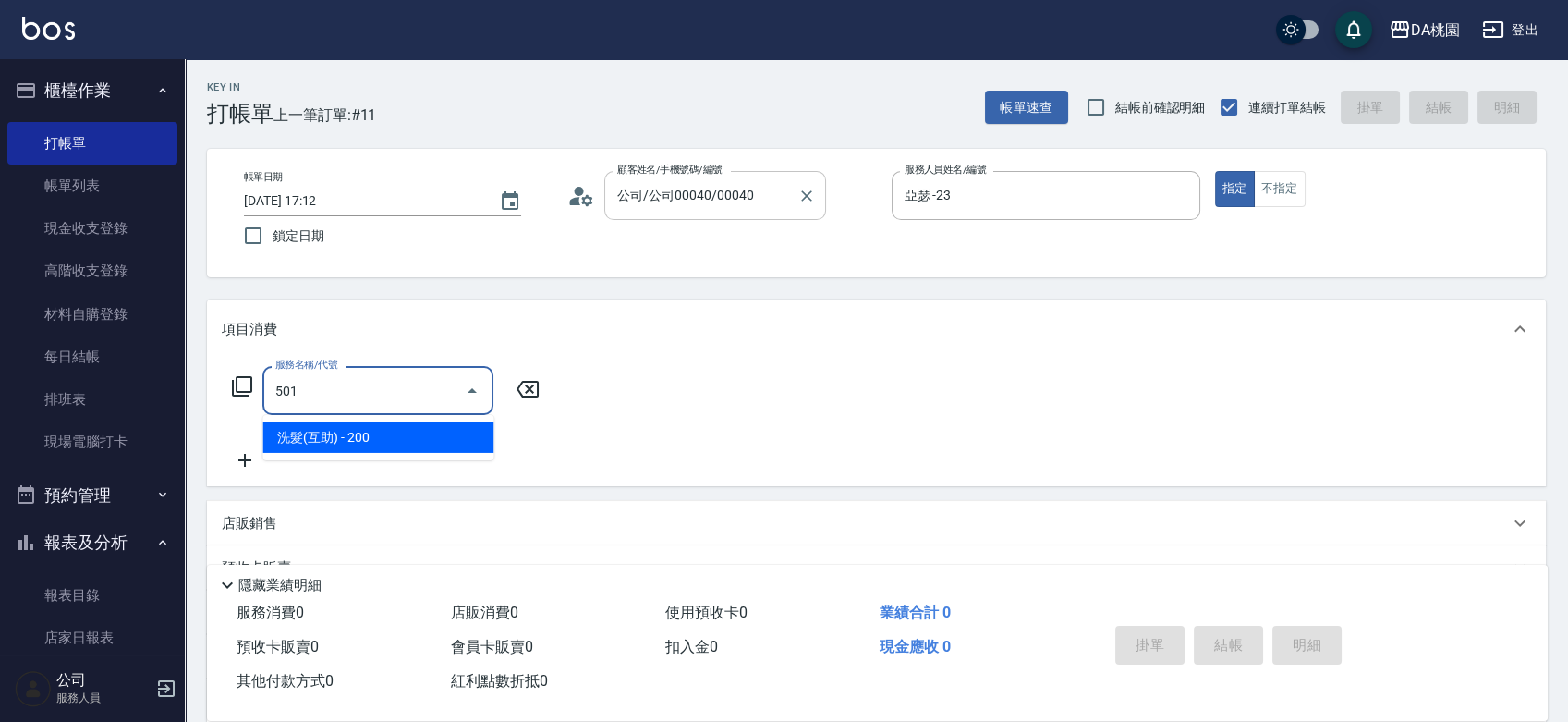
type input "20"
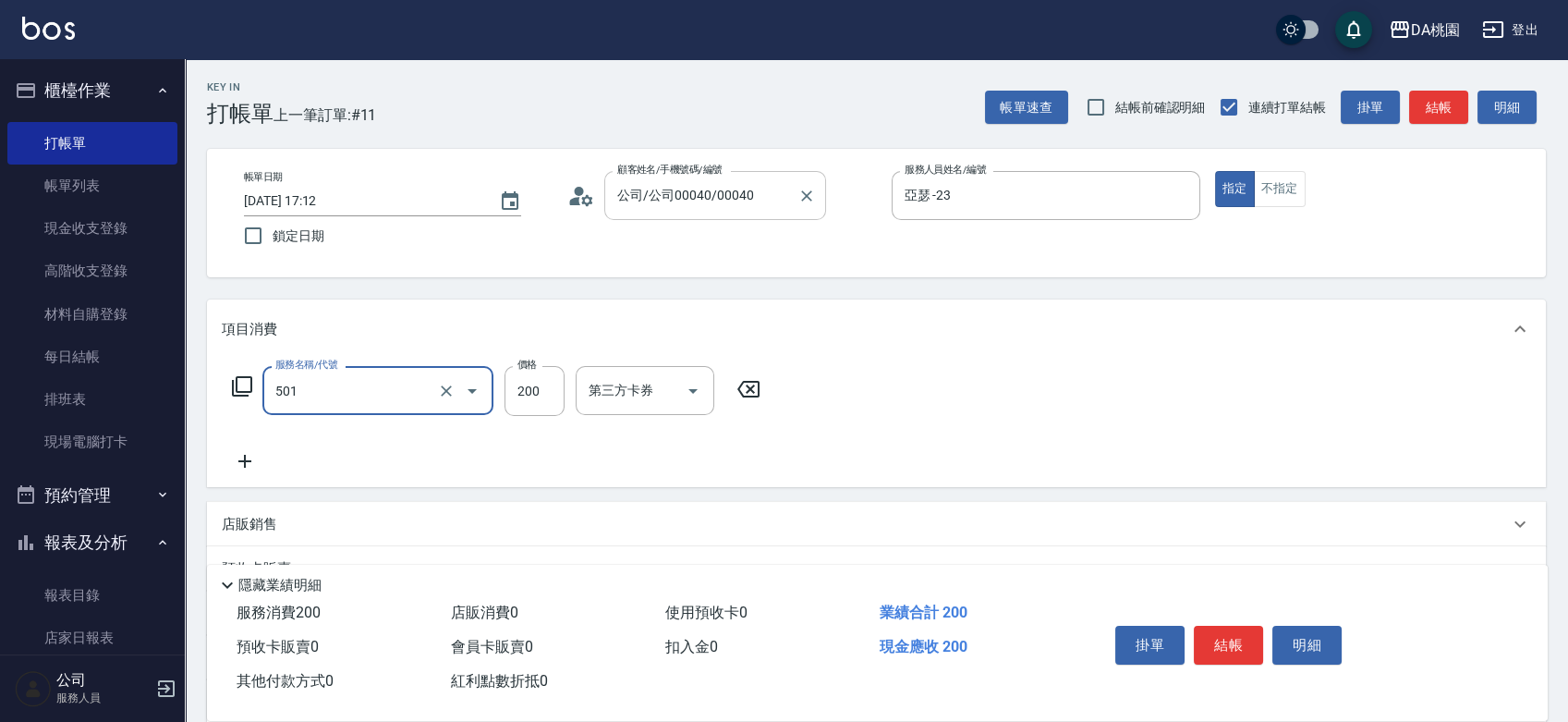
type input "洗髮(互助)(501)"
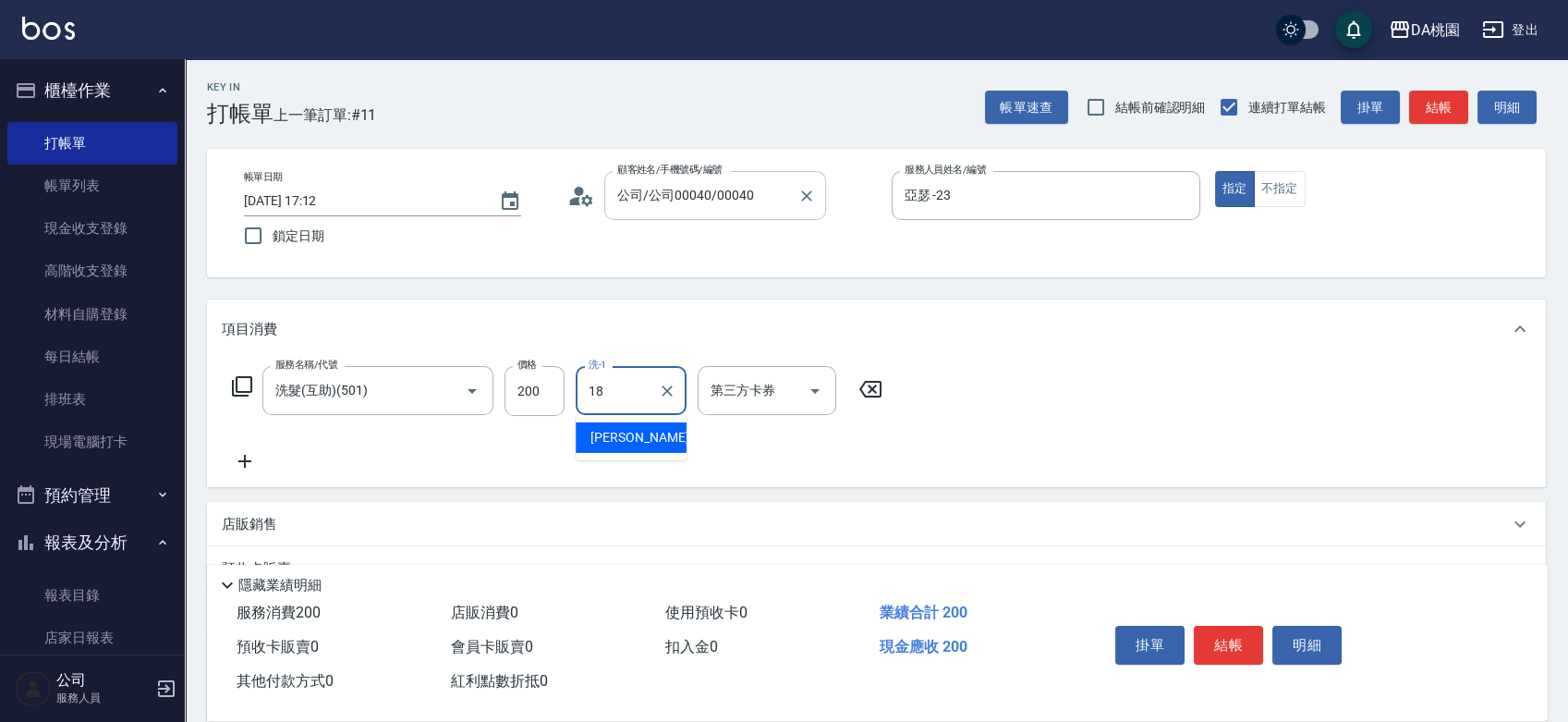
type input "[PERSON_NAME]-18"
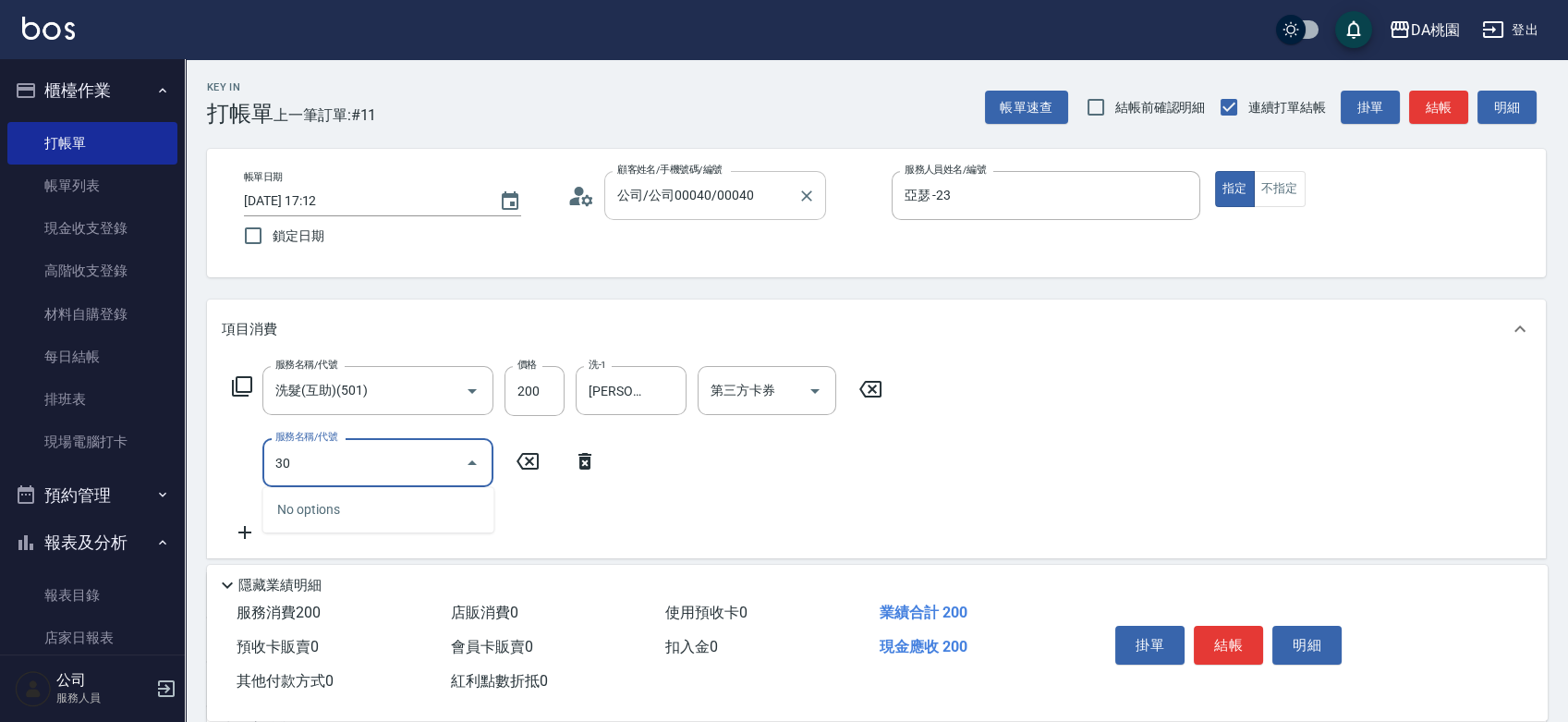
type input "303"
type input "50"
type input "A級剪髮(303)"
type input "5"
type input "20"
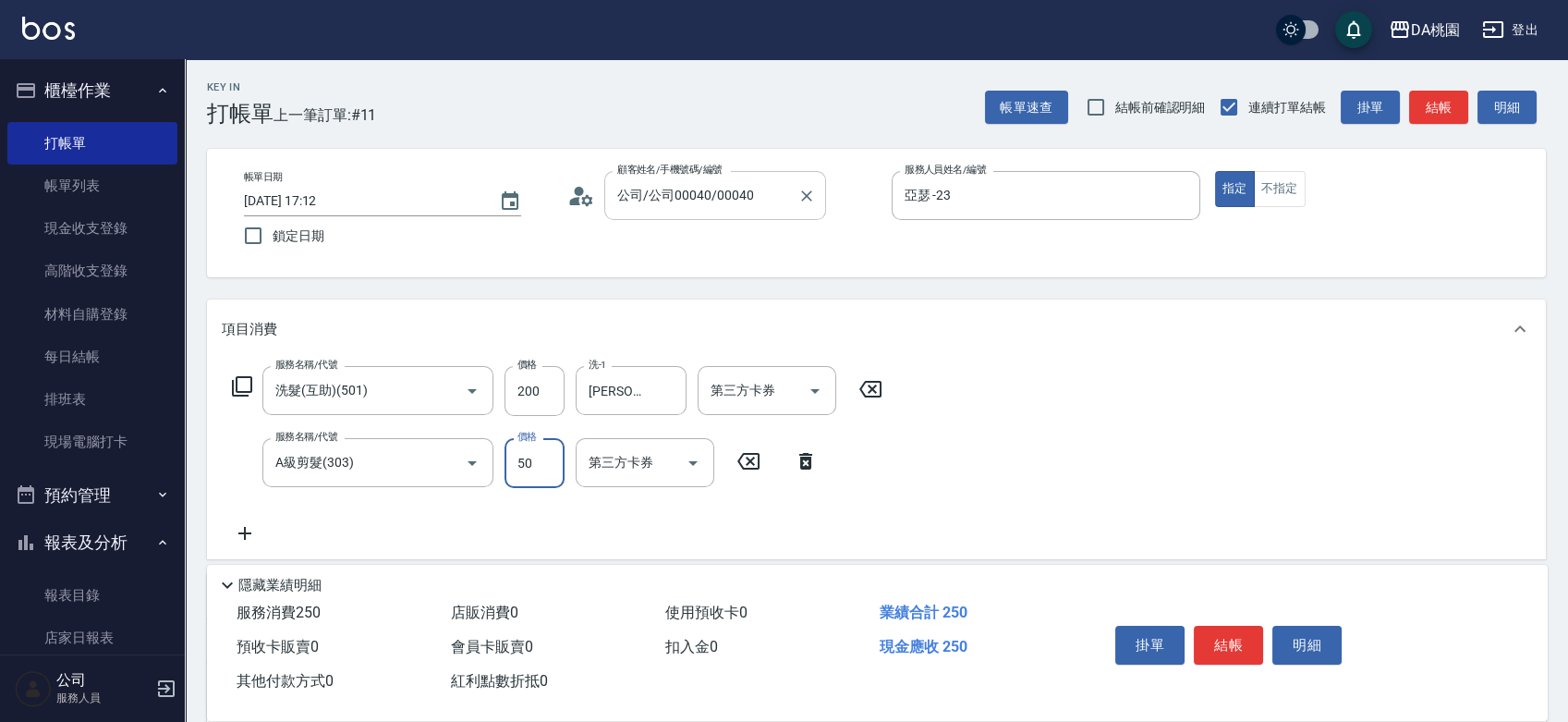
type input "500"
type input "70"
type input "500"
click at [1221, 639] on button "結帳" at bounding box center [1227, 645] width 69 height 39
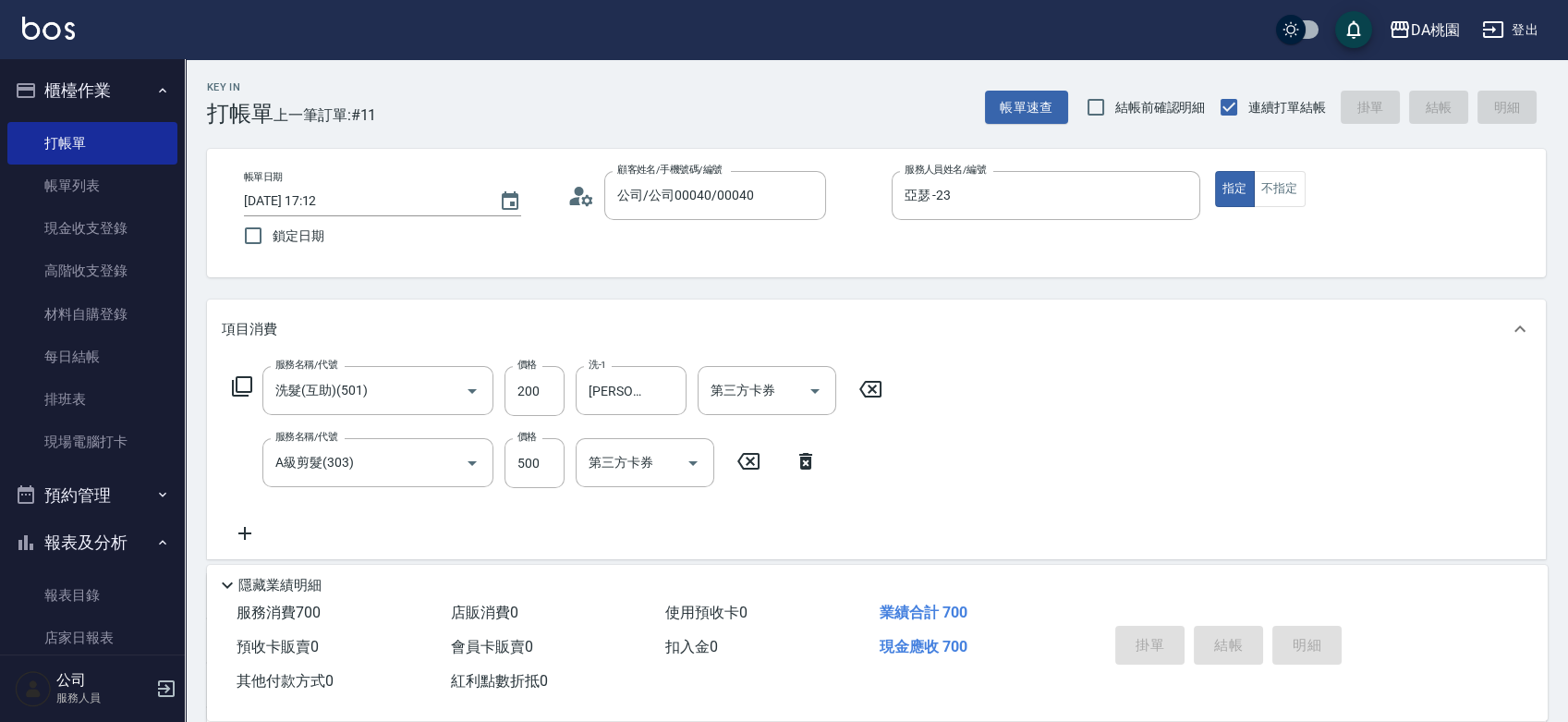
type input "[DATE] 17:16"
type input "0"
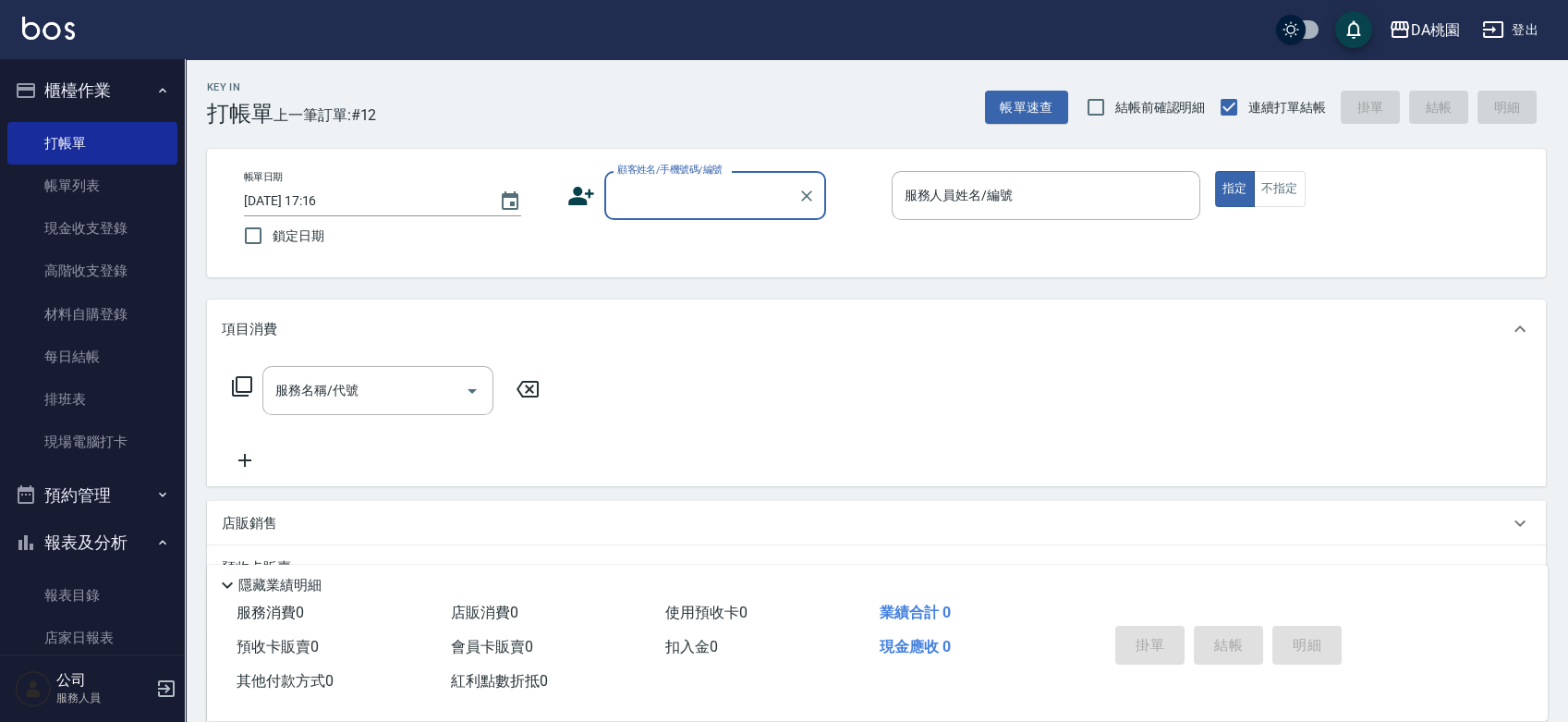
click at [859, 242] on div "帳單日期 [DATE] 17:16 鎖定日期 顧客姓名/手機號碼/編號 顧客姓名/手機號碼/編號 服務人員姓名/編號 服務人員姓名/編號 指定 不指定" at bounding box center [876, 212] width 1294 height 84
